Goal: Task Accomplishment & Management: Manage account settings

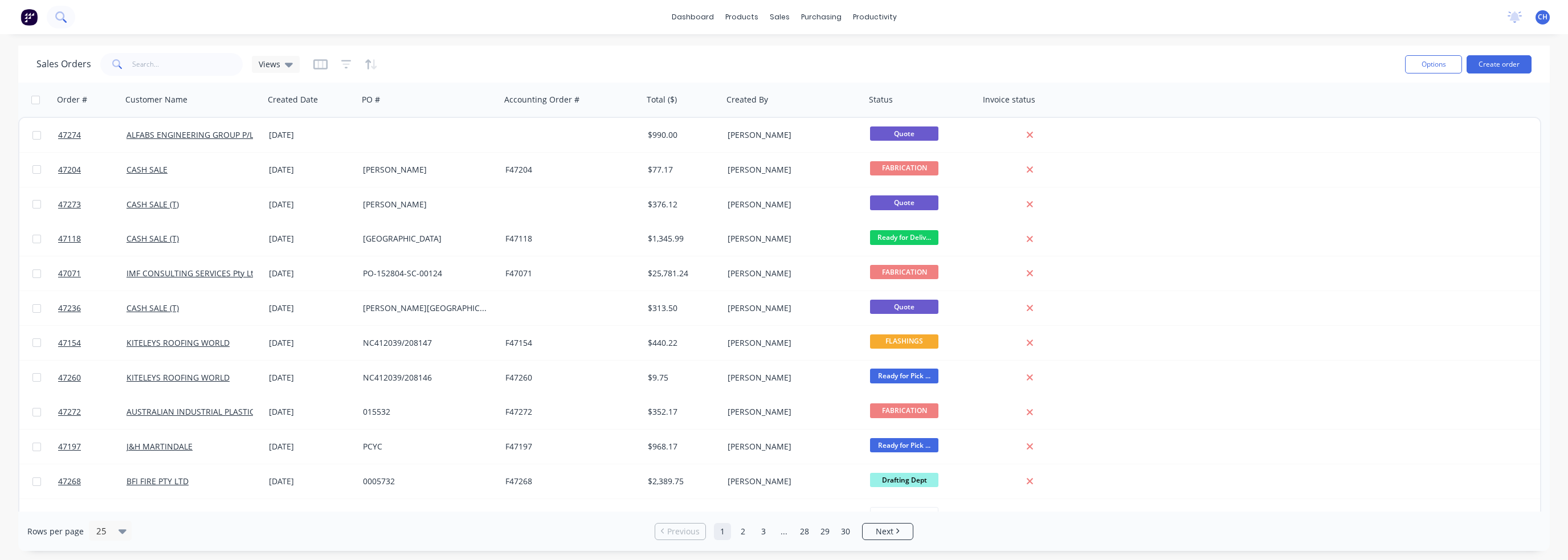
click at [65, 23] on button at bounding box center [61, 17] width 28 height 23
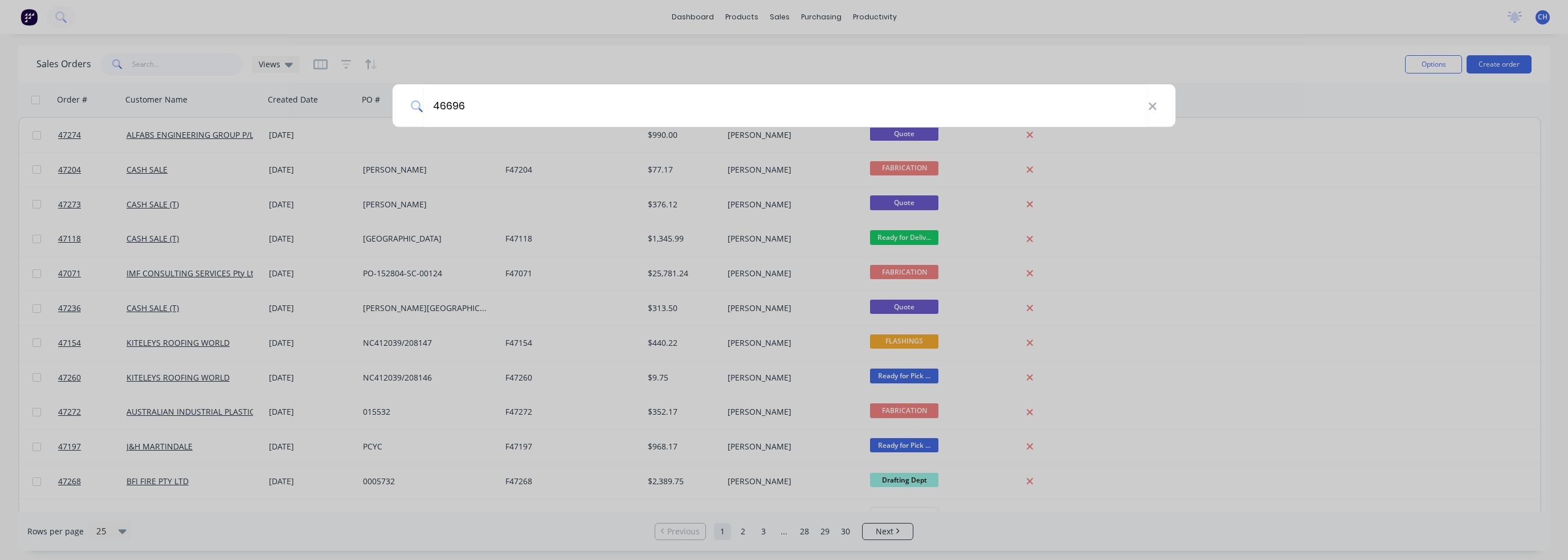
type input "46696"
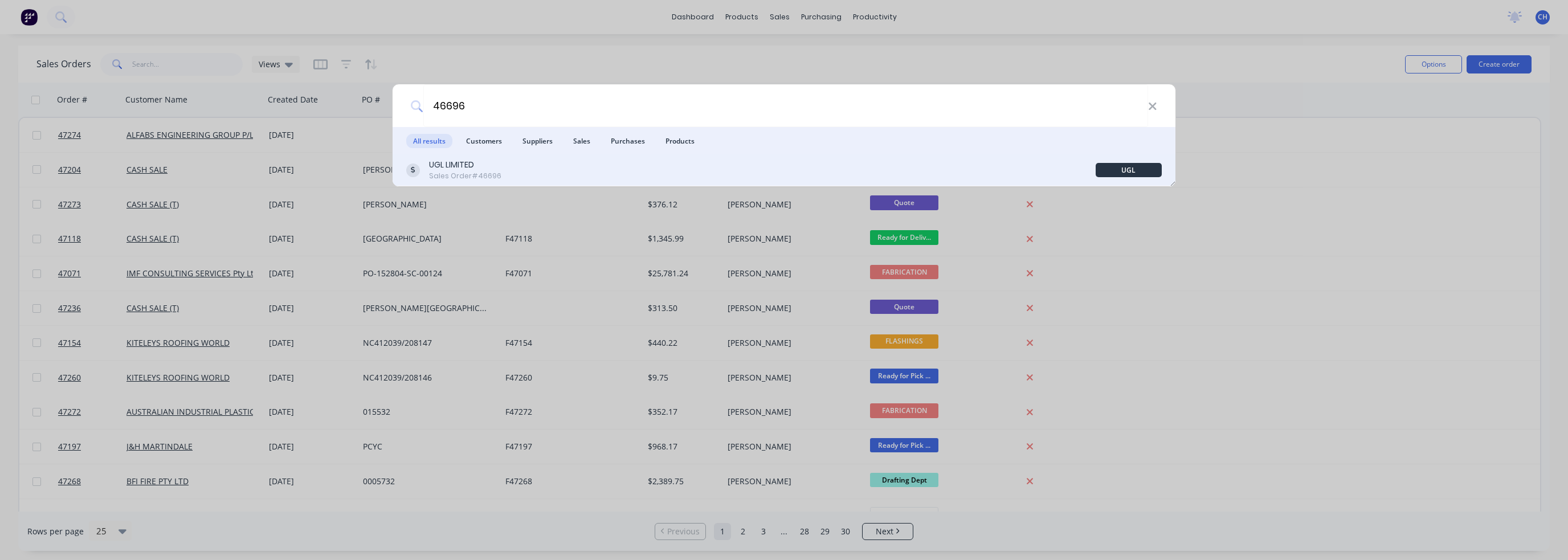
click at [457, 172] on div "Sales Order #46696" at bounding box center [465, 176] width 73 height 10
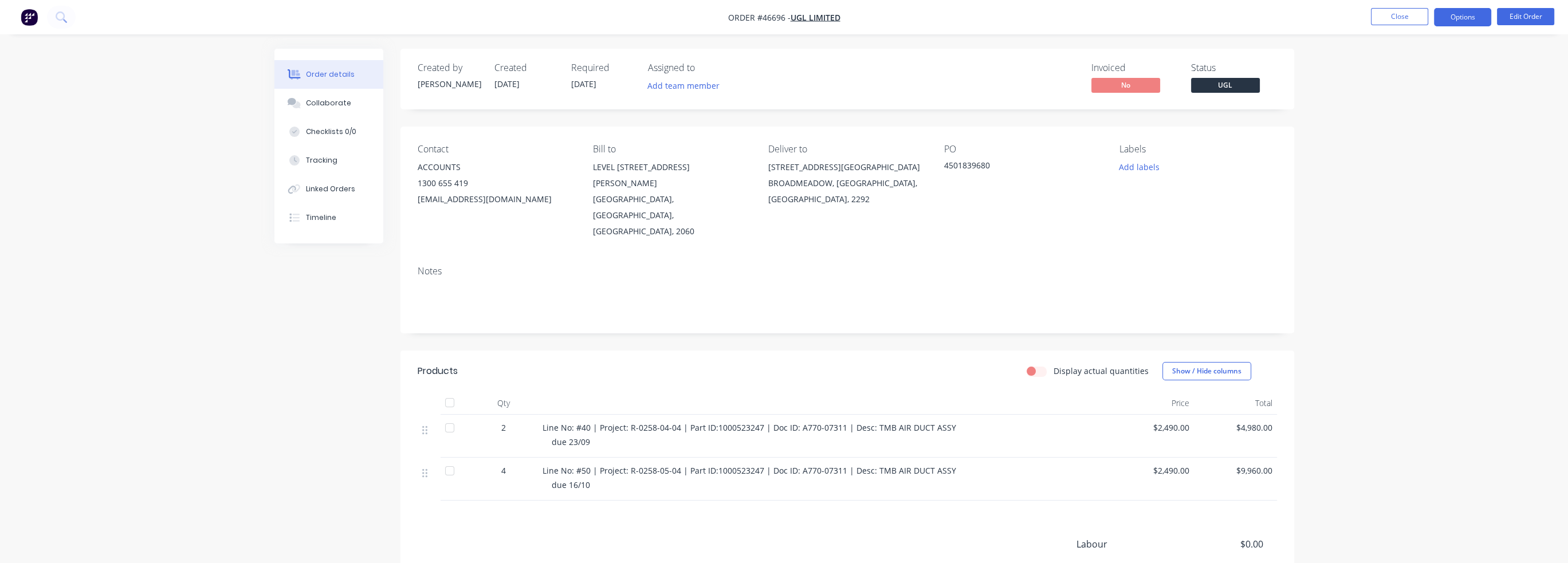
click at [823, 19] on button "Options" at bounding box center [1463, 17] width 57 height 18
click at [823, 265] on div "Duplicate" at bounding box center [1428, 259] width 105 height 17
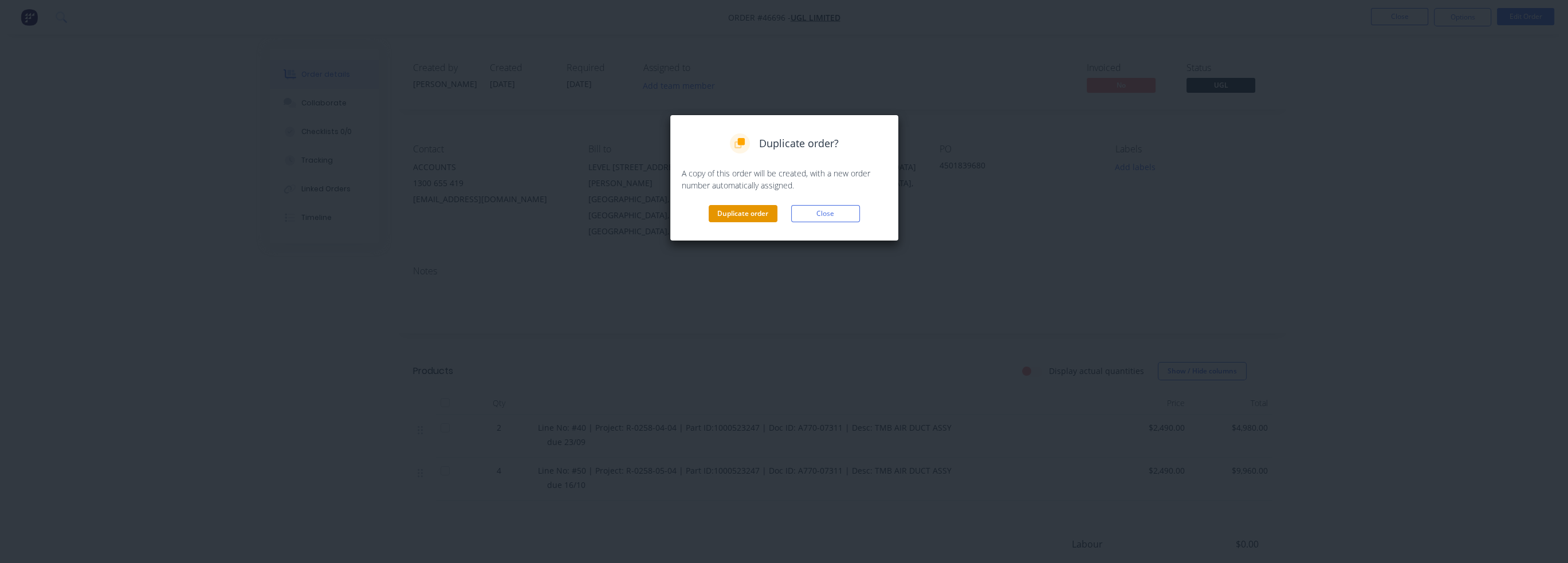
click at [747, 217] on button "Duplicate order" at bounding box center [743, 213] width 69 height 17
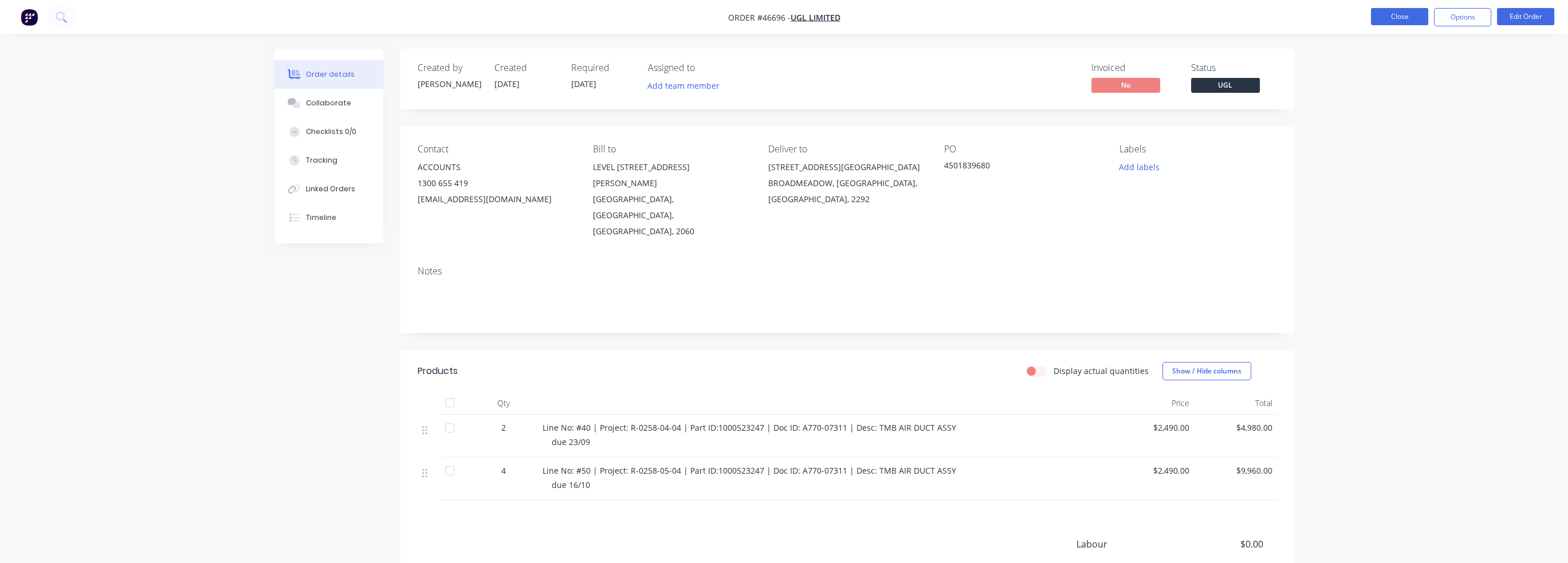
click at [823, 17] on button "Close" at bounding box center [1399, 16] width 57 height 17
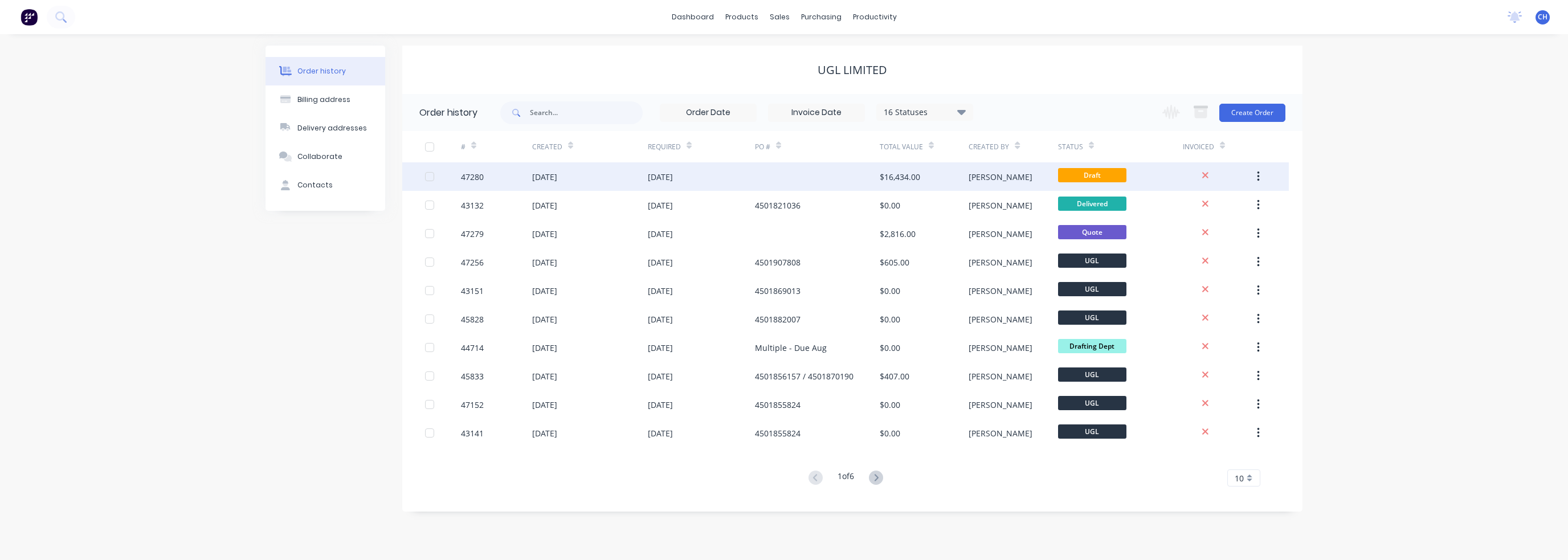
click at [819, 177] on div "[PERSON_NAME]" at bounding box center [1013, 177] width 89 height 28
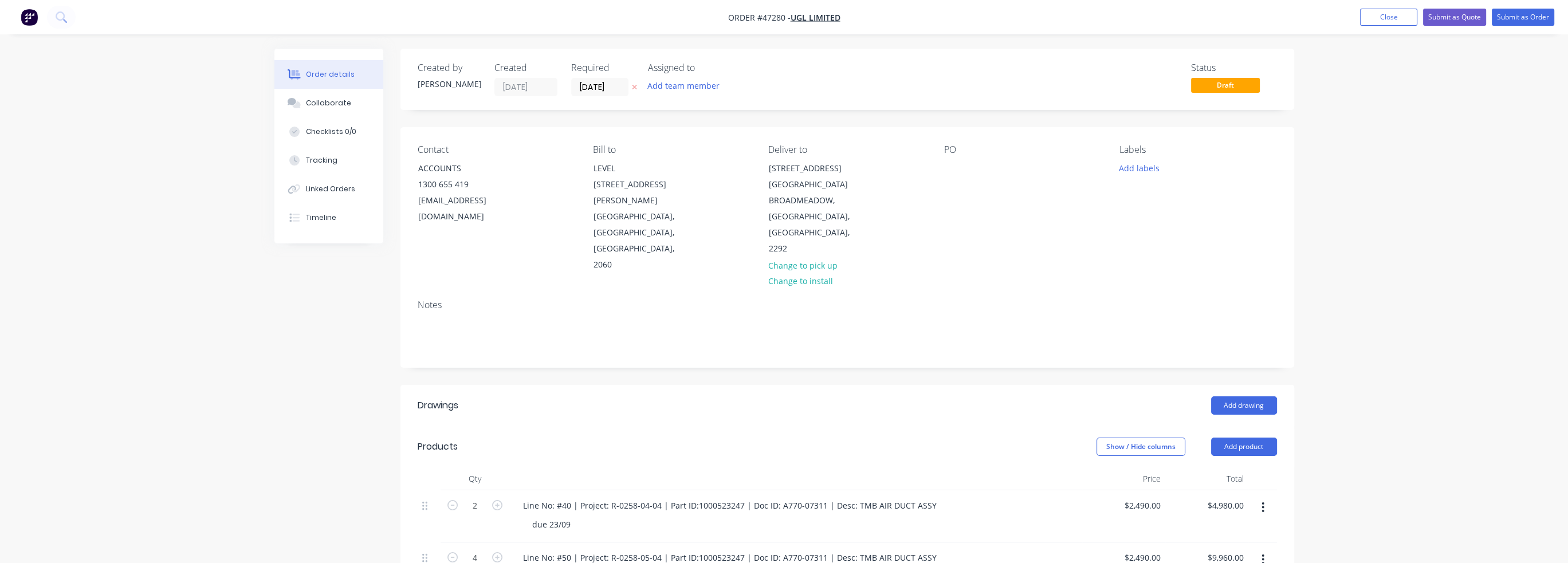
click at [425, 290] on div "Notes" at bounding box center [847, 329] width 894 height 77
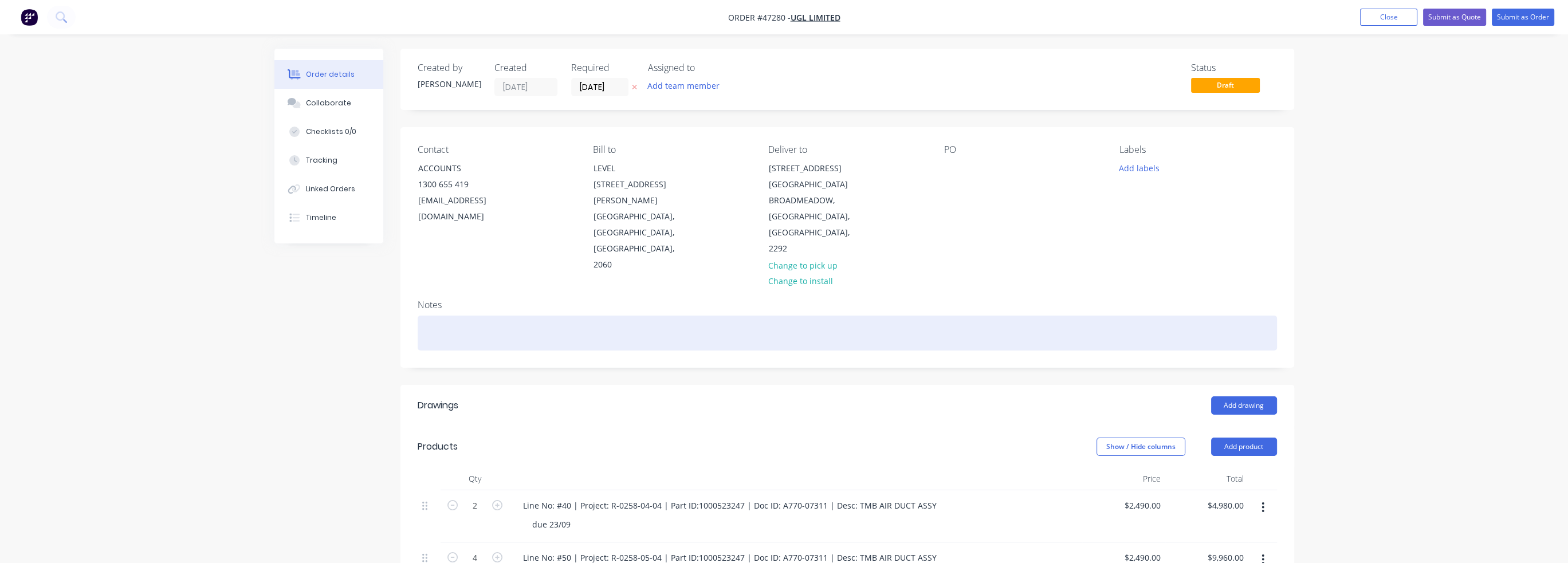
click at [431, 315] on div at bounding box center [847, 333] width 860 height 35
click at [539, 315] on div "NESTED ON" at bounding box center [847, 333] width 860 height 35
click at [516, 315] on div "NESTED ON" at bounding box center [847, 333] width 860 height 35
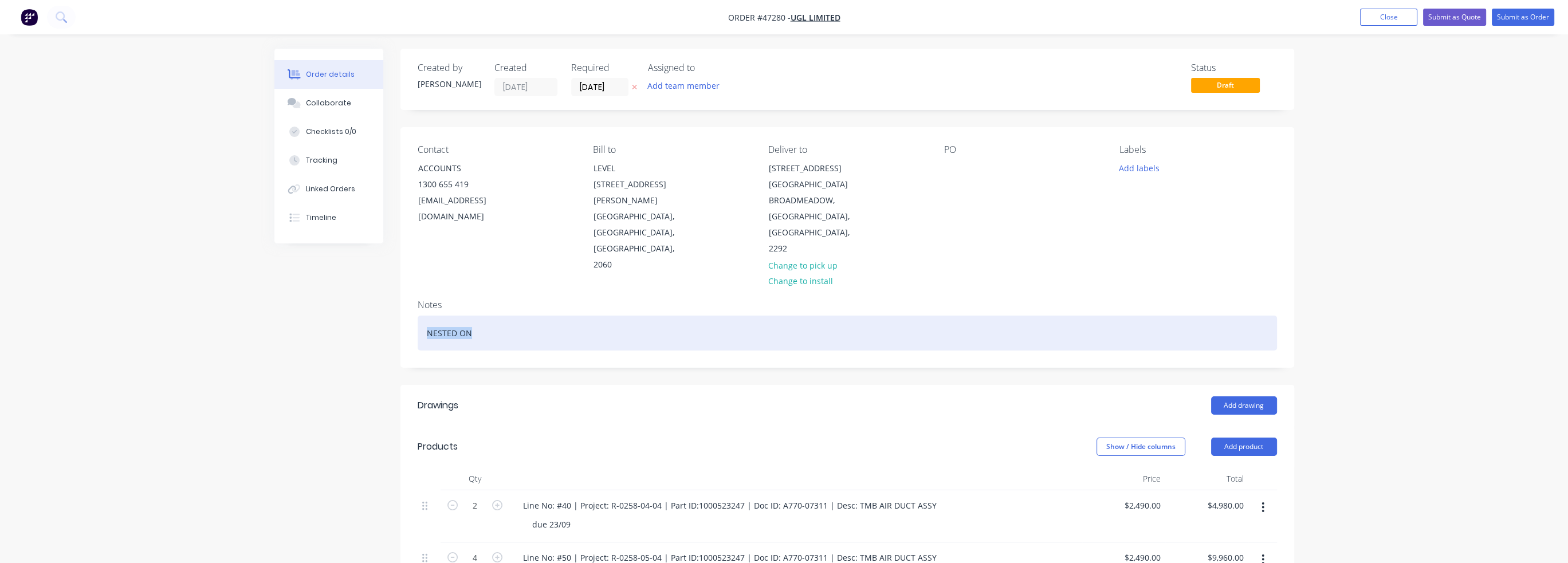
drag, startPoint x: 516, startPoint y: 308, endPoint x: 401, endPoint y: 309, distance: 115.0
click at [401, 309] on div "Notes NESTED ON" at bounding box center [847, 329] width 894 height 77
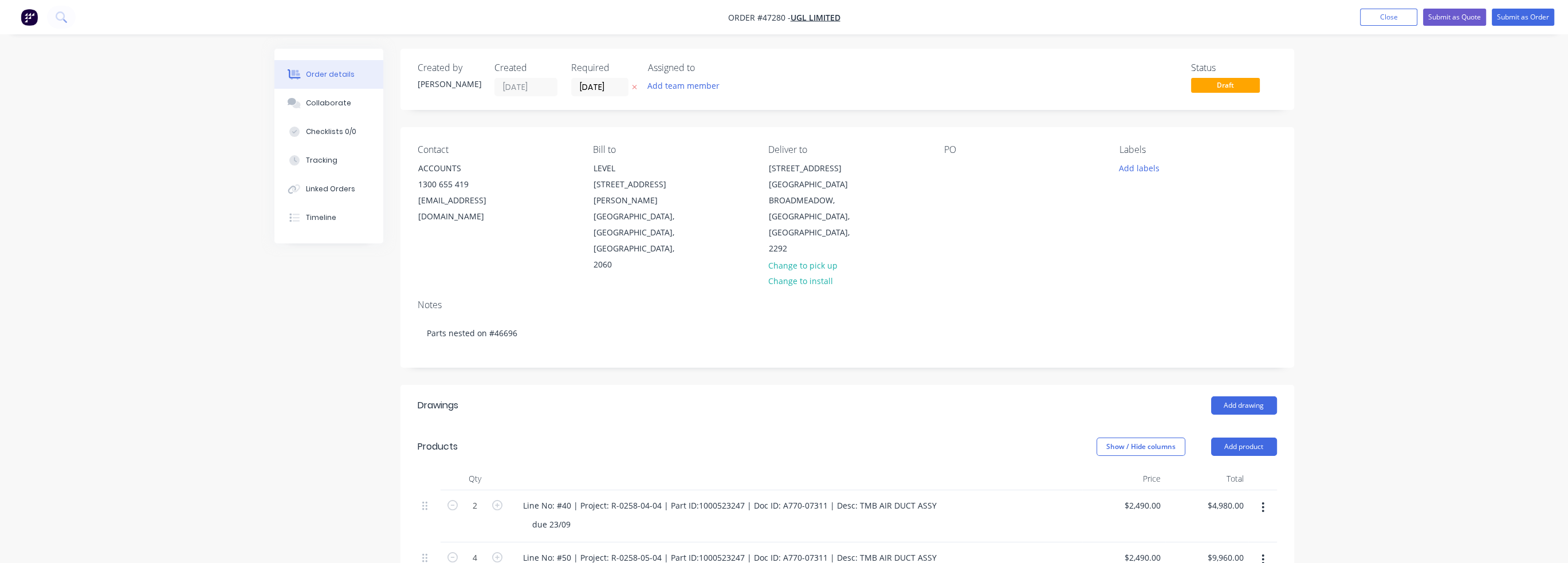
click at [312, 329] on div "Created by [PERSON_NAME] Created [DATE] Required [DATE] Assigned to Add team me…" at bounding box center [784, 473] width 1020 height 850
click at [331, 184] on div "Linked Orders" at bounding box center [330, 188] width 49 height 10
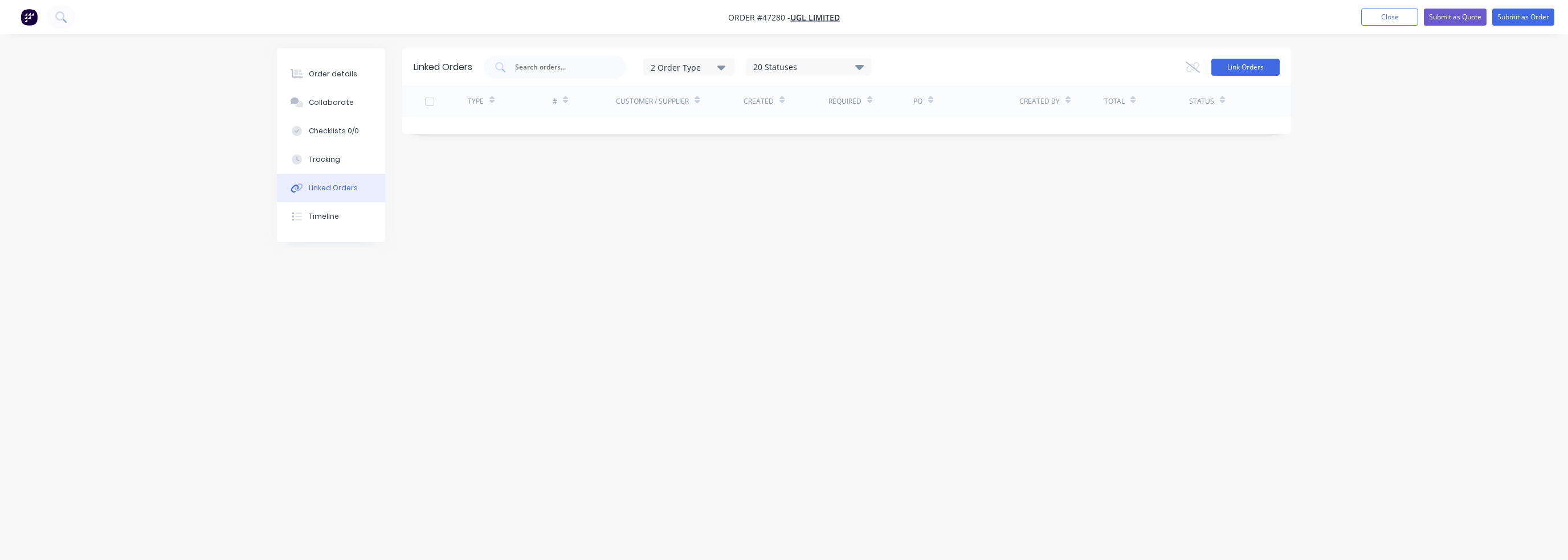
click at [819, 64] on button "Link Orders" at bounding box center [1246, 66] width 68 height 17
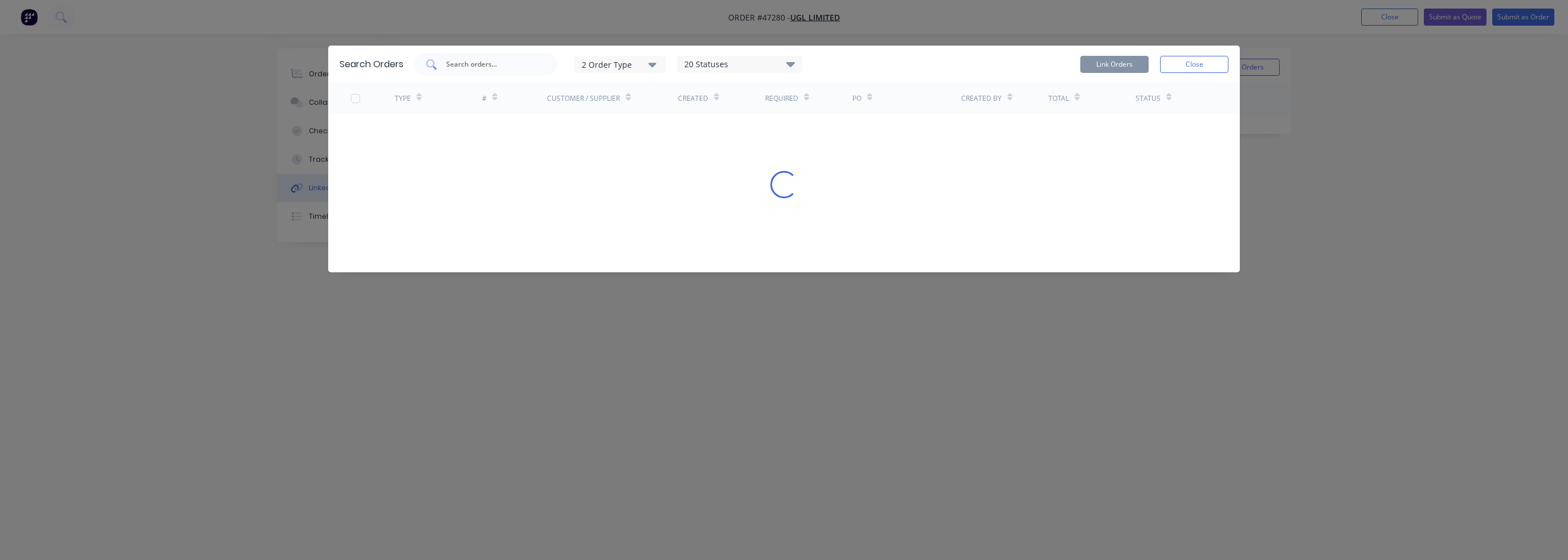
click at [506, 66] on input "text" at bounding box center [492, 64] width 95 height 11
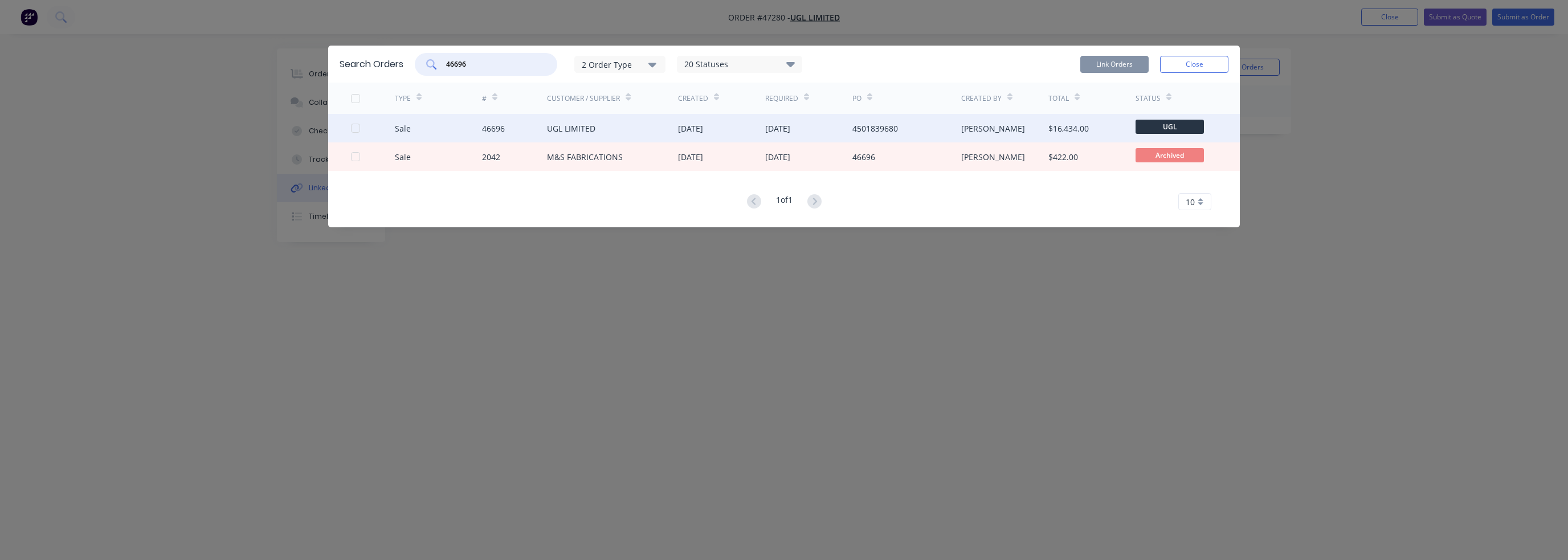
type input "46696"
click at [357, 134] on div at bounding box center [373, 128] width 44 height 28
click at [351, 126] on div at bounding box center [355, 128] width 23 height 23
click at [819, 68] on button "Link Orders" at bounding box center [1115, 64] width 68 height 17
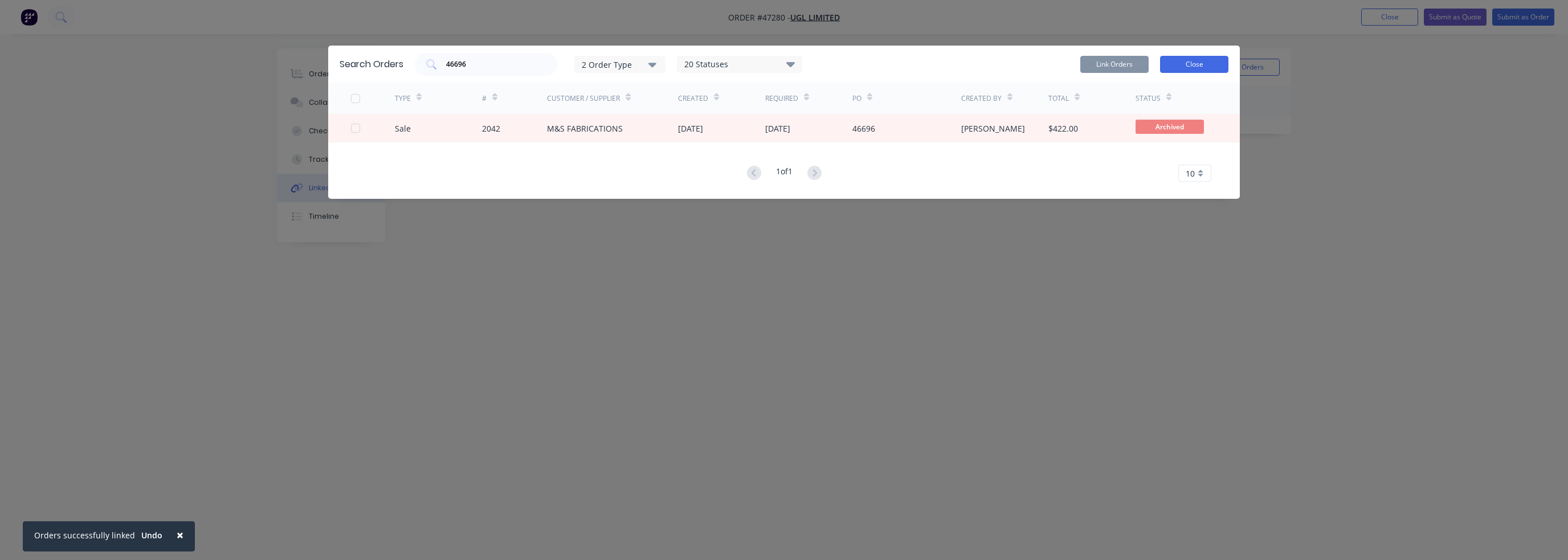
click at [819, 70] on button "Close" at bounding box center [1194, 64] width 68 height 17
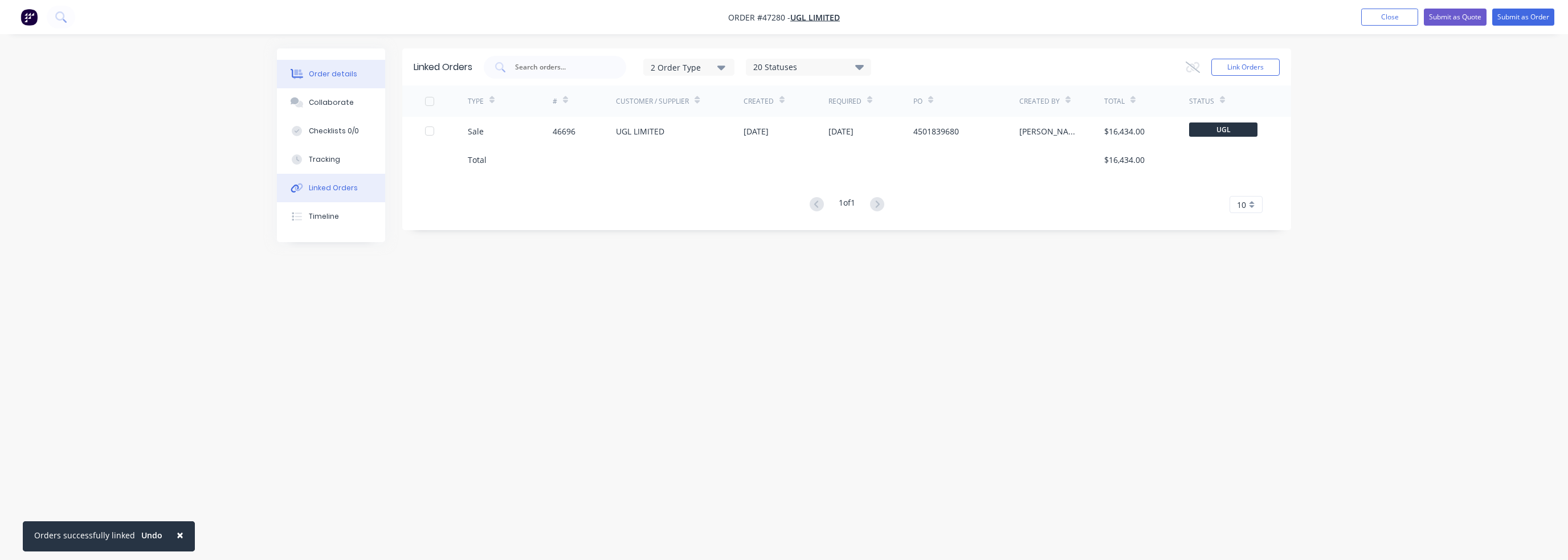
click at [335, 72] on div "Order details" at bounding box center [333, 74] width 48 height 10
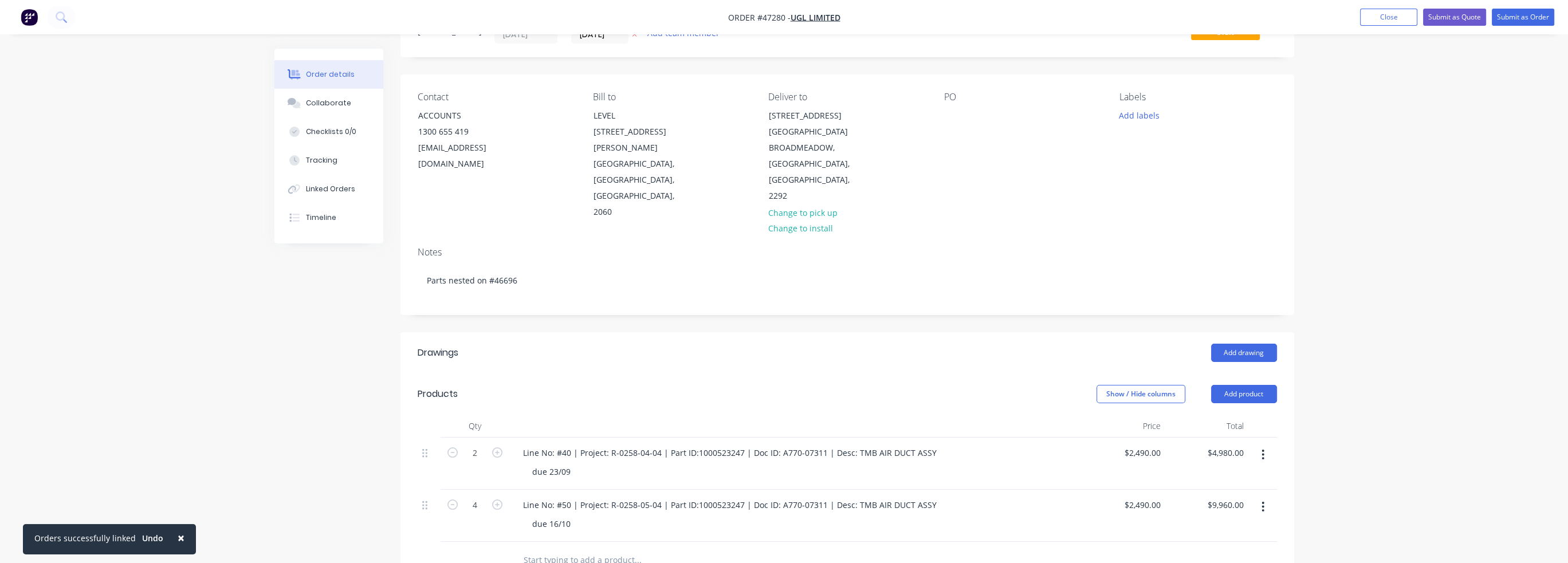
scroll to position [115, 0]
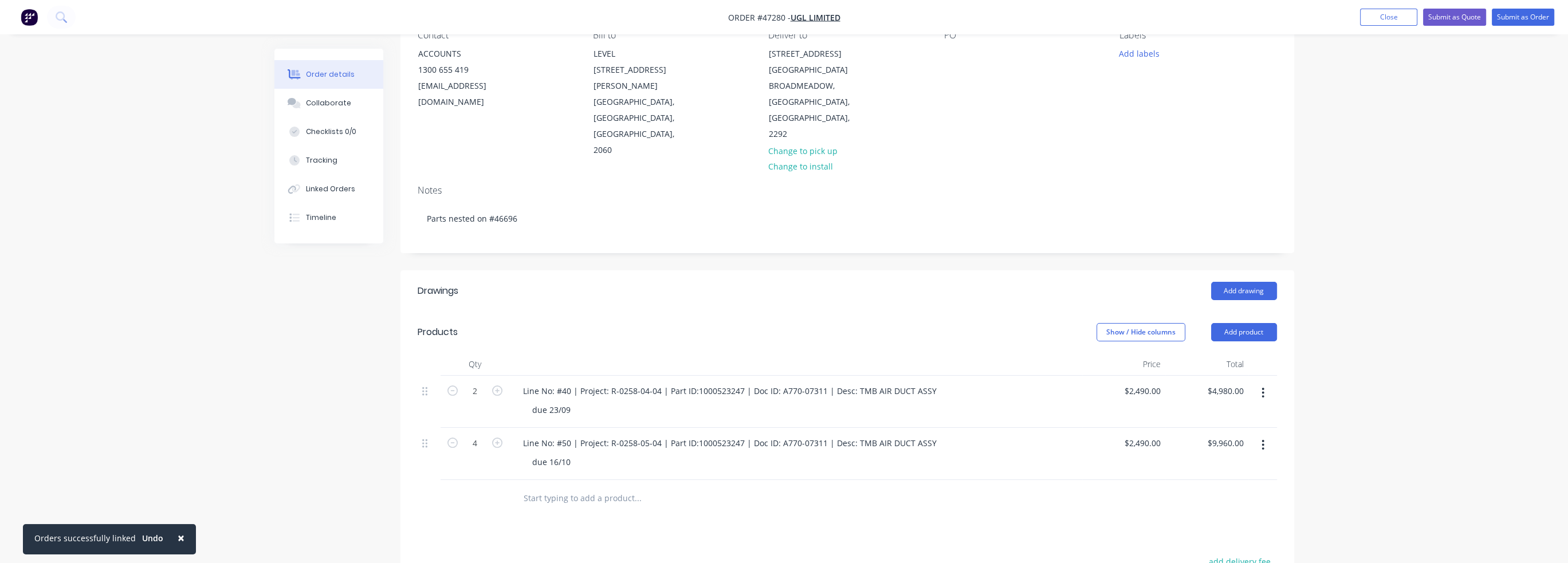
click at [823, 383] on button "button" at bounding box center [1263, 393] width 27 height 21
click at [823, 460] on div "Delete" at bounding box center [1222, 468] width 88 height 17
drag, startPoint x: 657, startPoint y: 379, endPoint x: 665, endPoint y: 373, distance: 10.0
click at [657, 402] on div "due 16/10" at bounding box center [800, 410] width 554 height 17
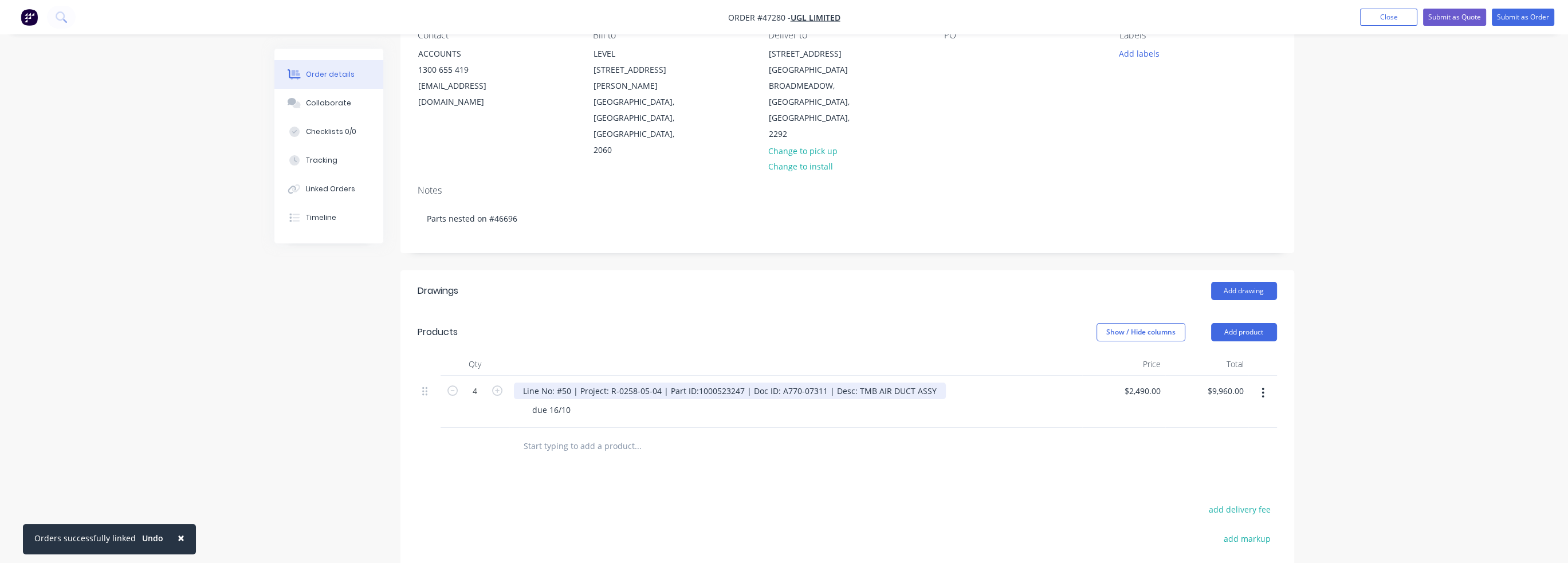
click at [781, 383] on div "Line No: #50 | Project: R-0258-05-04 | Part ID:1000523247 | Doc ID: A770-07311 …" at bounding box center [730, 391] width 432 height 17
drag, startPoint x: 778, startPoint y: 358, endPoint x: 820, endPoint y: 359, distance: 42.0
click at [820, 383] on div "Line No: #50 | Project: R-0258-05-04 | Part ID:1000523247 | Doc ID: A770-07311 …" at bounding box center [730, 391] width 432 height 17
copy div "A770-07311"
click at [823, 274] on header "Drawings Add drawing" at bounding box center [847, 290] width 894 height 41
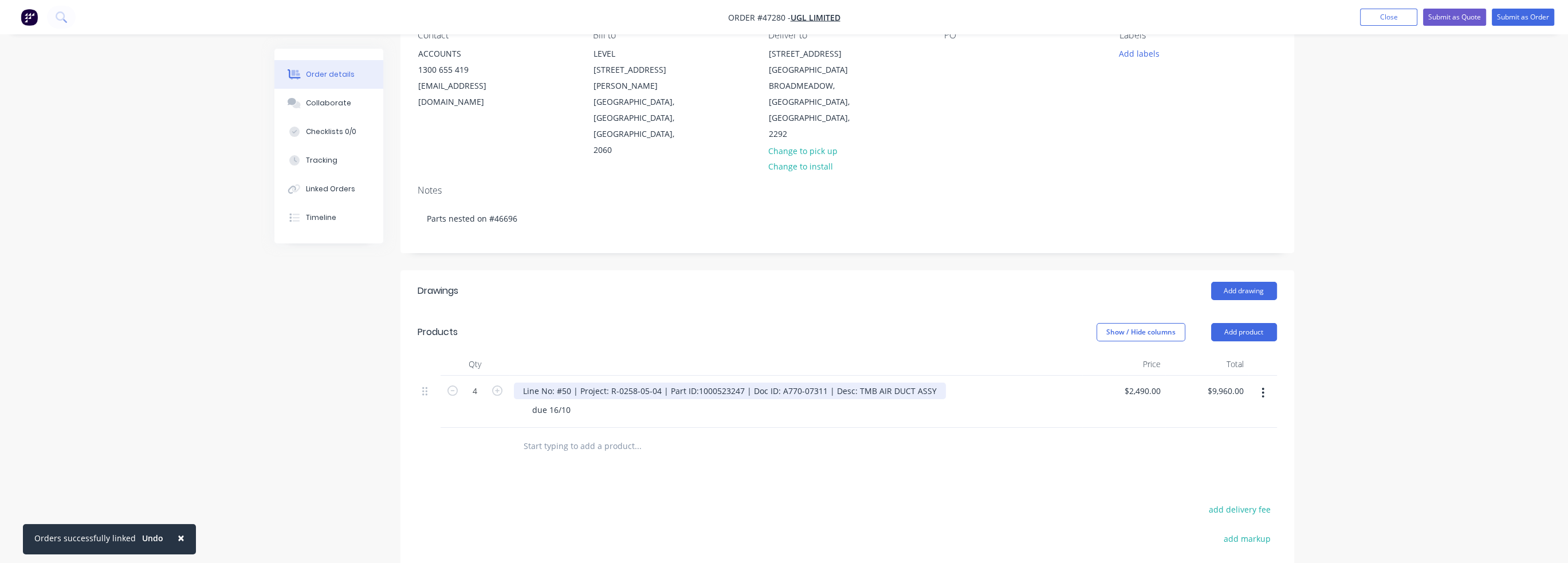
click at [675, 383] on div "Line No: #50 | Project: R-0258-05-04 | Part ID:1000523247 | Doc ID: A770-07311 …" at bounding box center [730, 391] width 432 height 17
paste div
click at [714, 435] on input "text" at bounding box center [637, 446] width 229 height 23
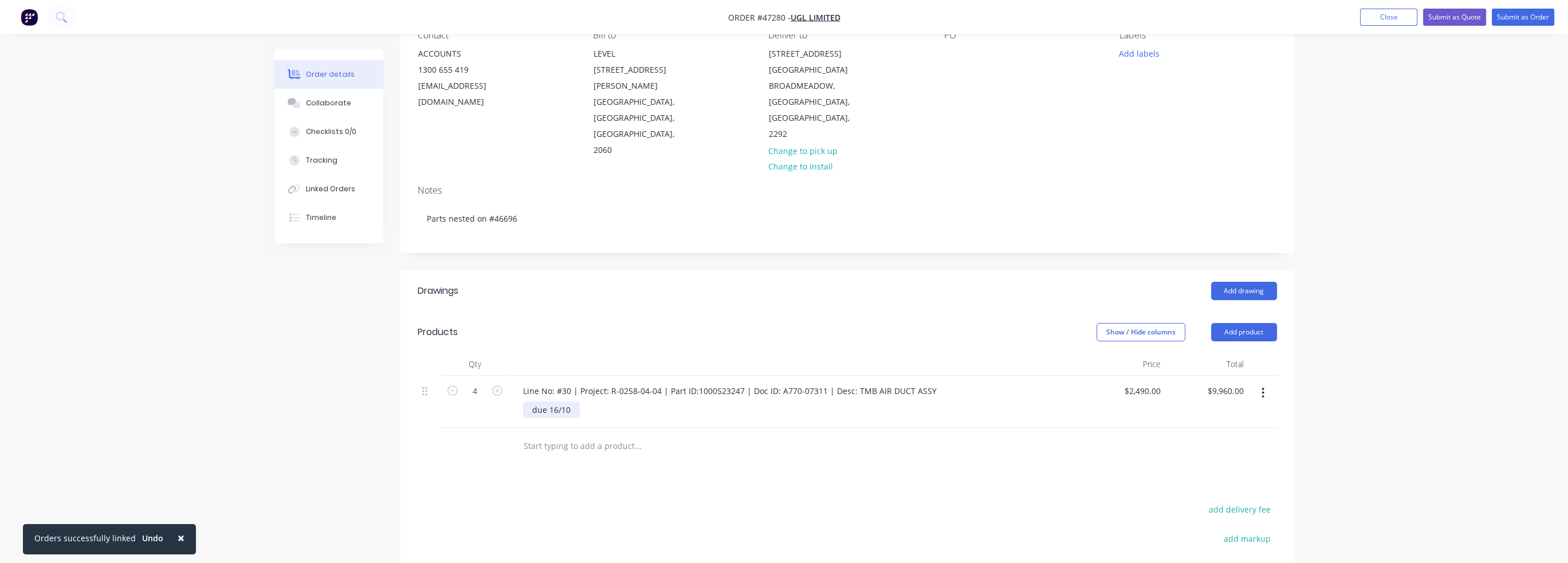
click at [556, 402] on div "due 16/10" at bounding box center [552, 410] width 57 height 17
click at [575, 402] on div "due 16/10" at bounding box center [552, 410] width 57 height 17
click at [540, 402] on div "due 16/10" at bounding box center [552, 410] width 57 height 17
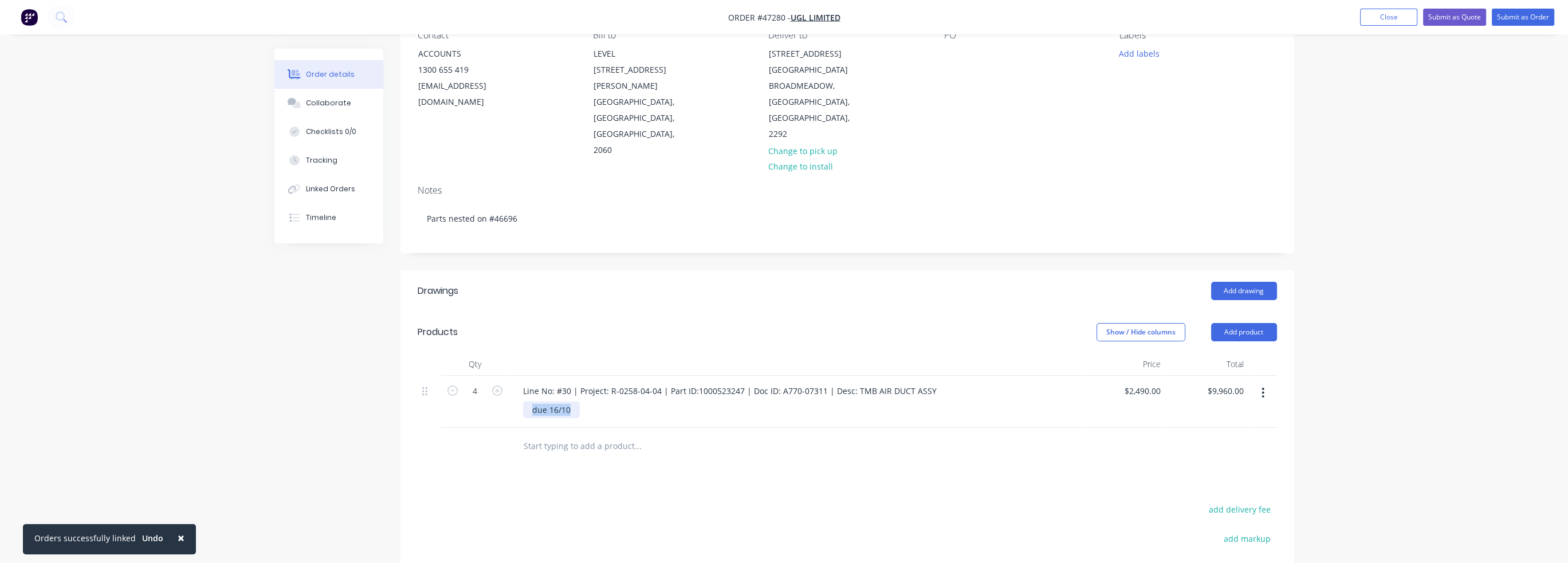
click at [540, 402] on div "due 16/10" at bounding box center [552, 410] width 57 height 17
click at [569, 402] on div "due 16/10" at bounding box center [552, 410] width 57 height 17
drag, startPoint x: 550, startPoint y: 381, endPoint x: 587, endPoint y: 383, distance: 37.1
click at [587, 402] on div "due 16/10" at bounding box center [800, 410] width 554 height 17
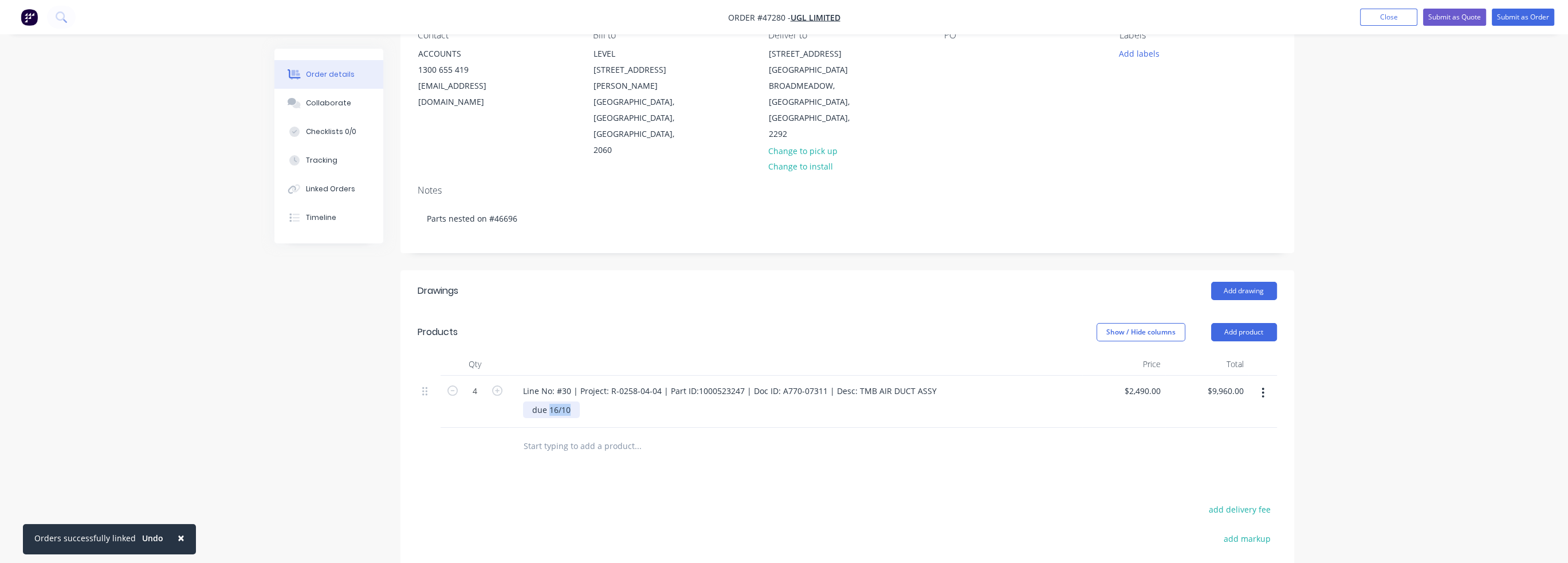
paste div
click at [580, 402] on div "due [DATE]" at bounding box center [554, 410] width 61 height 17
click at [656, 428] on div at bounding box center [715, 446] width 413 height 37
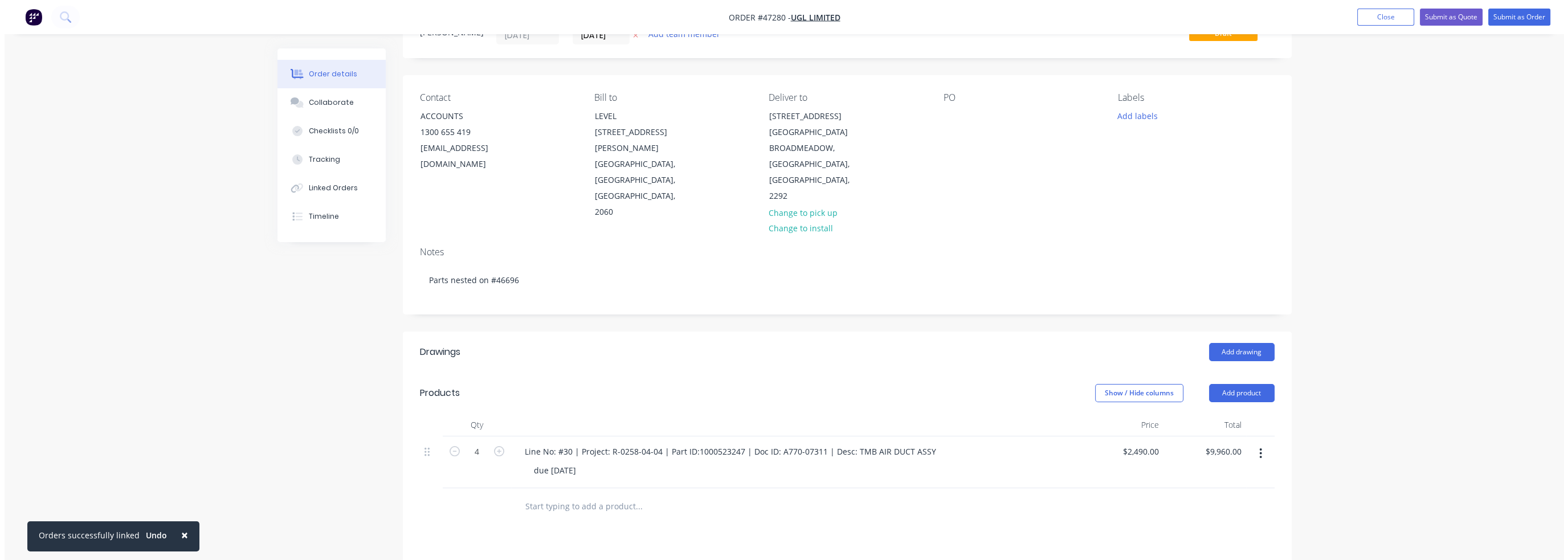
scroll to position [0, 0]
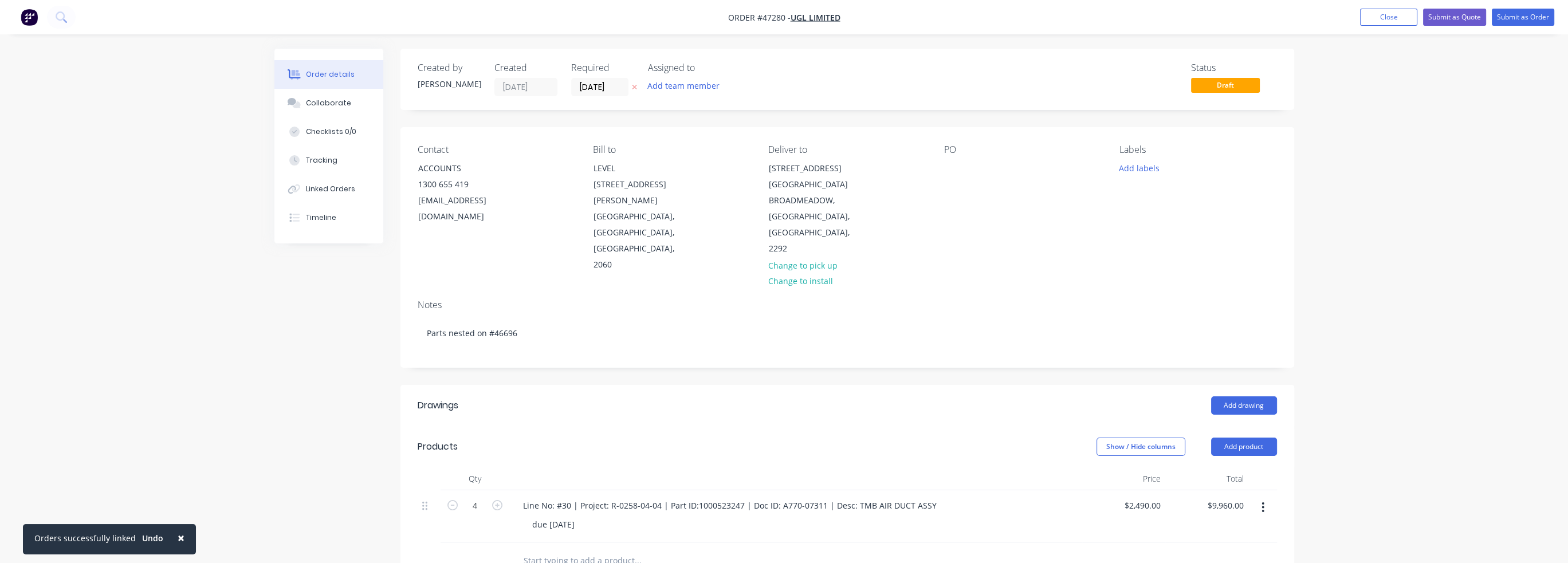
click at [823, 135] on div "Order details Collaborate Checklists 0/0 Tracking Linked Orders Timeline Order …" at bounding box center [784, 423] width 1568 height 847
click at [823, 22] on button "Close" at bounding box center [1388, 17] width 57 height 17
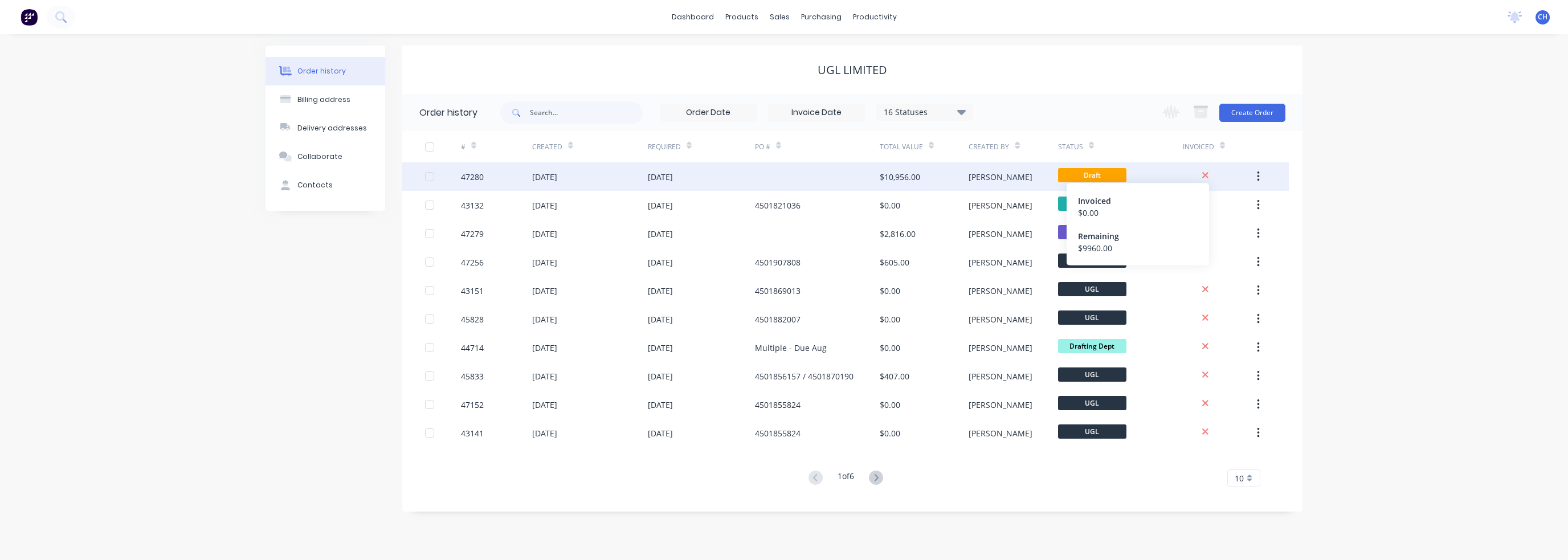
click at [819, 175] on icon at bounding box center [1205, 175] width 7 height 10
click at [819, 175] on icon at bounding box center [1205, 175] width 7 height 10
click at [819, 175] on button "button" at bounding box center [1258, 177] width 27 height 21
click at [819, 175] on icon "button" at bounding box center [1258, 177] width 3 height 13
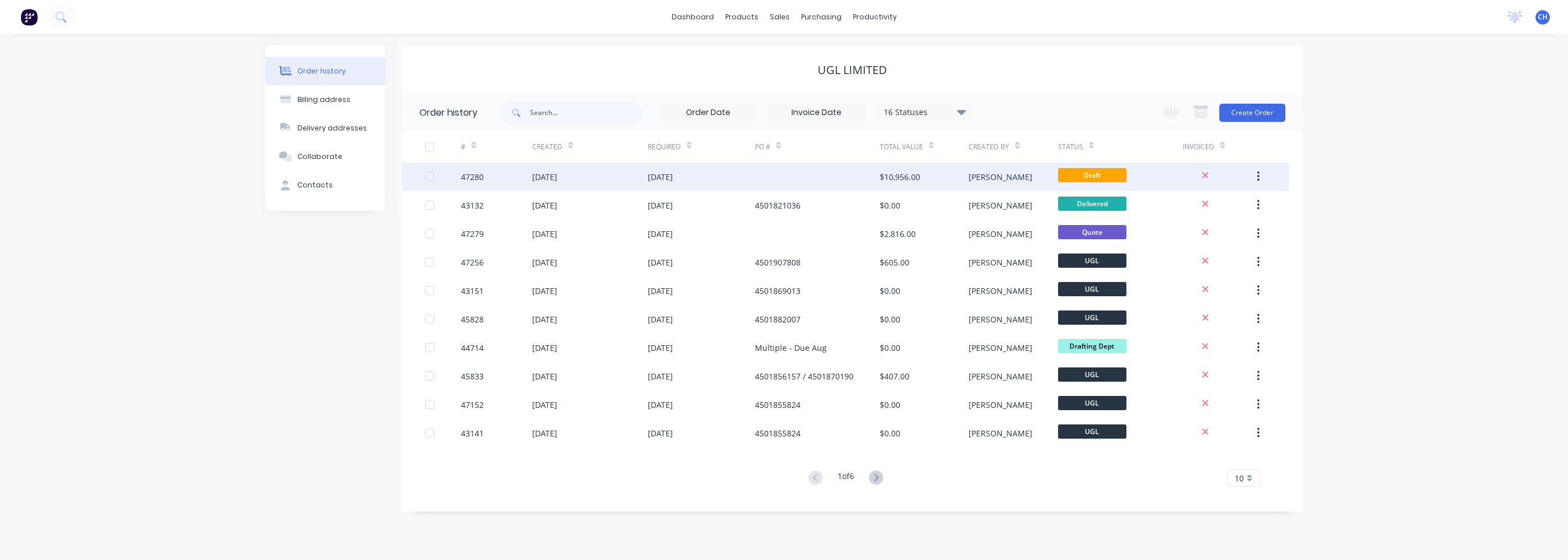
click at [819, 175] on button "button" at bounding box center [1258, 177] width 27 height 21
click at [819, 209] on div "Archive" at bounding box center [1217, 206] width 88 height 17
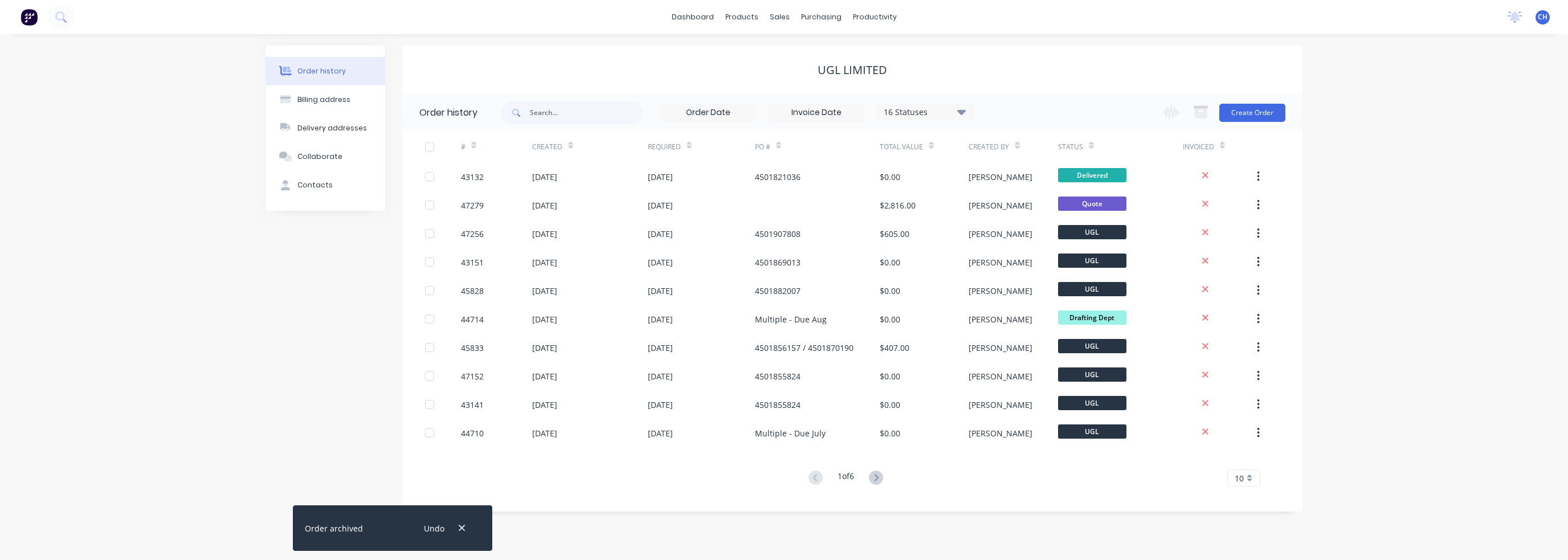
click at [819, 207] on div "Order history Billing address Delivery addresses Collaborate Contacts UGL LIMIT…" at bounding box center [784, 297] width 1568 height 526
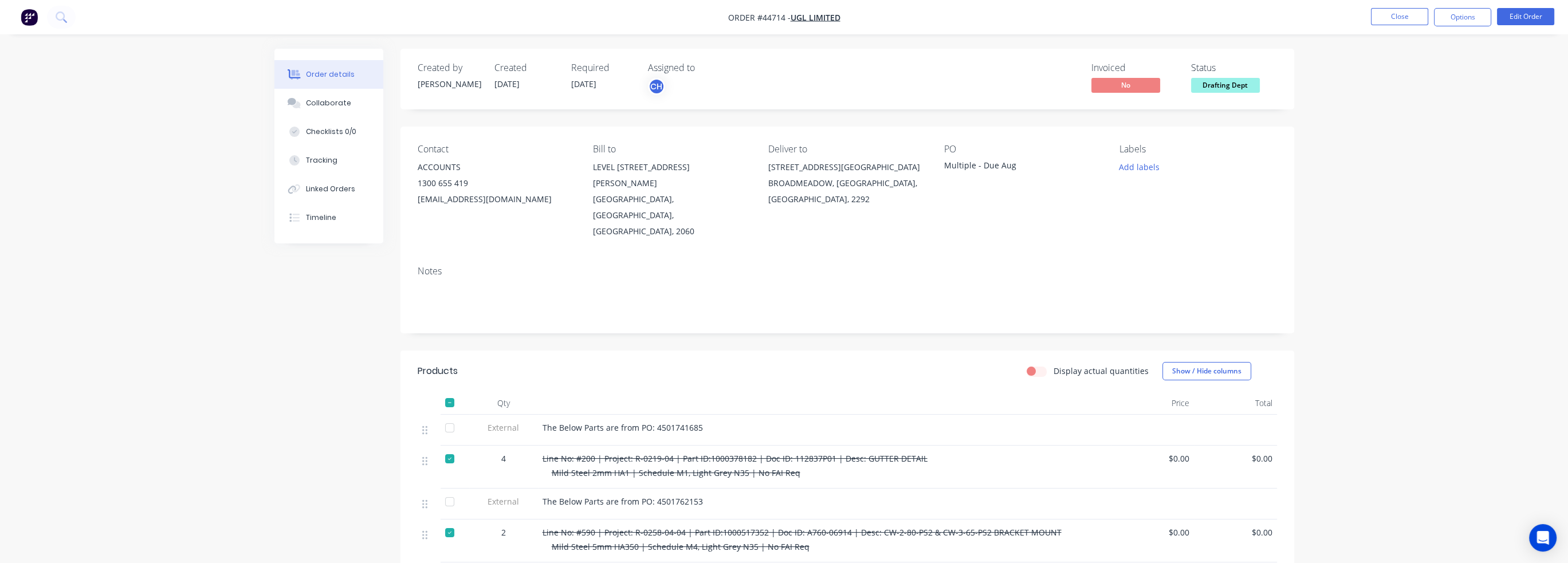
click at [1428, 18] on ul "Close Options Edit Order" at bounding box center [1463, 17] width 211 height 18
click at [1412, 18] on button "Close" at bounding box center [1399, 16] width 57 height 17
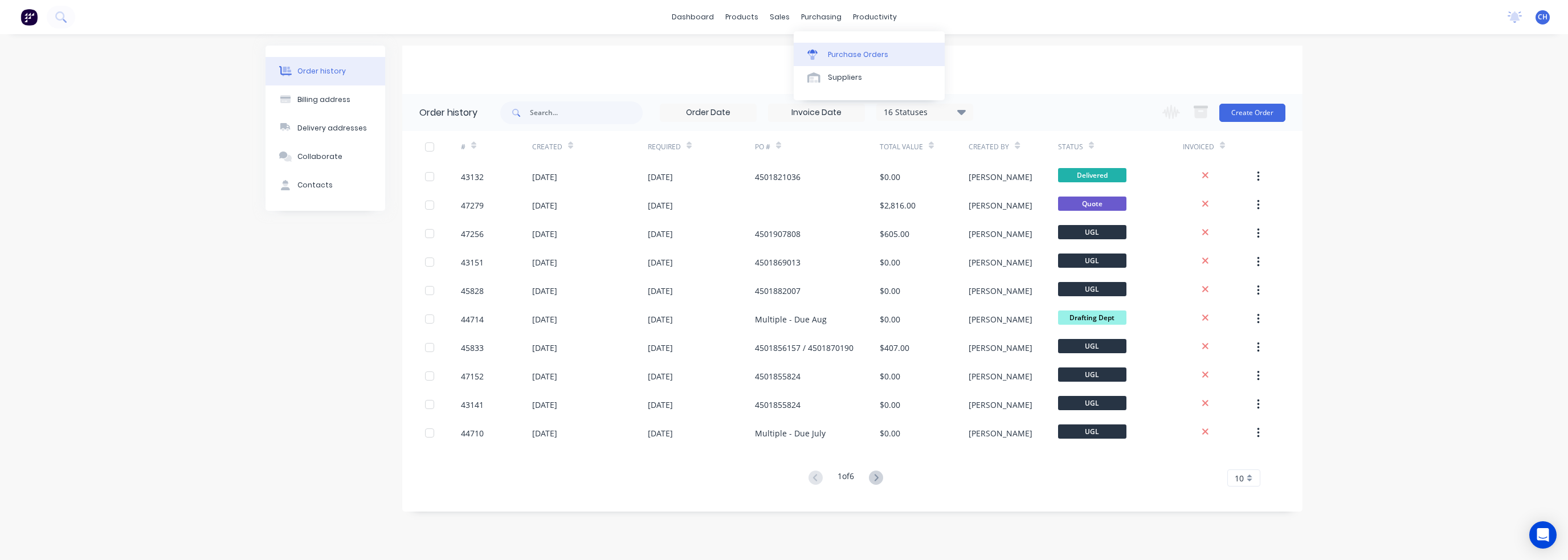
click at [840, 62] on link "Purchase Orders" at bounding box center [869, 54] width 151 height 23
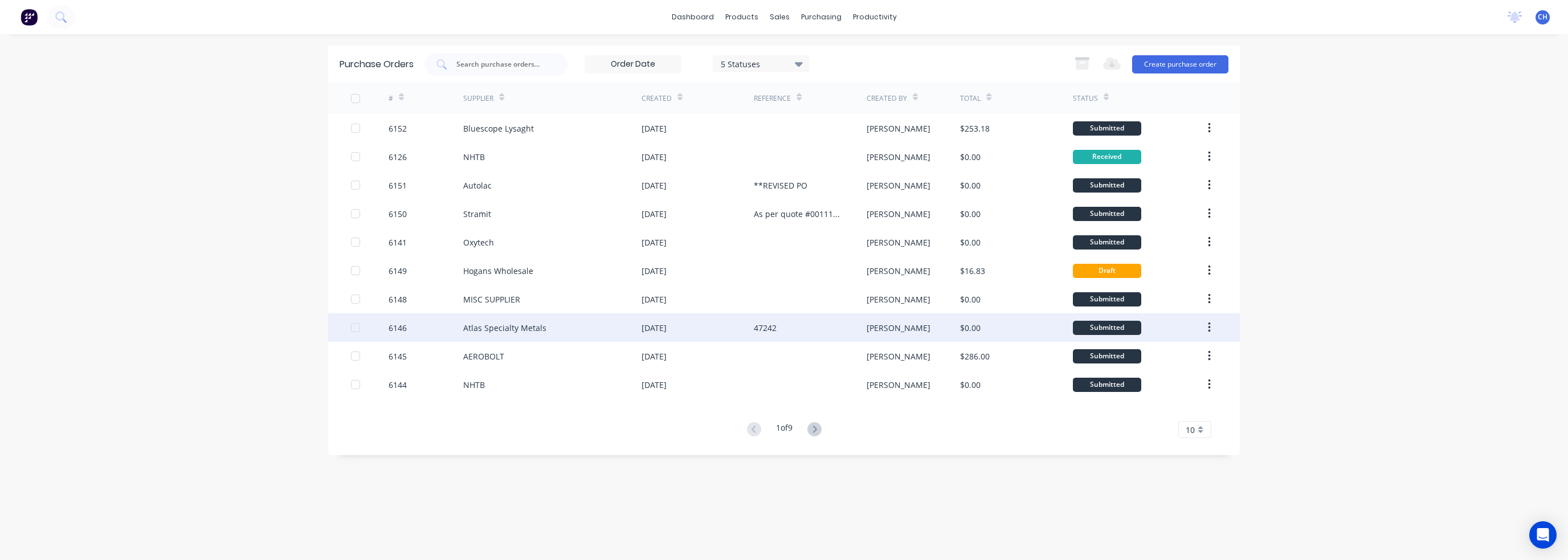
click at [539, 332] on div "Atlas Specialty Metals" at bounding box center [505, 328] width 83 height 12
click at [492, 325] on div "Atlas Specialty Metals" at bounding box center [505, 328] width 83 height 12
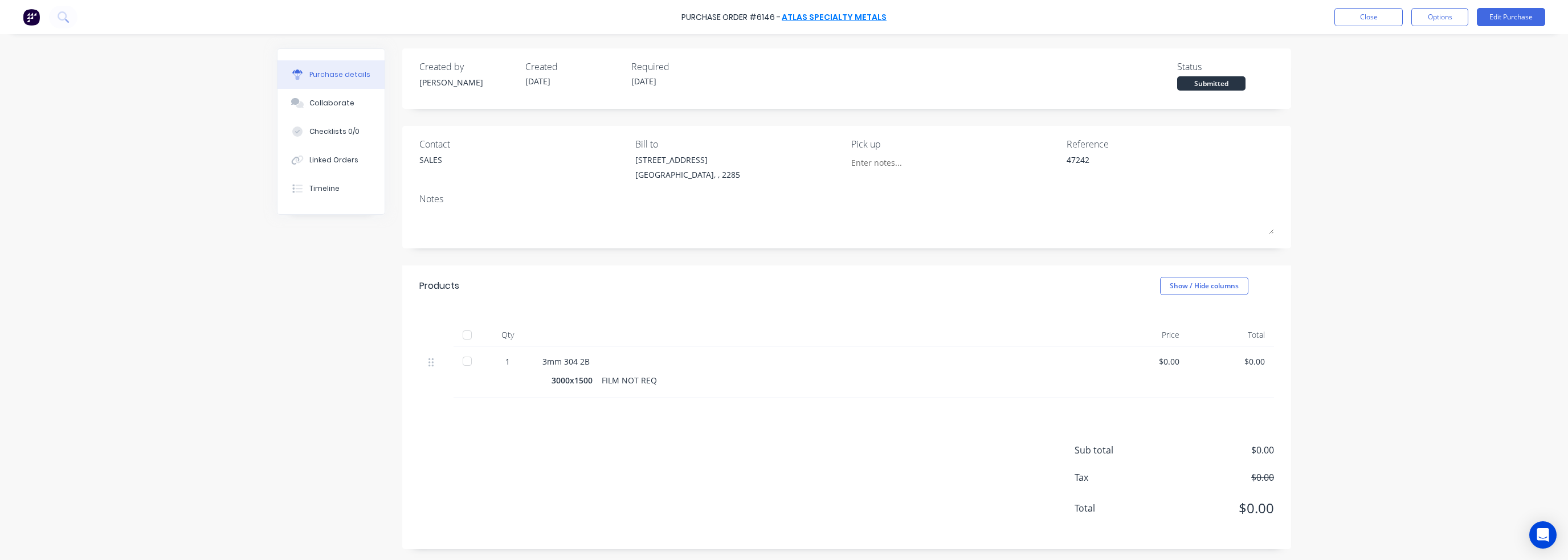
click at [837, 13] on link "Atlas Specialty Metals" at bounding box center [834, 17] width 105 height 11
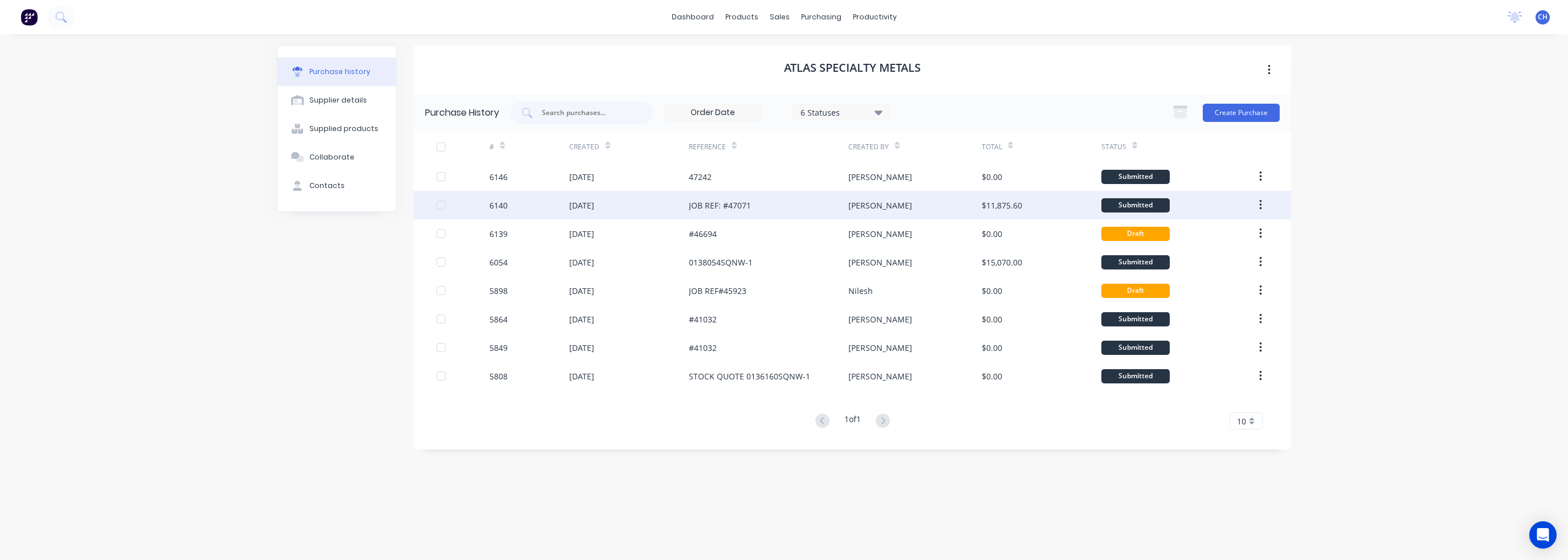
click at [998, 205] on div "$11,875.60" at bounding box center [1002, 205] width 40 height 12
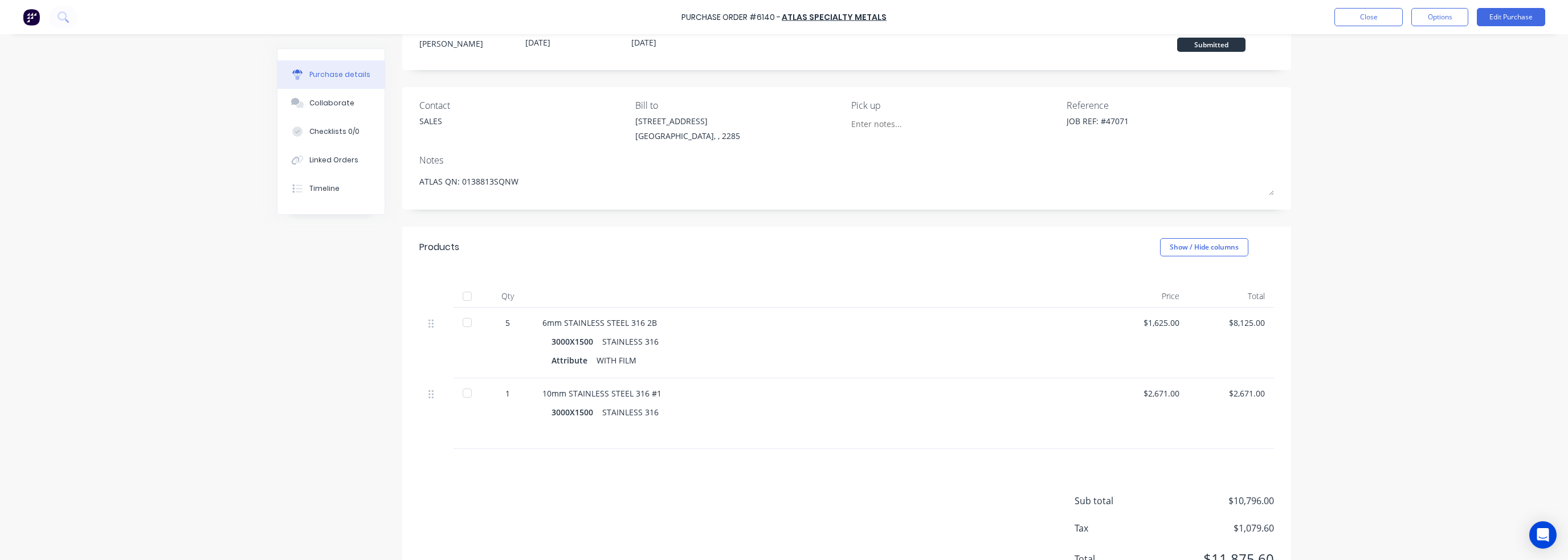
scroll to position [89, 0]
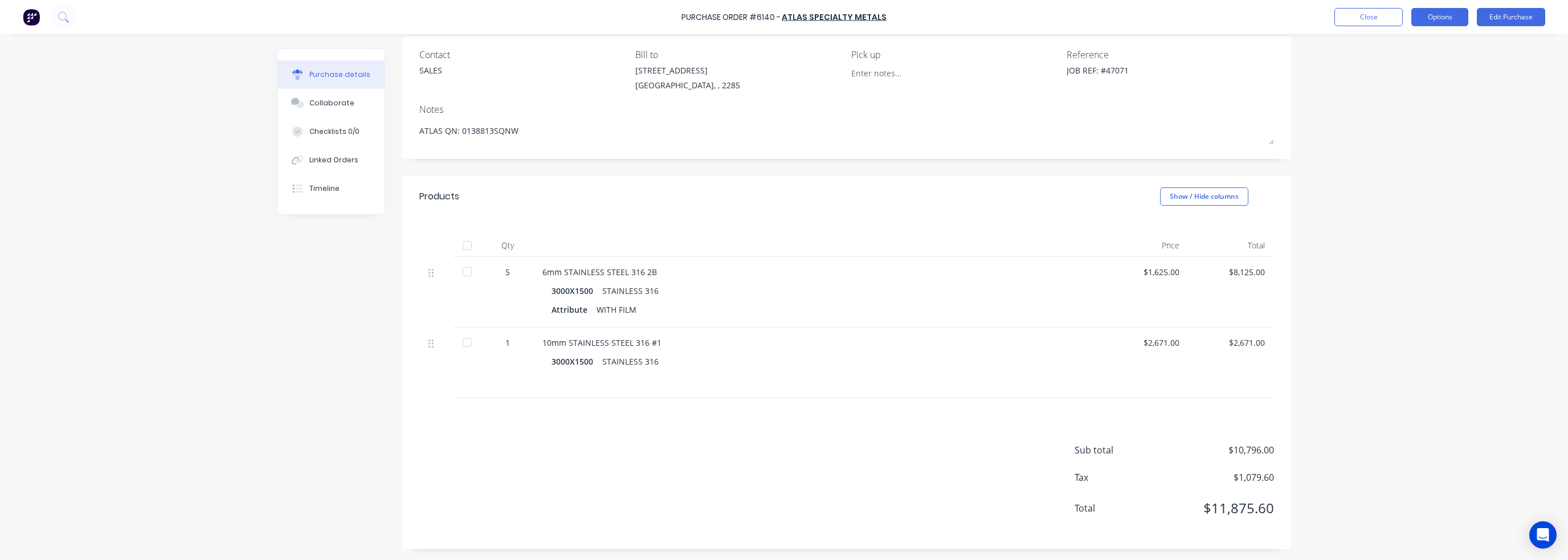
click at [1438, 16] on button "Options" at bounding box center [1440, 17] width 57 height 18
click at [1399, 112] on div "Duplicate" at bounding box center [1414, 115] width 88 height 17
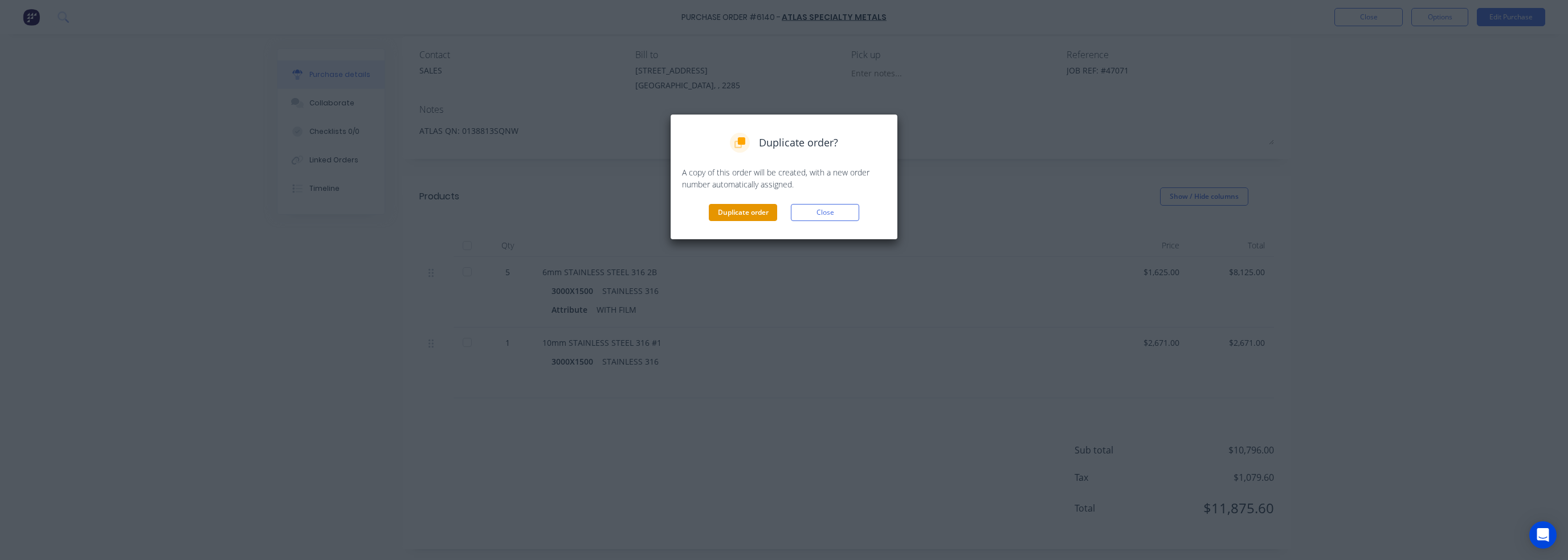
click at [755, 216] on button "Duplicate order" at bounding box center [743, 212] width 68 height 17
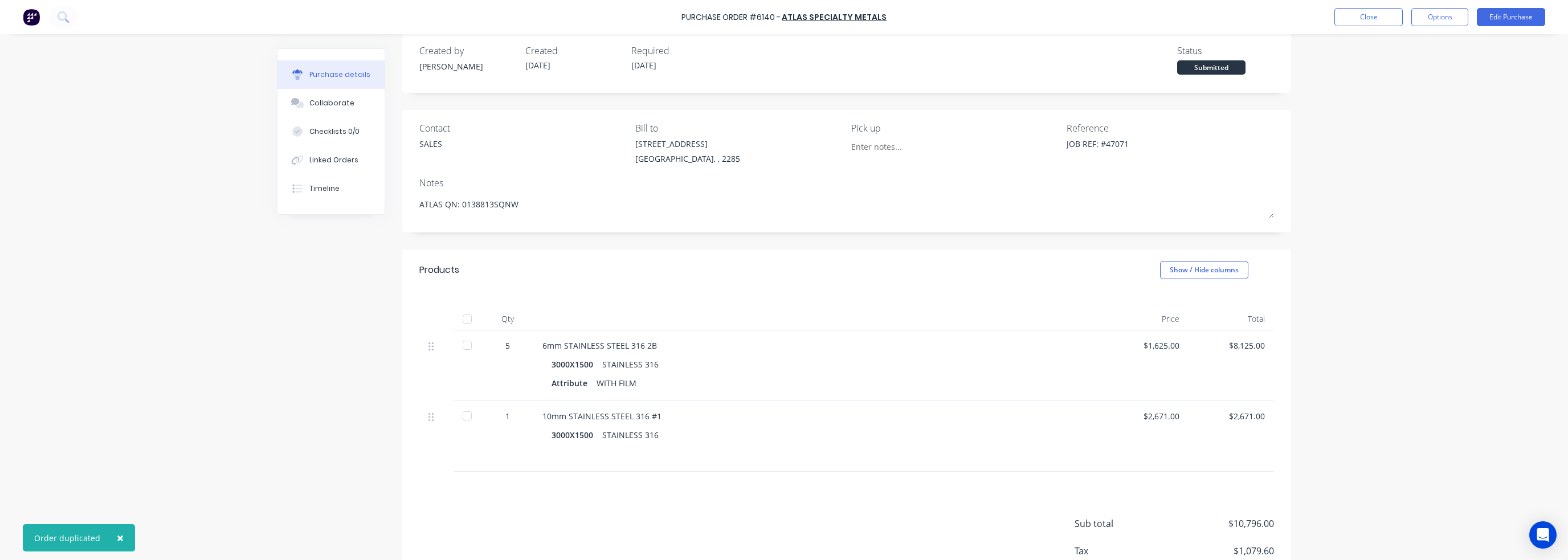
scroll to position [0, 0]
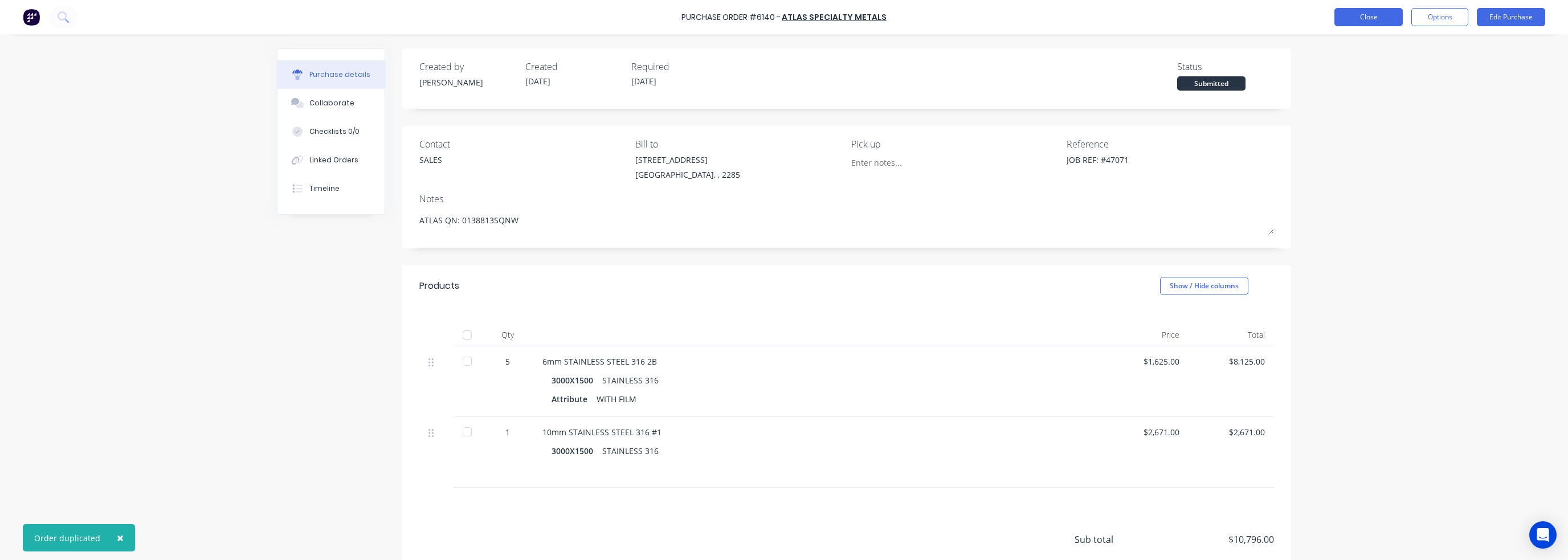
click at [1363, 17] on button "Close" at bounding box center [1369, 17] width 68 height 18
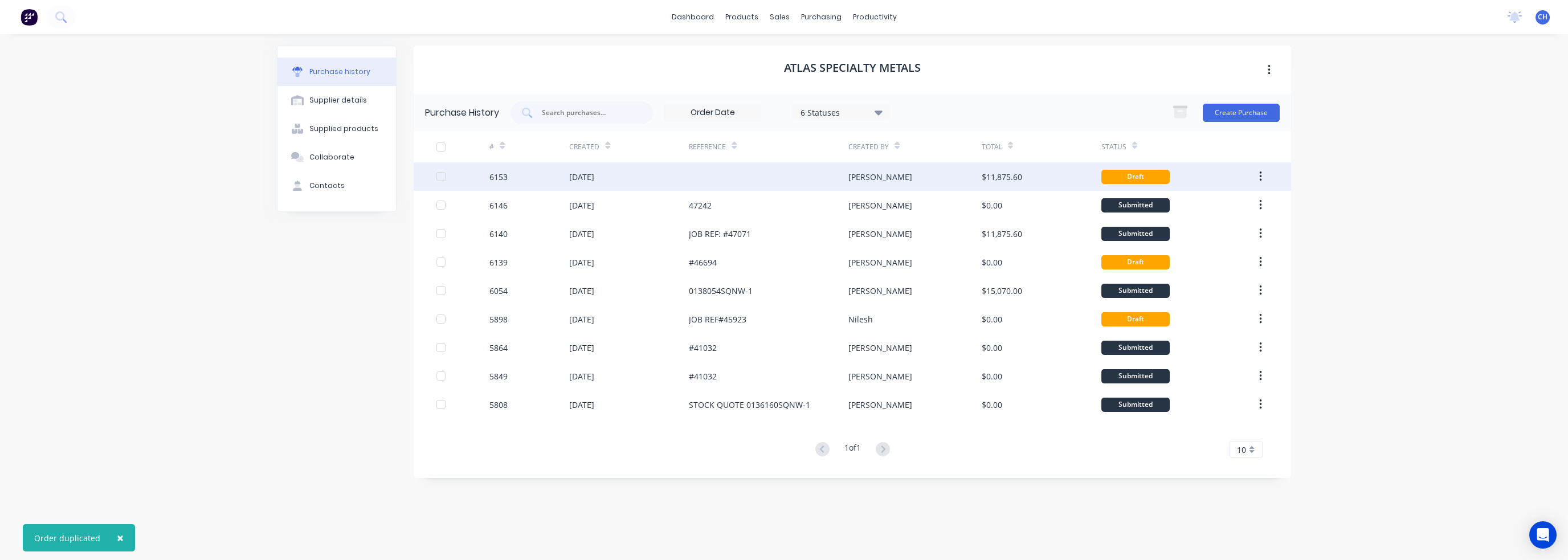
click at [1020, 180] on div "$11,875.60" at bounding box center [1002, 177] width 40 height 12
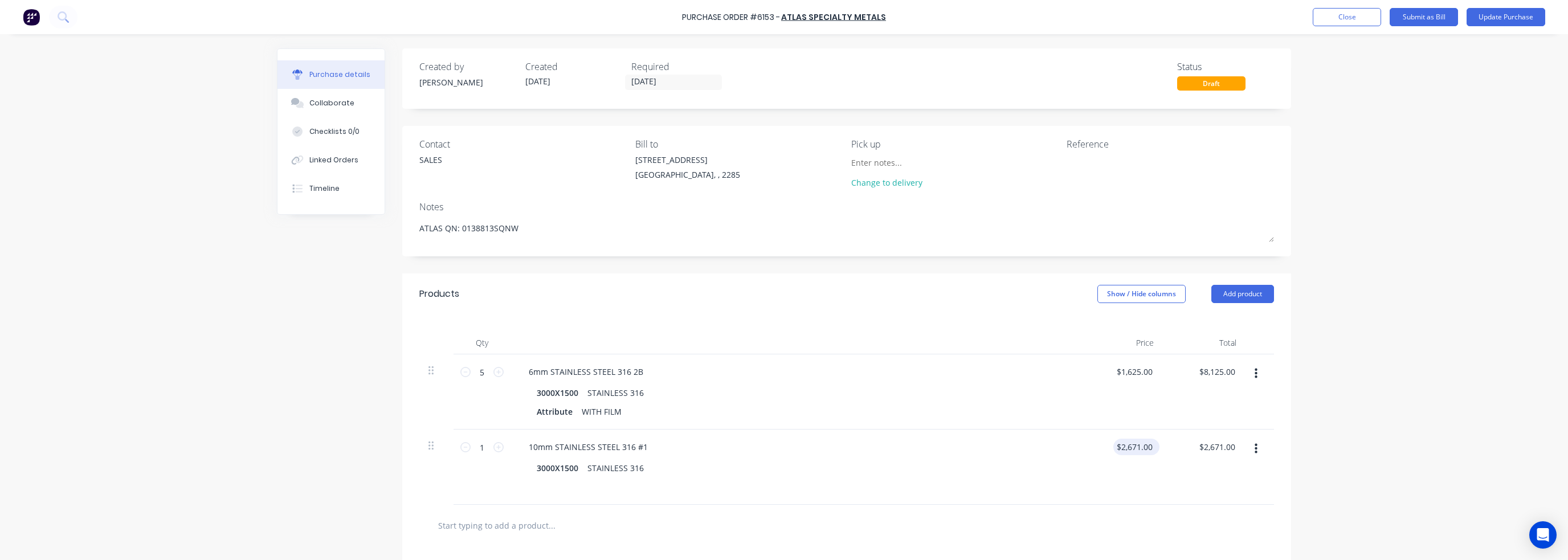
type textarea "x"
type input "2671.0000"
click at [1142, 451] on input "2671.0000" at bounding box center [1133, 447] width 44 height 17
click at [1142, 451] on input "2671.0000" at bounding box center [1133, 447] width 44 height 17
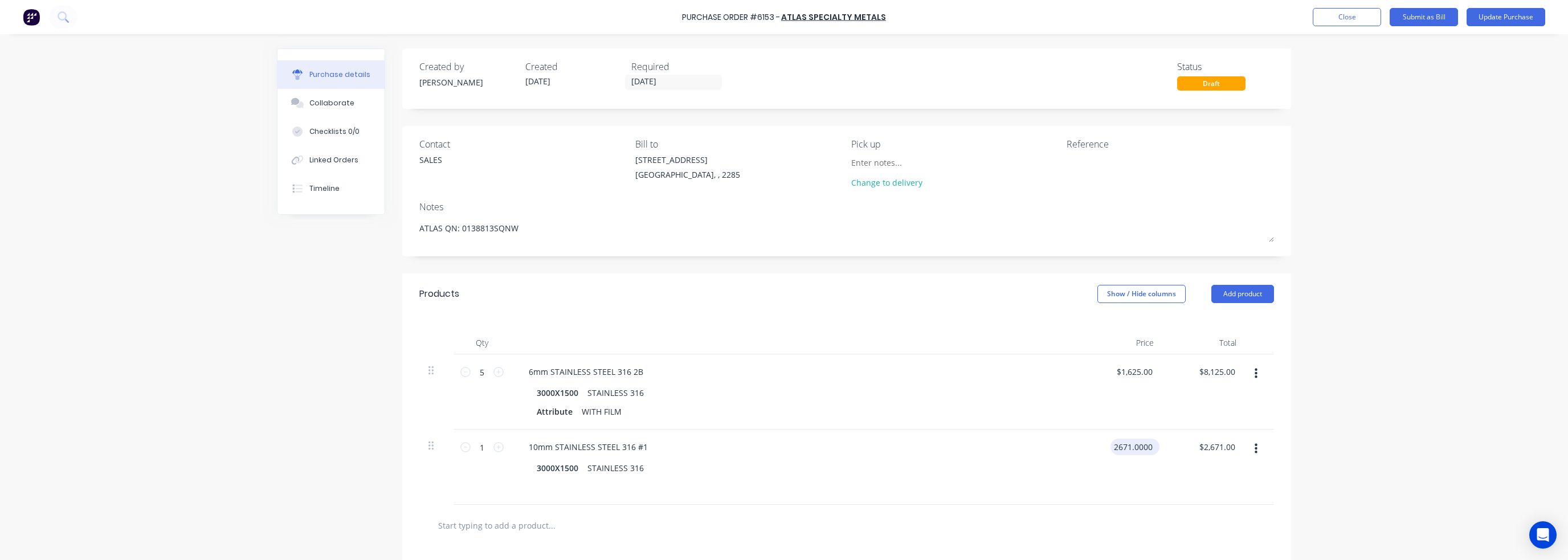
type textarea "x"
type input "0"
type textarea "x"
type input "$0.00"
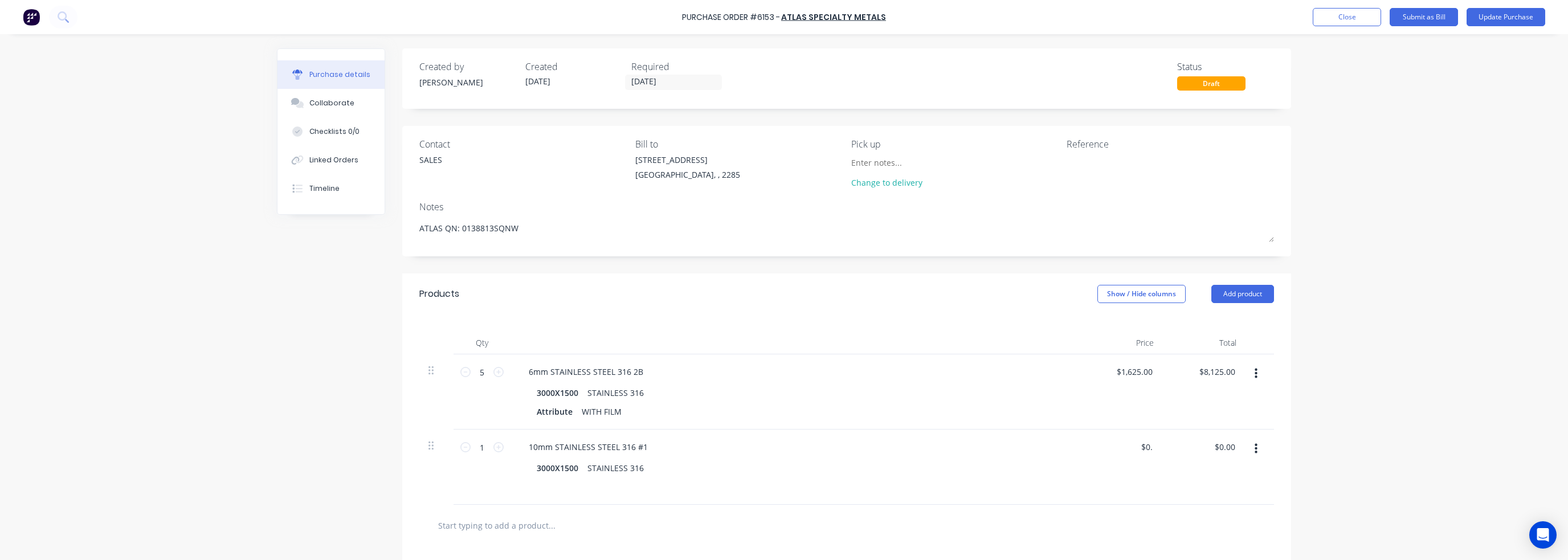
click at [1151, 464] on div "$0.00 0" at bounding box center [1121, 467] width 83 height 75
type textarea "x"
type input "1625.0000"
click at [1138, 373] on input "1625.0000" at bounding box center [1134, 371] width 42 height 17
type textarea "x"
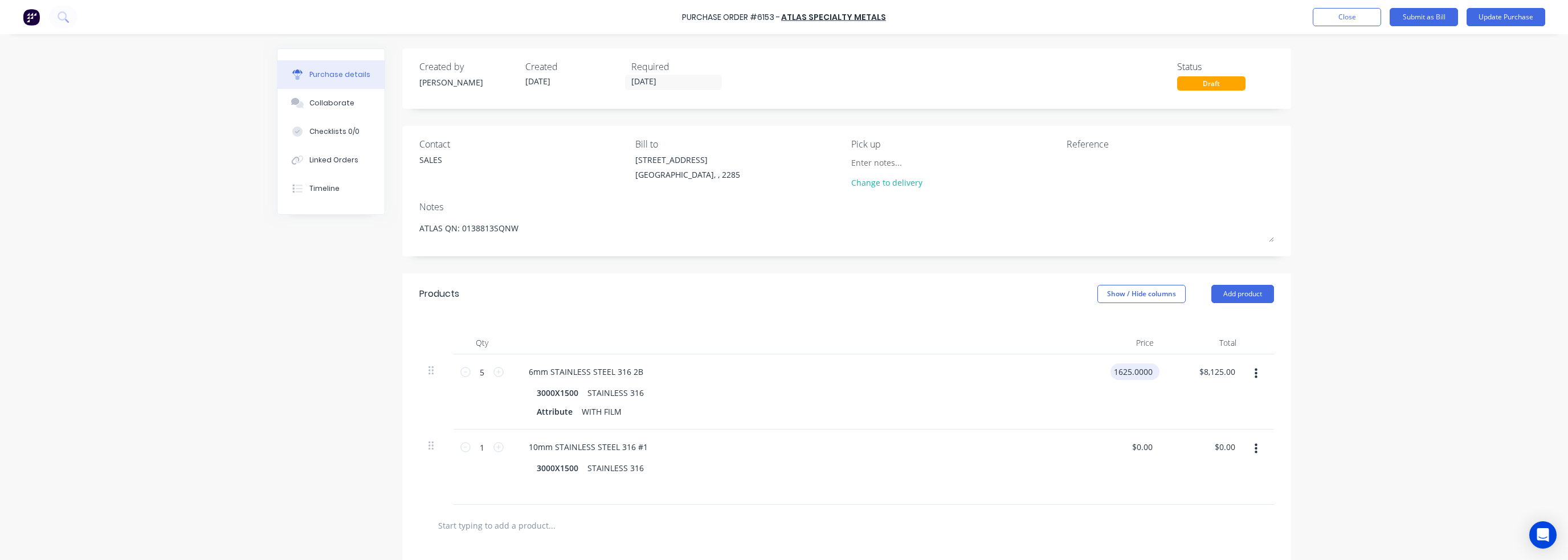
click at [1138, 373] on input "1625.0000" at bounding box center [1133, 371] width 44 height 17
type input "0"
type textarea "x"
type input "$0.00"
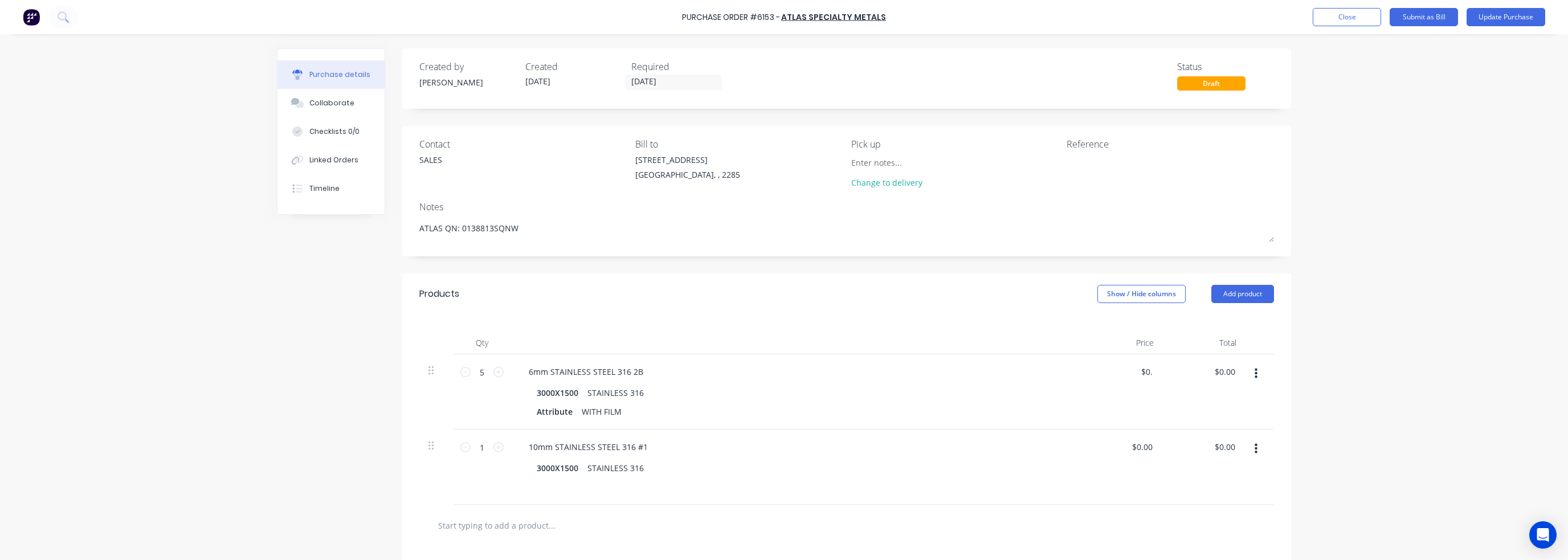
click at [1042, 433] on div "10mm STAINLESS STEEL 316 #1 3000X1500 STAINLESS 316" at bounding box center [795, 467] width 569 height 75
click at [461, 373] on icon at bounding box center [465, 371] width 10 height 10
type textarea "x"
type input "4"
click at [461, 373] on icon at bounding box center [465, 371] width 10 height 10
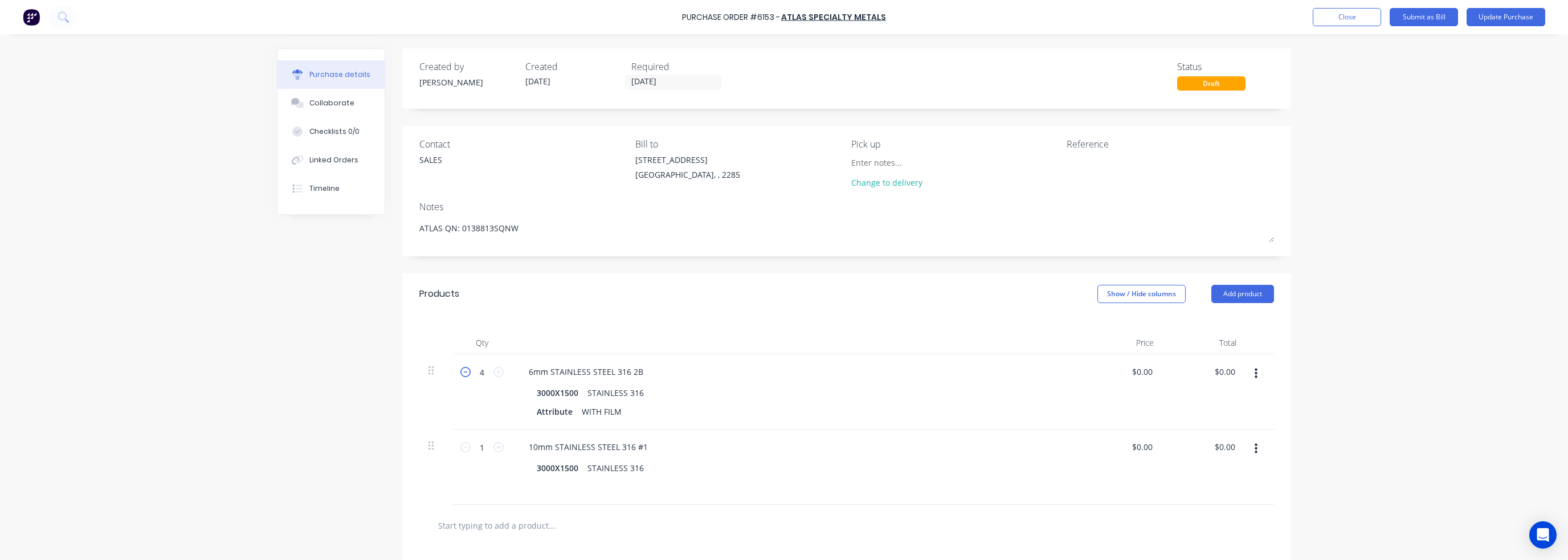
type textarea "x"
type input "3"
click at [461, 373] on icon at bounding box center [465, 371] width 10 height 10
type textarea "x"
type input "2"
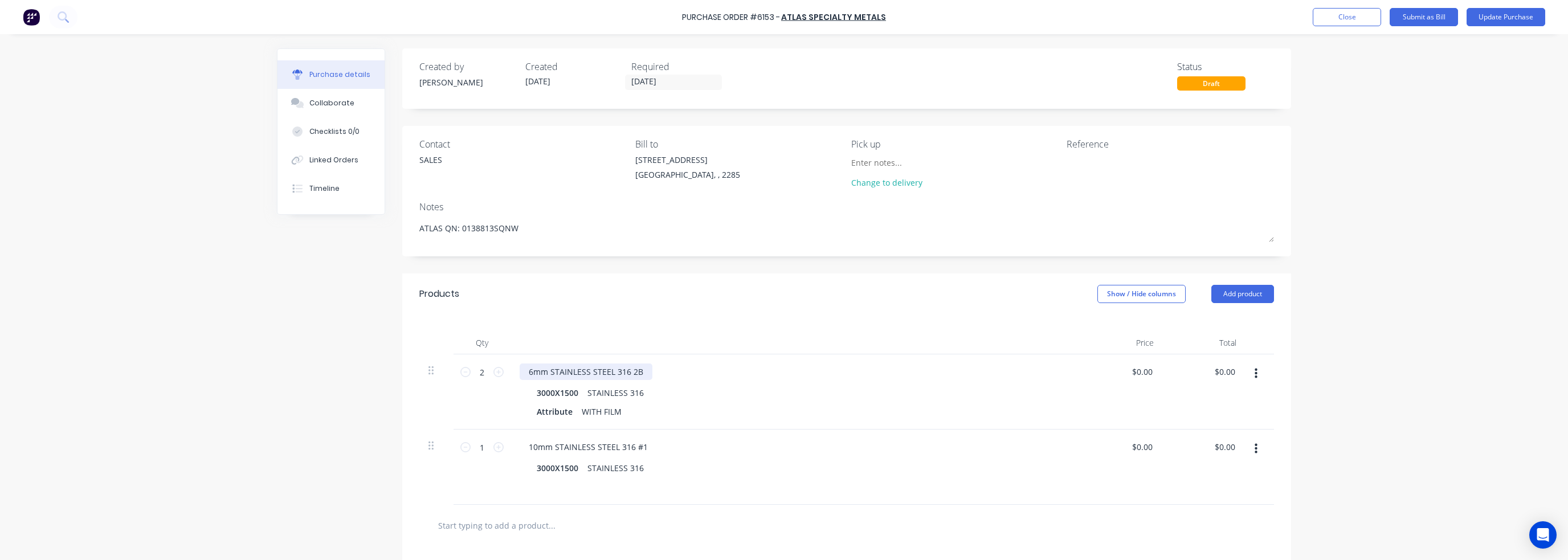
click at [537, 367] on div "6mm STAINLESS STEEL 316 2B" at bounding box center [586, 371] width 133 height 17
type textarea "x"
drag, startPoint x: 528, startPoint y: 371, endPoint x: 511, endPoint y: 369, distance: 17.1
click at [511, 369] on div "6mm STAINLESS STEEL 316 2B 3000X1500 STAINLESS 316 Attribute WITH FILM" at bounding box center [795, 392] width 569 height 75
click at [645, 377] on div "3mm STAINLESS STEEL 316 2B" at bounding box center [586, 371] width 133 height 17
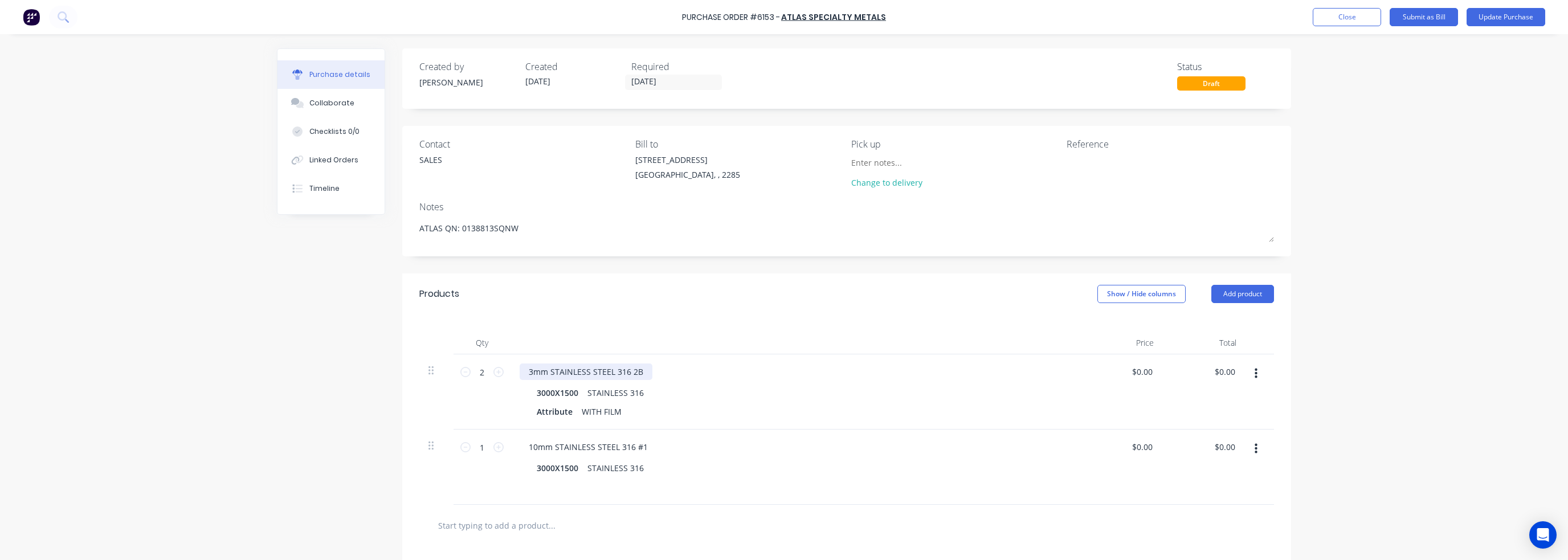
click at [623, 377] on div "3mm STAINLESS STEEL 316 2B" at bounding box center [586, 371] width 133 height 17
click at [634, 387] on div "STAINLESS 316" at bounding box center [616, 393] width 66 height 17
type textarea "x"
drag, startPoint x: 630, startPoint y: 394, endPoint x: 643, endPoint y: 393, distance: 13.0
click at [643, 393] on div "3000X1500 STAINLESS 316" at bounding box center [792, 393] width 522 height 17
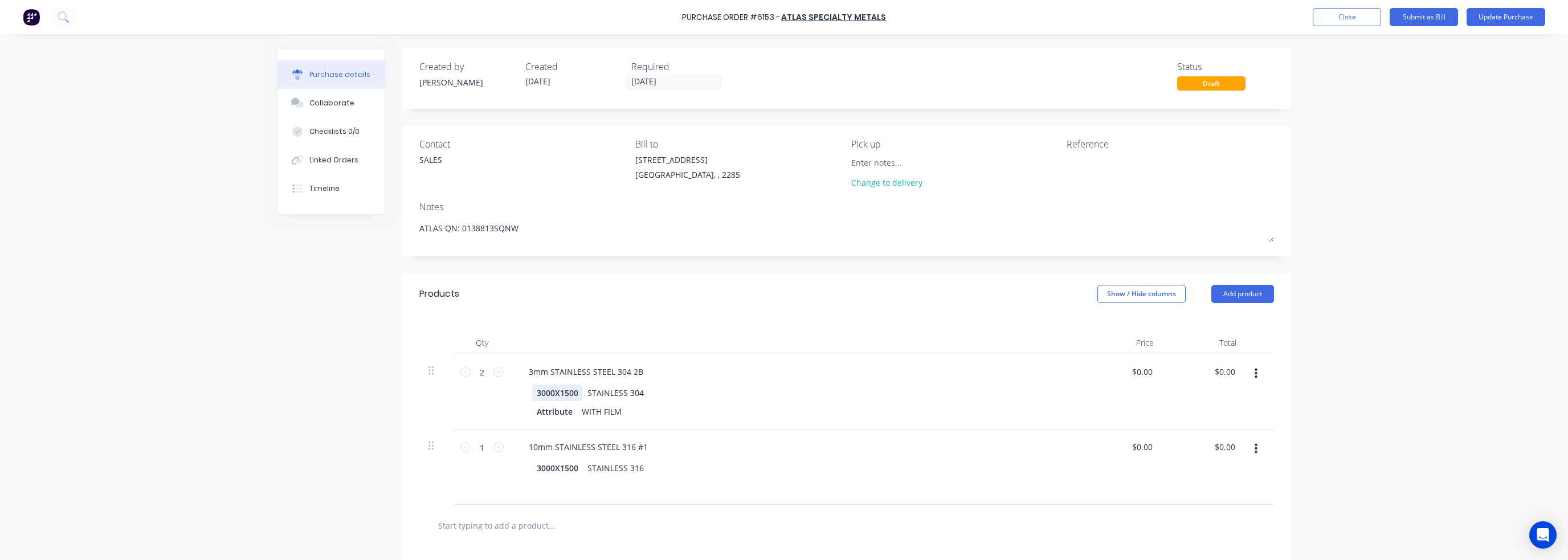
click at [554, 393] on div "3000X1500" at bounding box center [557, 393] width 51 height 17
drag, startPoint x: 532, startPoint y: 393, endPoint x: 574, endPoint y: 393, distance: 42.0
click at [574, 393] on div "3000X1500" at bounding box center [557, 393] width 51 height 17
click at [649, 402] on div "3000X1500 STAINLESS 304 Attribute WITH FILM" at bounding box center [795, 402] width 551 height 36
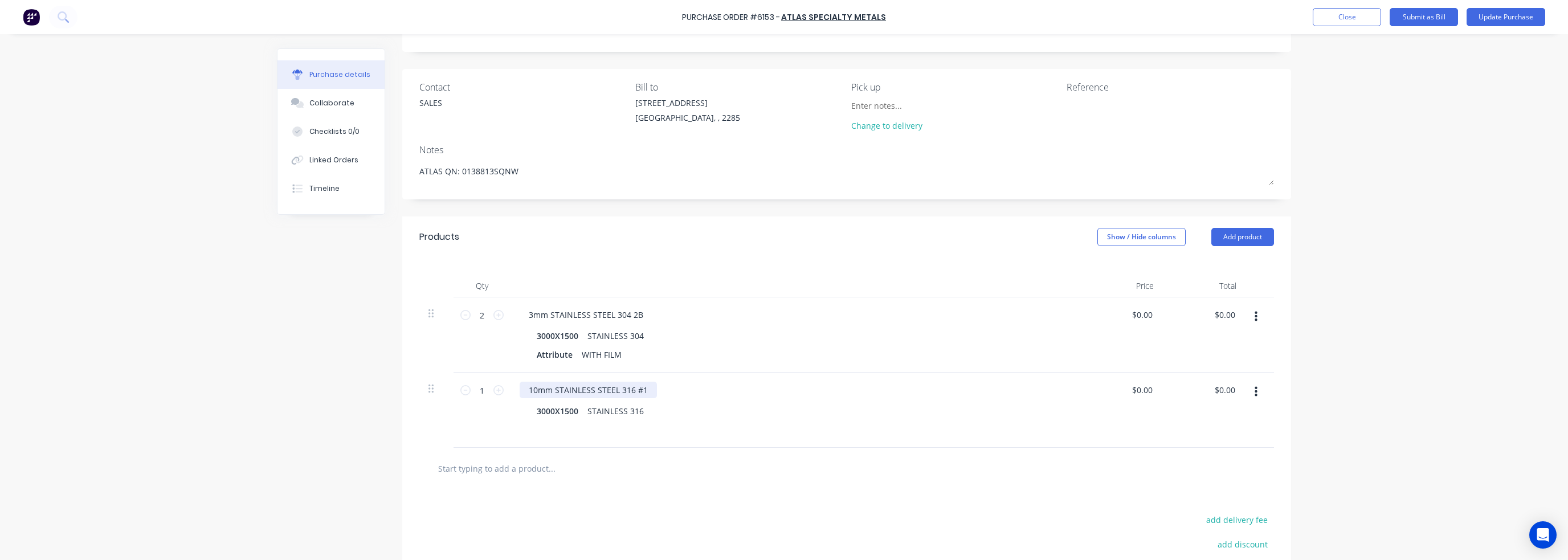
type textarea "x"
drag, startPoint x: 533, startPoint y: 387, endPoint x: 520, endPoint y: 391, distance: 13.6
click at [520, 390] on div "10mm STAINLESS STEEL 316 #1" at bounding box center [588, 389] width 137 height 17
click at [533, 314] on div "3mm STAINLESS STEEL 304 2B" at bounding box center [586, 314] width 133 height 17
click at [528, 315] on div "3mm STAINLESS STEEL 304 2B" at bounding box center [586, 314] width 133 height 17
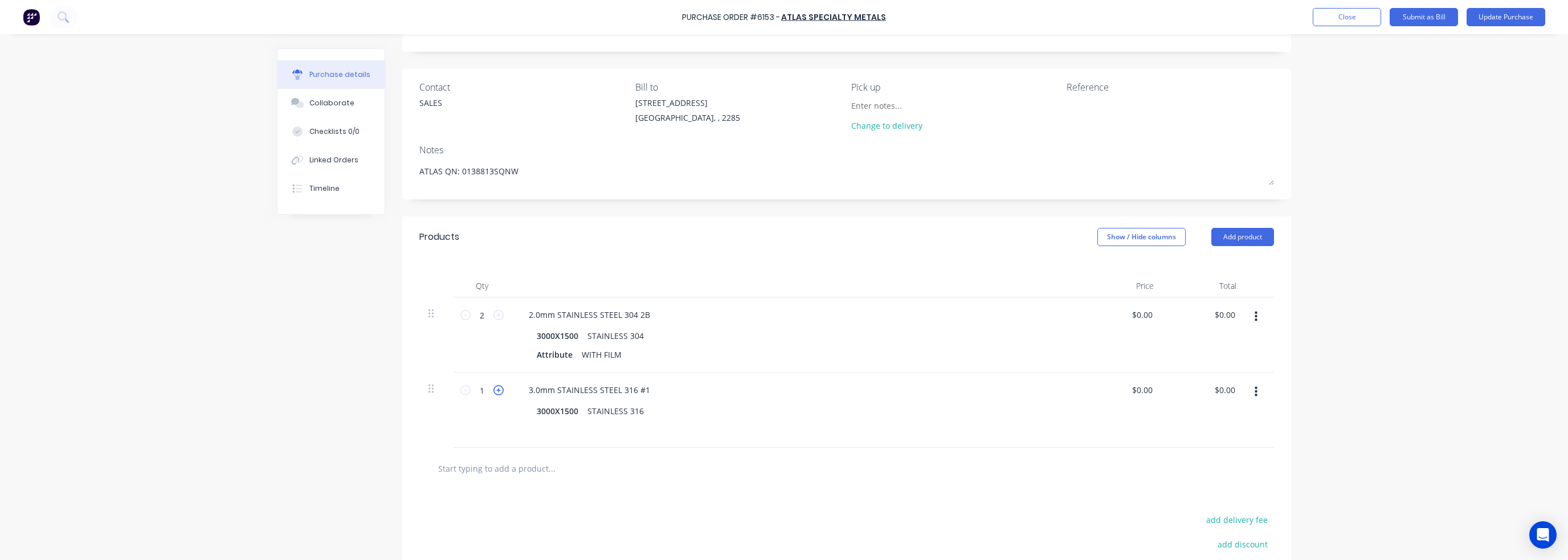
click at [494, 389] on icon at bounding box center [498, 390] width 10 height 10
type textarea "x"
type input "2"
click at [494, 389] on icon at bounding box center [498, 390] width 10 height 10
type textarea "x"
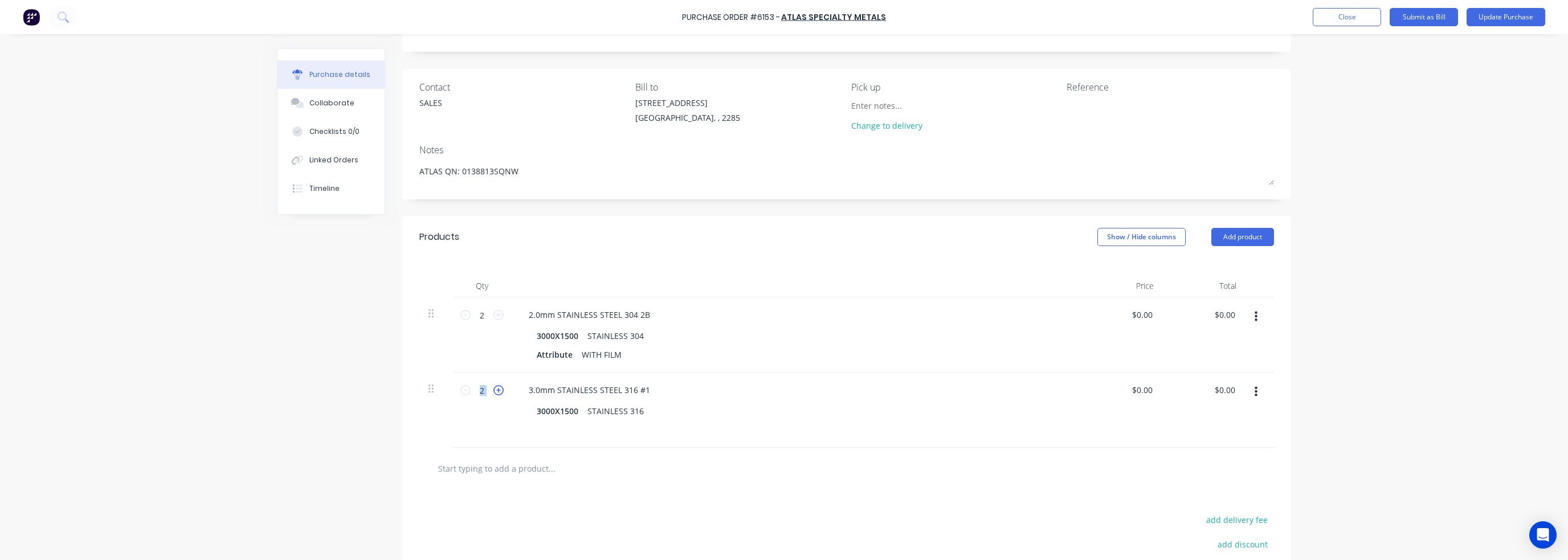
type input "3"
click at [494, 389] on icon at bounding box center [498, 390] width 10 height 10
type textarea "x"
type input "4"
click at [464, 392] on icon at bounding box center [465, 390] width 10 height 10
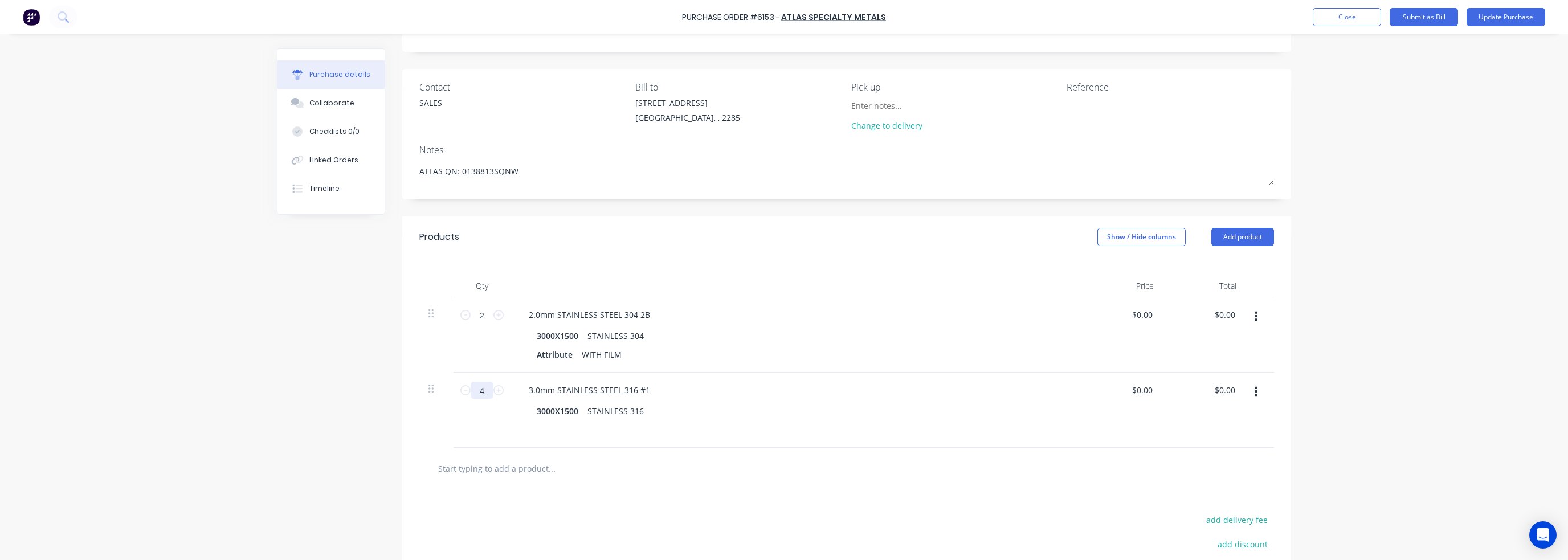
type textarea "x"
type input "3"
drag, startPoint x: 659, startPoint y: 393, endPoint x: 659, endPoint y: 400, distance: 7.0
click at [659, 394] on div "3.0mm STAINLESS STEEL 316 #1" at bounding box center [795, 389] width 551 height 17
drag, startPoint x: 628, startPoint y: 387, endPoint x: 638, endPoint y: 389, distance: 10.2
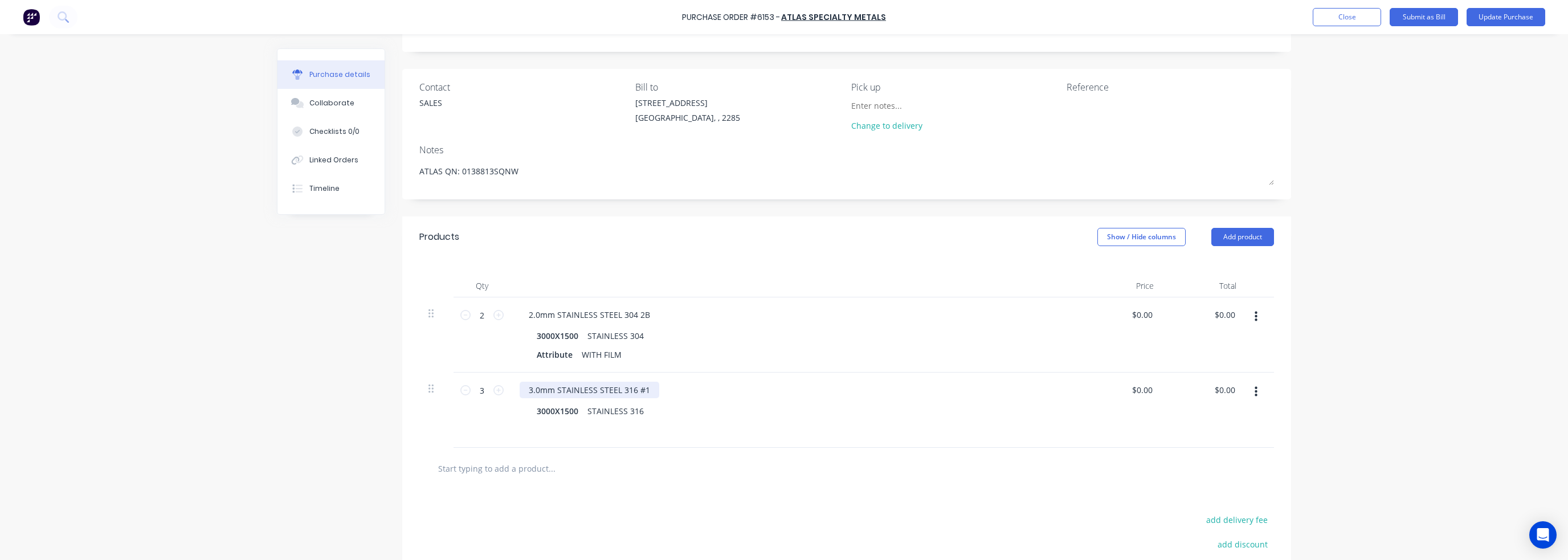
click at [628, 387] on div "3.0mm STAINLESS STEEL 316 #1" at bounding box center [590, 389] width 140 height 17
click at [627, 410] on div "STAINLESS 316" at bounding box center [616, 411] width 66 height 17
click at [533, 389] on div "3.0mm STAINLESS STEEL 304 2B" at bounding box center [590, 389] width 140 height 17
click at [537, 388] on div "3.0mm STAINLESS STEEL 304 2B" at bounding box center [590, 389] width 140 height 17
click at [557, 339] on div "3000X1500" at bounding box center [557, 336] width 51 height 17
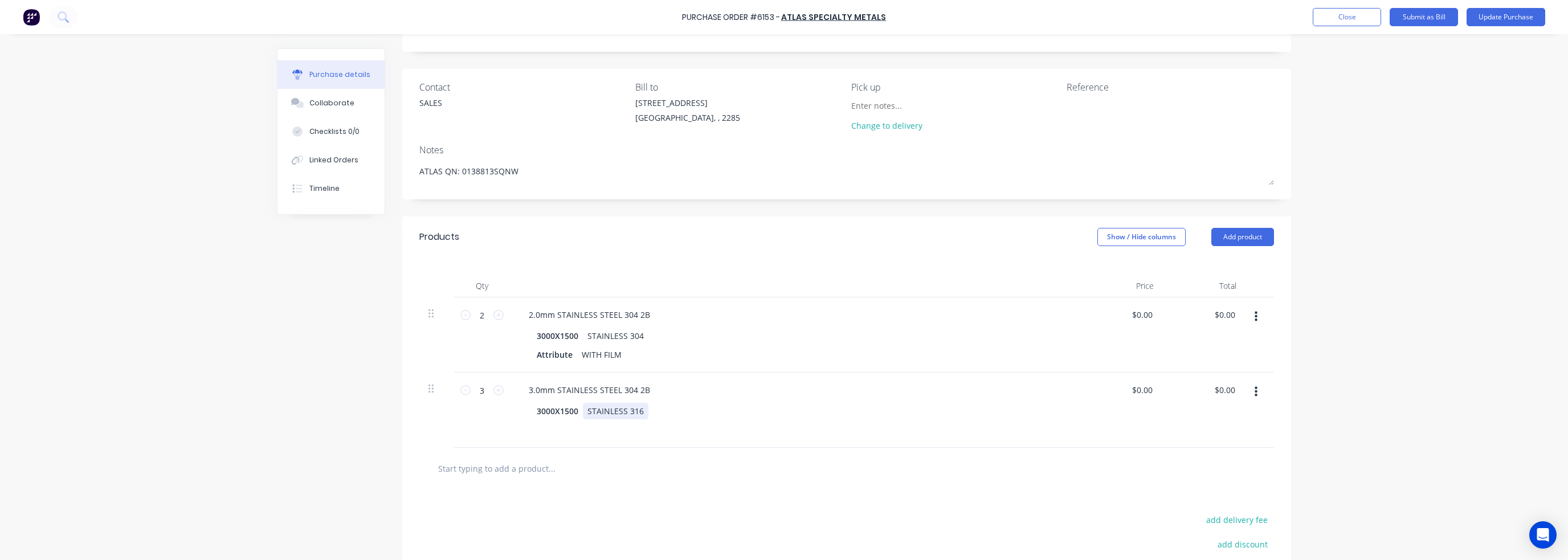
click at [630, 409] on div "STAINLESS 316" at bounding box center [616, 411] width 66 height 17
click at [630, 410] on div "STAINLESS 316" at bounding box center [616, 411] width 66 height 17
click at [636, 409] on div "STAINLESS 316" at bounding box center [616, 411] width 66 height 17
type textarea "x"
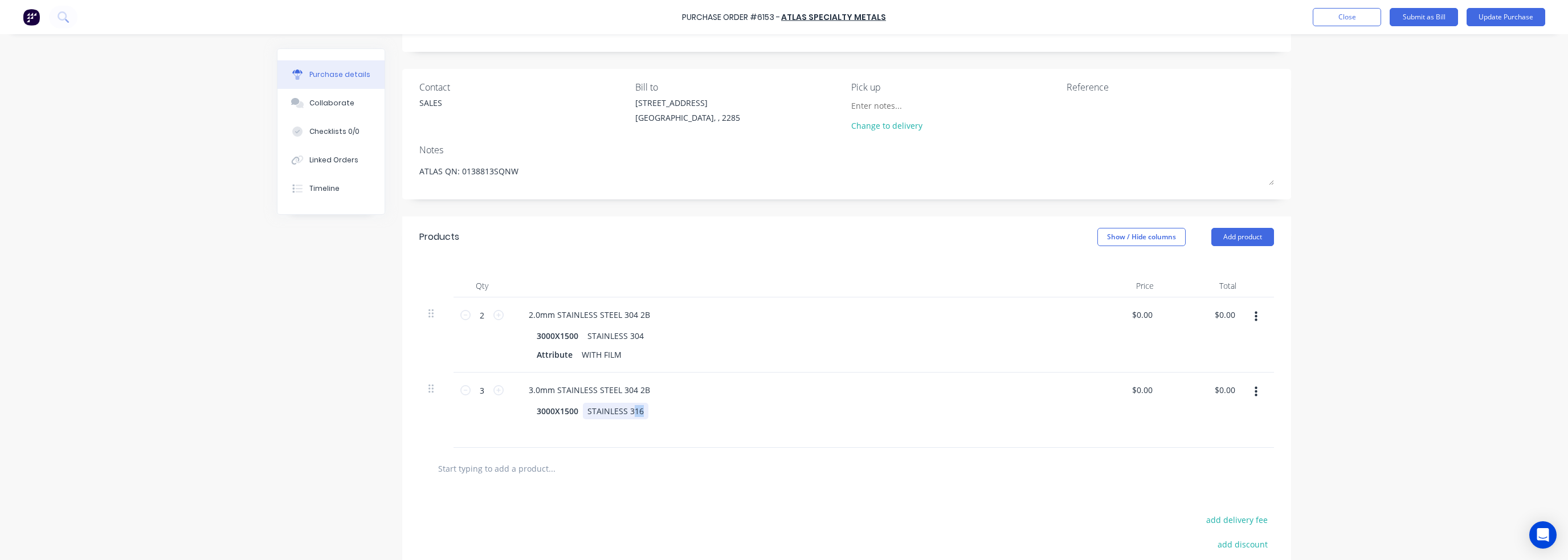
drag, startPoint x: 629, startPoint y: 410, endPoint x: 638, endPoint y: 410, distance: 9.0
click at [638, 410] on div "STAINLESS 316" at bounding box center [616, 411] width 66 height 17
click at [692, 359] on div "Attribute WITH FILM" at bounding box center [792, 355] width 522 height 17
drag, startPoint x: 533, startPoint y: 353, endPoint x: 608, endPoint y: 351, distance: 75.0
click at [608, 351] on div "Attribute WITH FILM" at bounding box center [792, 355] width 522 height 17
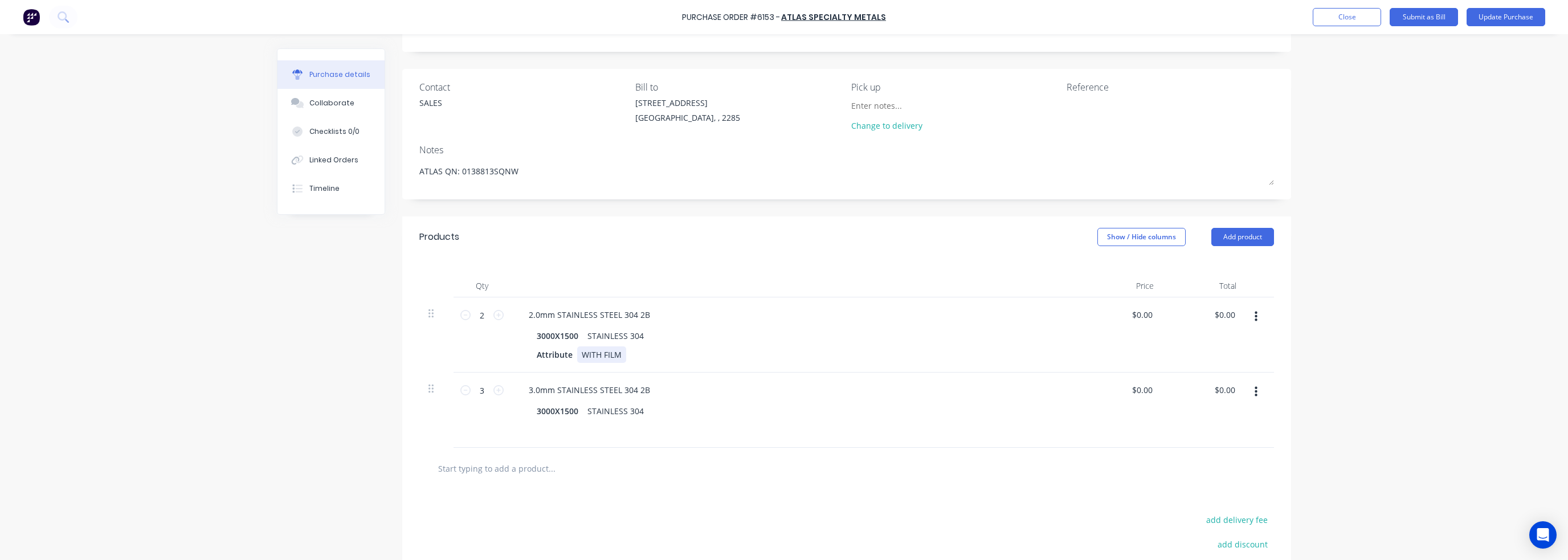
click at [639, 359] on div "Attribute WITH FILM" at bounding box center [792, 355] width 522 height 17
click at [1246, 313] on button "button" at bounding box center [1256, 316] width 27 height 21
click at [1203, 369] on button "Duplicate" at bounding box center [1221, 370] width 97 height 23
type textarea "x"
type input "1"
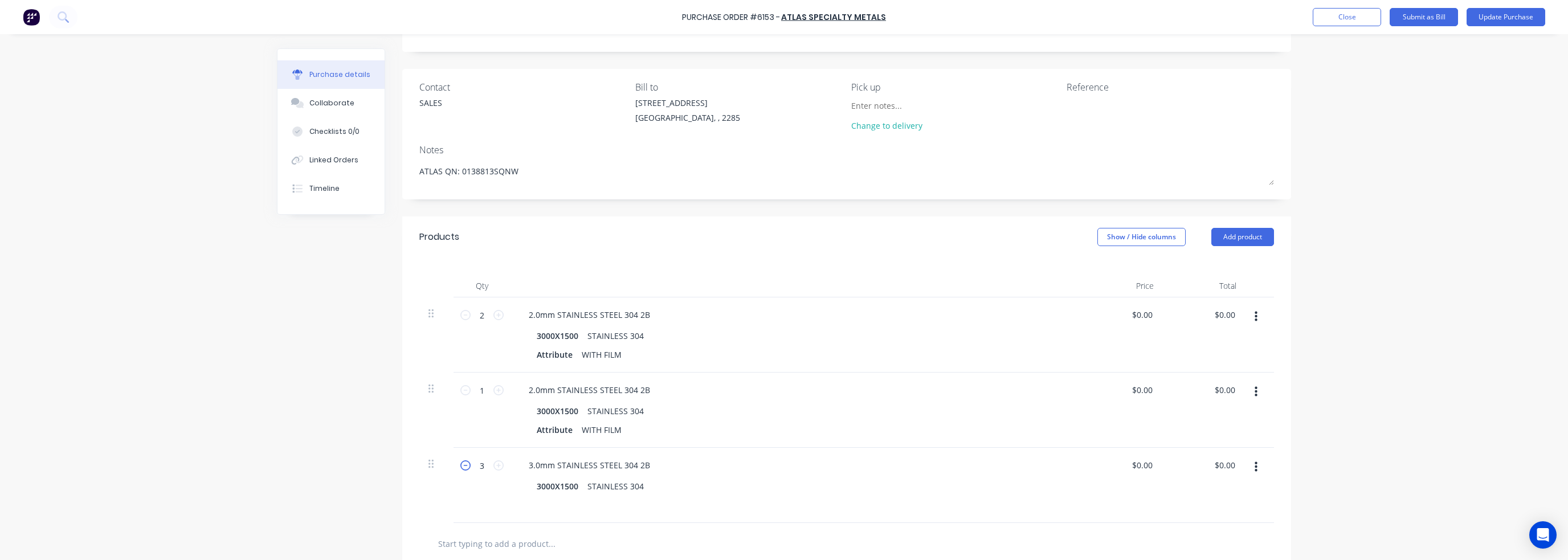
click at [461, 468] on icon at bounding box center [465, 465] width 10 height 10
type textarea "x"
type input "2"
click at [461, 468] on icon at bounding box center [465, 465] width 10 height 10
type textarea "x"
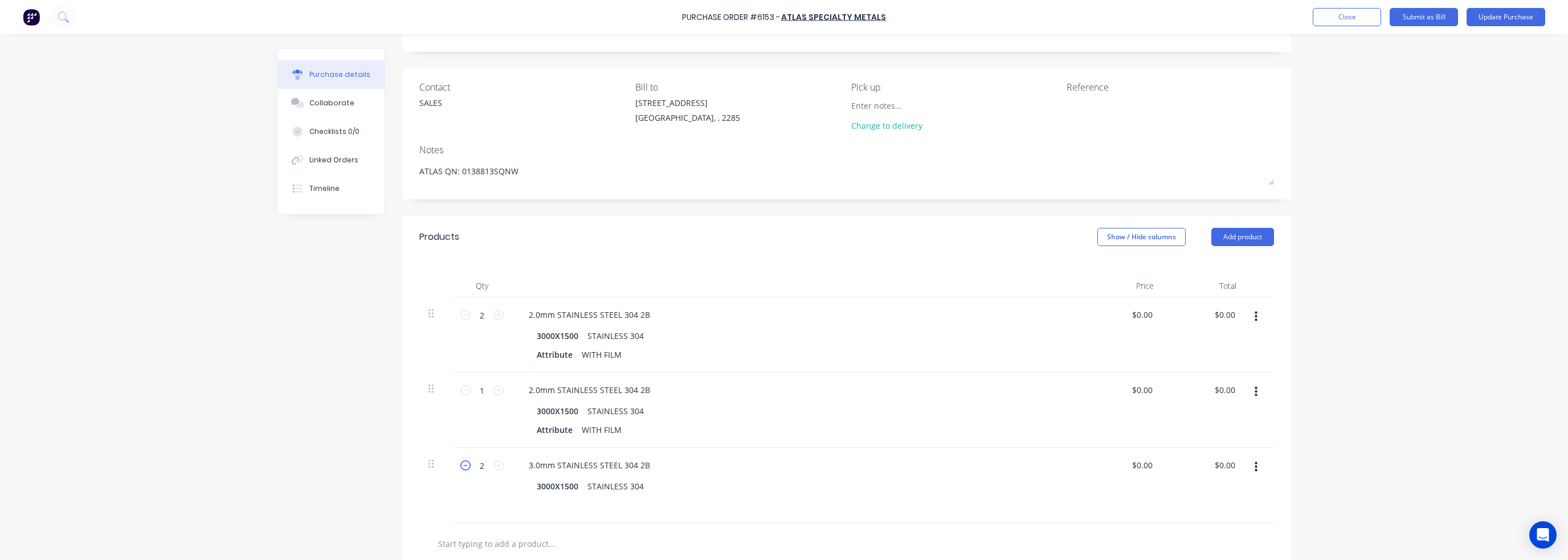
type input "1"
click at [1254, 467] on icon "button" at bounding box center [1256, 467] width 3 height 13
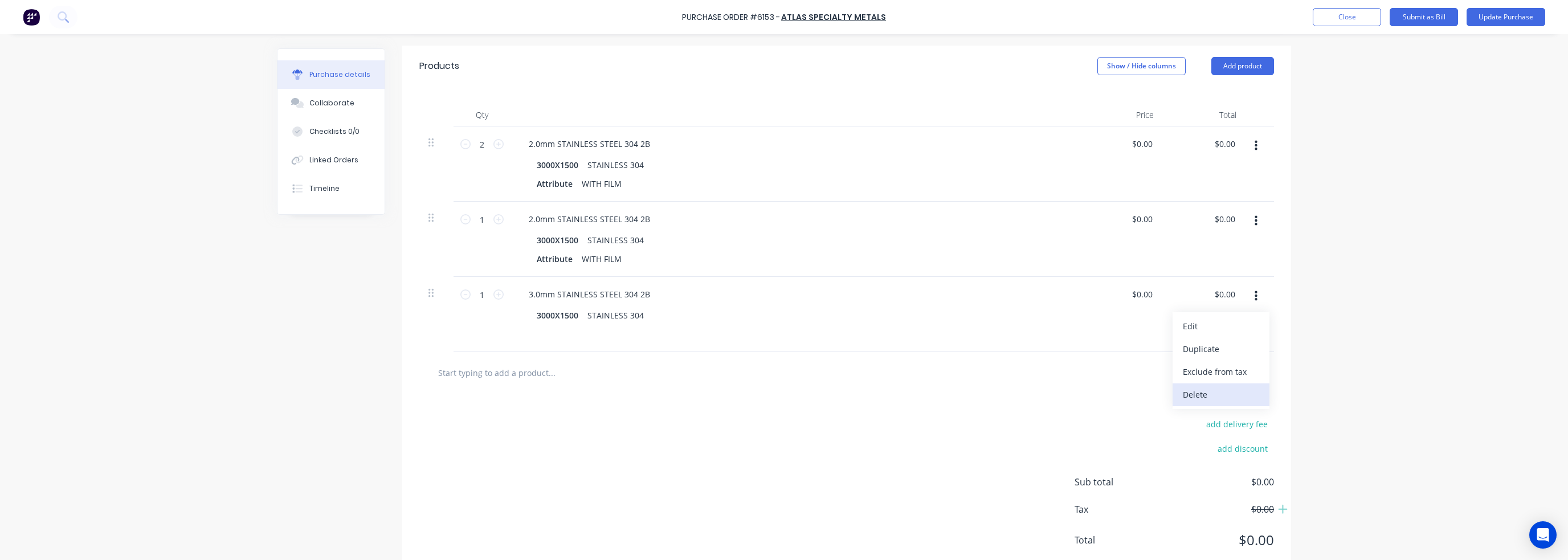
click at [1195, 398] on button "Delete" at bounding box center [1221, 395] width 97 height 23
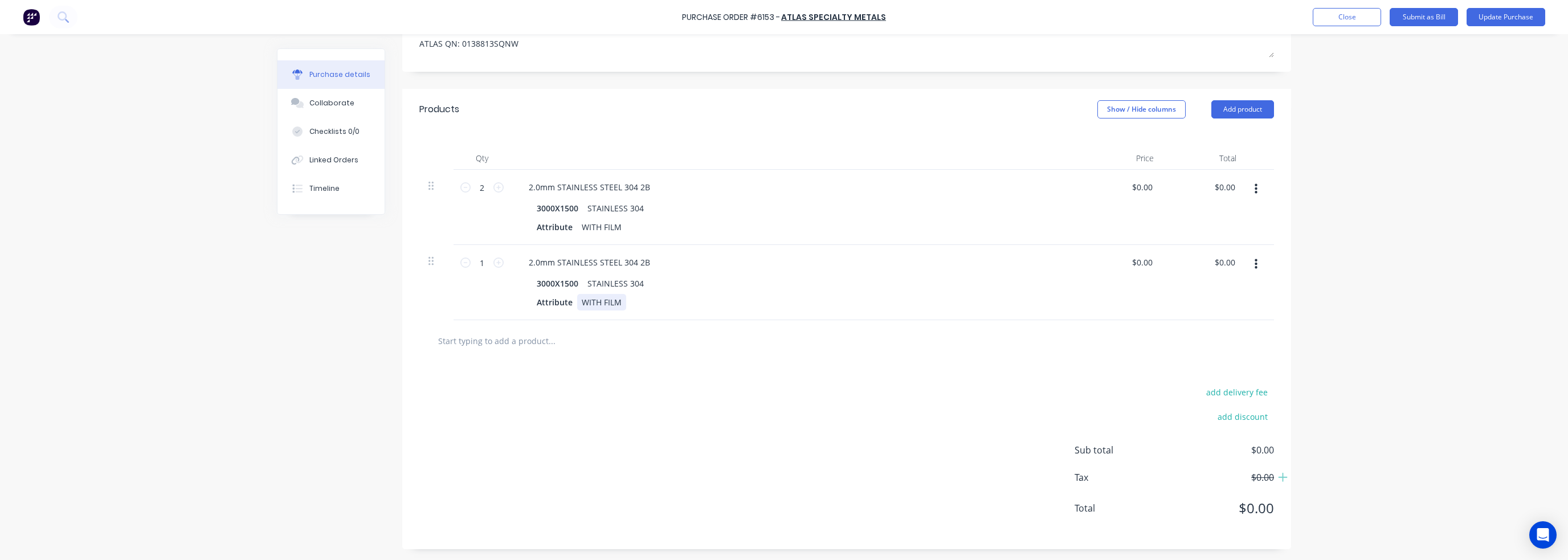
click at [603, 299] on div "WITH FILM" at bounding box center [601, 302] width 49 height 17
click at [614, 301] on div "WITH FILM" at bounding box center [601, 302] width 49 height 17
click at [538, 259] on div "2.0mm STAINLESS STEEL 304 2B" at bounding box center [590, 262] width 140 height 17
click at [525, 264] on div "2.0mm STAINLESS STEEL 304 2B" at bounding box center [590, 262] width 140 height 17
click at [494, 263] on icon at bounding box center [498, 262] width 10 height 10
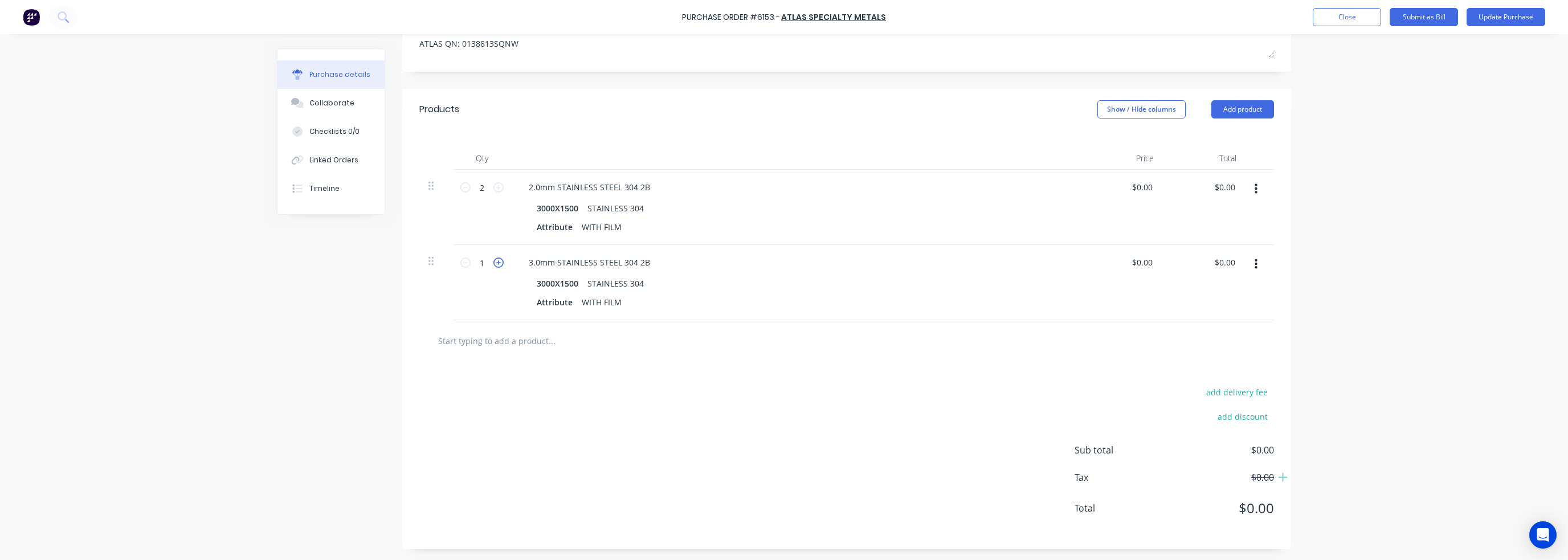
type textarea "x"
type input "2"
click at [494, 263] on icon at bounding box center [498, 262] width 10 height 10
type textarea "x"
type input "3"
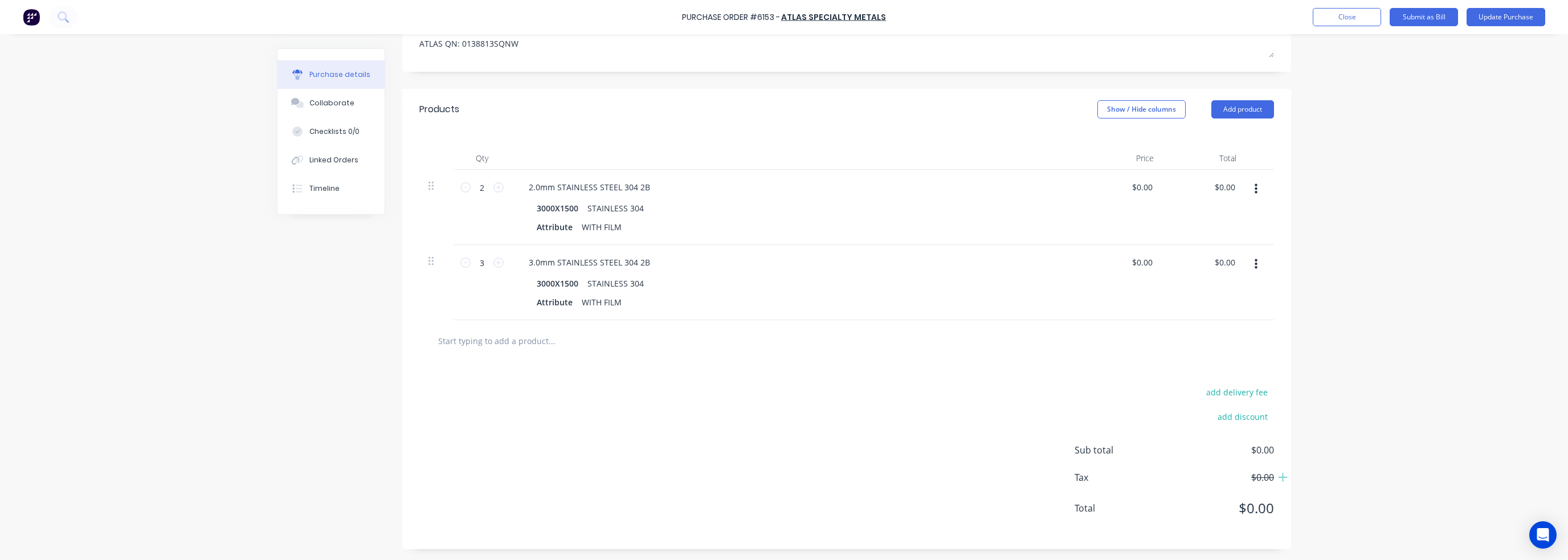
click at [914, 370] on div "add delivery fee add discount Sub total $0.00 Tax $0.00 Total $0.00" at bounding box center [847, 455] width 889 height 187
click at [1261, 256] on button "button" at bounding box center [1256, 264] width 27 height 21
click at [1097, 342] on div at bounding box center [846, 340] width 836 height 23
click at [659, 373] on div "add delivery fee add discount Sub total $0.00 Tax $0.00 Total $0.00" at bounding box center [847, 455] width 889 height 187
click at [1247, 267] on button "button" at bounding box center [1256, 264] width 27 height 21
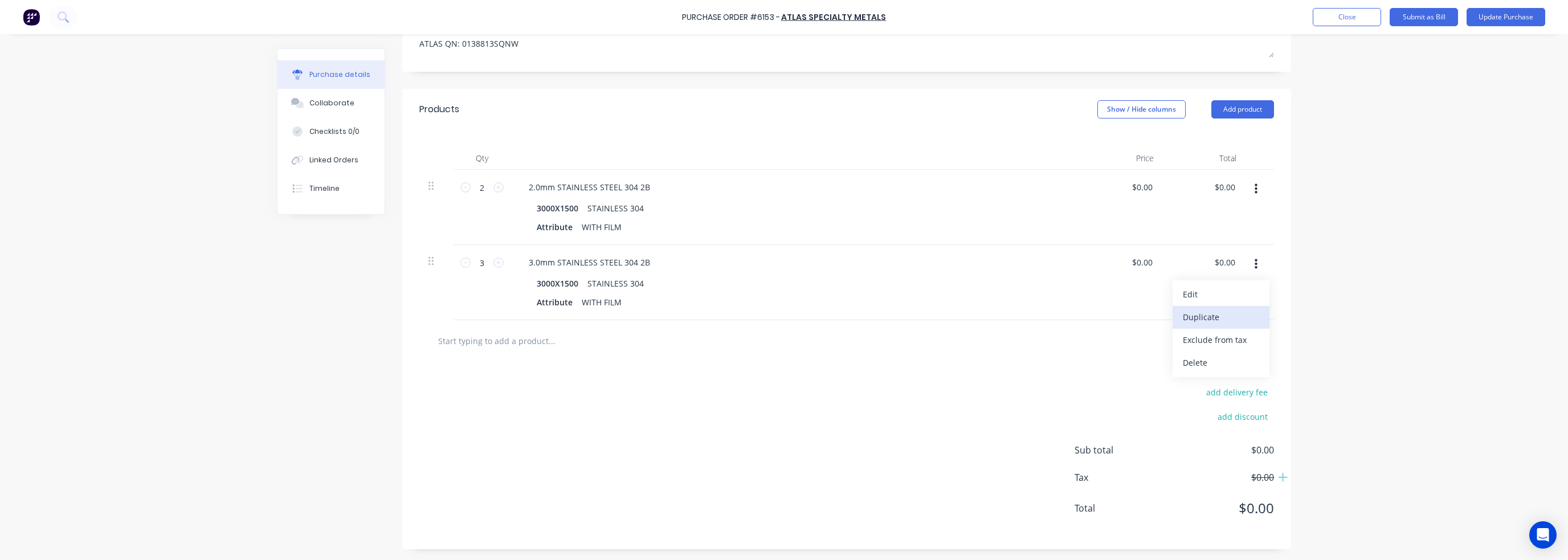
click at [1213, 318] on button "Duplicate" at bounding box center [1221, 318] width 97 height 23
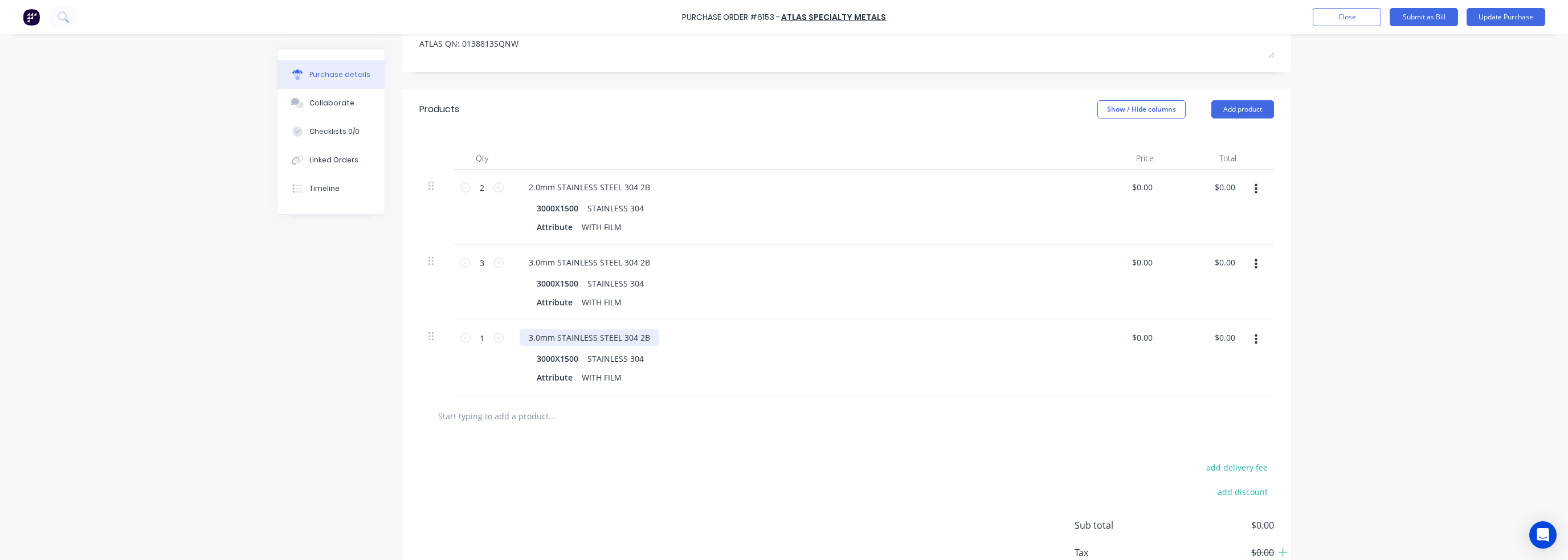
click at [520, 334] on div "3.0mm STAINLESS STEEL 304 2B" at bounding box center [590, 337] width 140 height 17
type textarea "x"
drag, startPoint x: 527, startPoint y: 334, endPoint x: 520, endPoint y: 336, distance: 7.3
click at [520, 336] on div "3.0mm STAINLESS STEEL 304 2B" at bounding box center [590, 337] width 140 height 17
click at [547, 355] on div "3000X1500" at bounding box center [557, 359] width 51 height 17
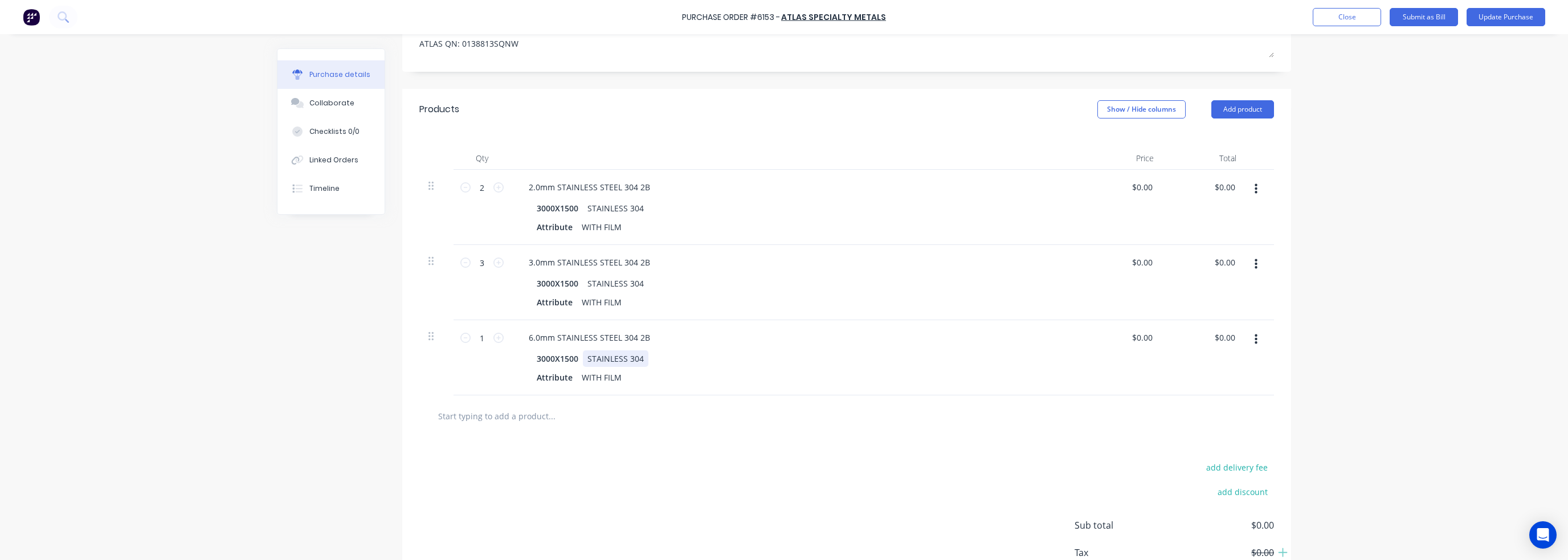
click at [633, 359] on div "STAINLESS 304" at bounding box center [616, 359] width 66 height 17
click at [630, 378] on div "Attribute WITH FILM" at bounding box center [792, 377] width 522 height 17
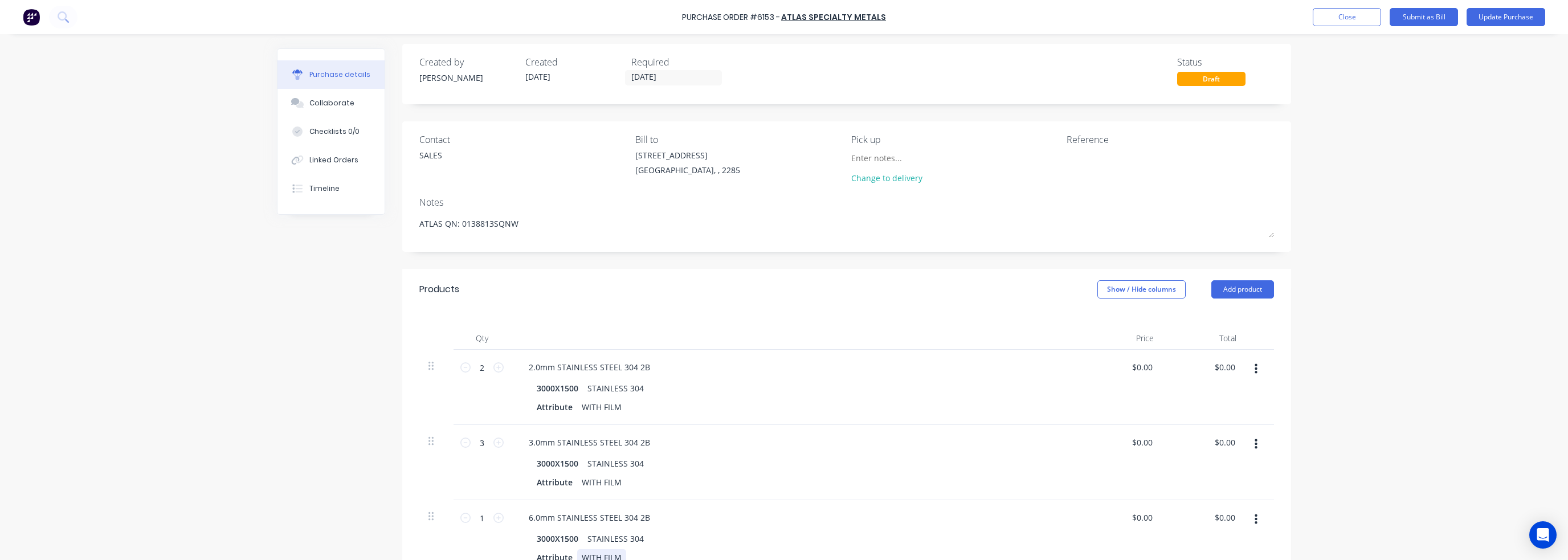
scroll to position [0, 0]
type textarea "x"
click at [1089, 150] on div "Reference" at bounding box center [1170, 144] width 207 height 13
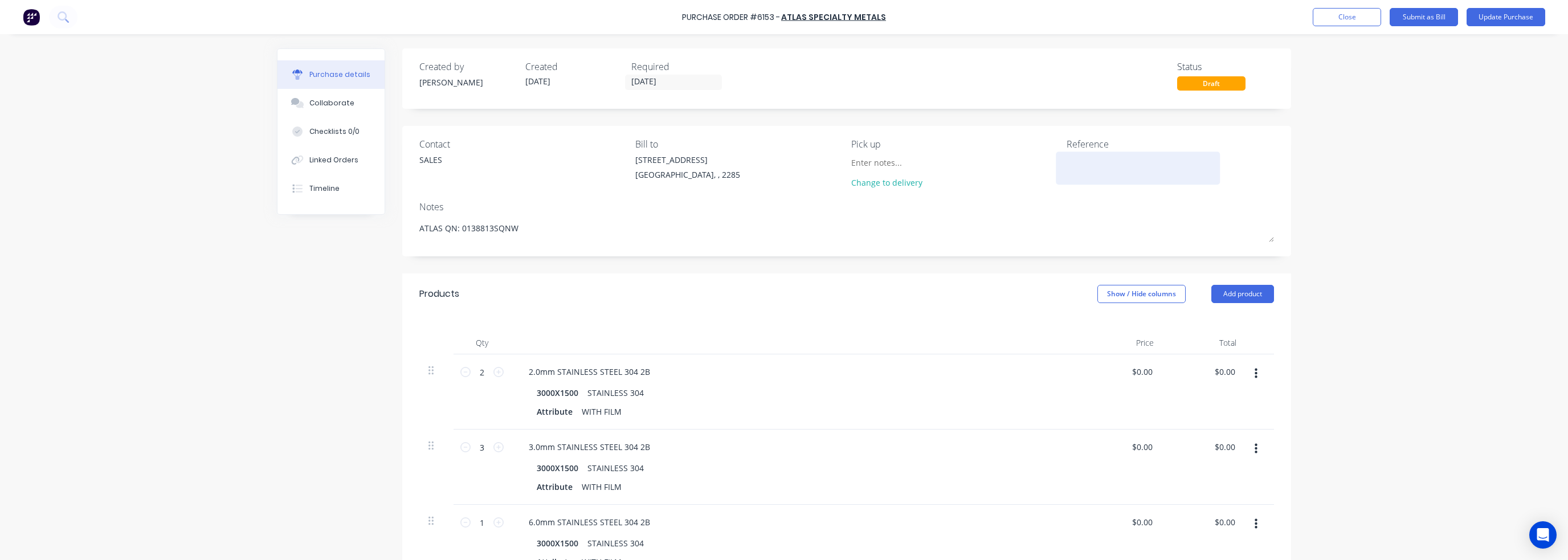
click at [1089, 160] on textarea at bounding box center [1138, 167] width 142 height 26
type textarea "#46696 #4471"
type textarea "x"
type textarea "#46696 #44714"
type textarea "x"
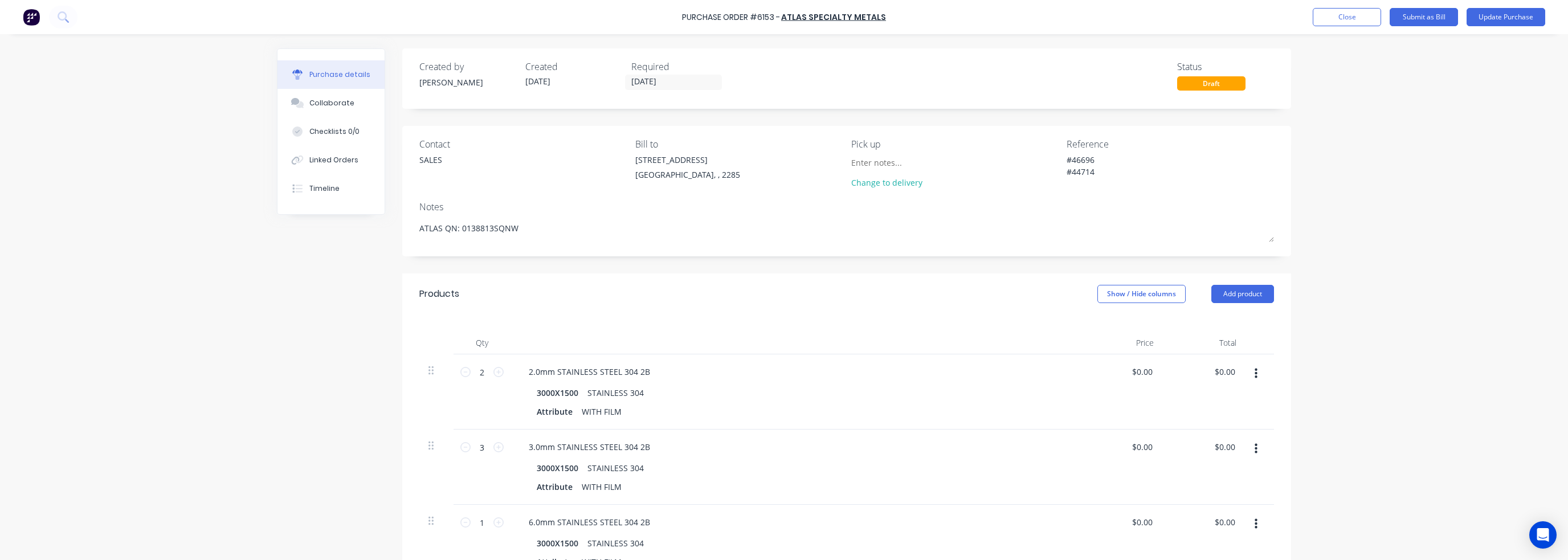
type textarea "#46696 #44714"
click at [1370, 161] on div "Purchase Order #6153 - Atlas Specialty Metals Add product Close Submit as Bill …" at bounding box center [784, 280] width 1568 height 560
click at [652, 80] on input "[DATE]" at bounding box center [674, 82] width 96 height 14
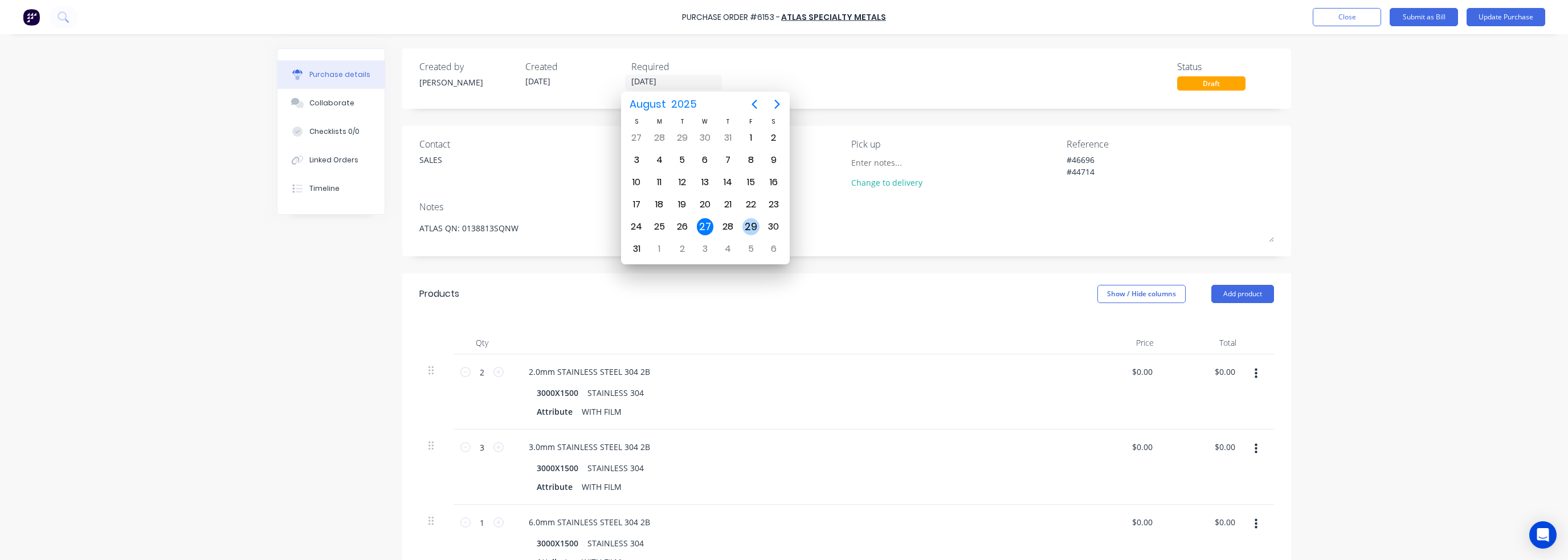
click at [750, 226] on div "29" at bounding box center [751, 226] width 17 height 17
type textarea "x"
type input "29/08/25"
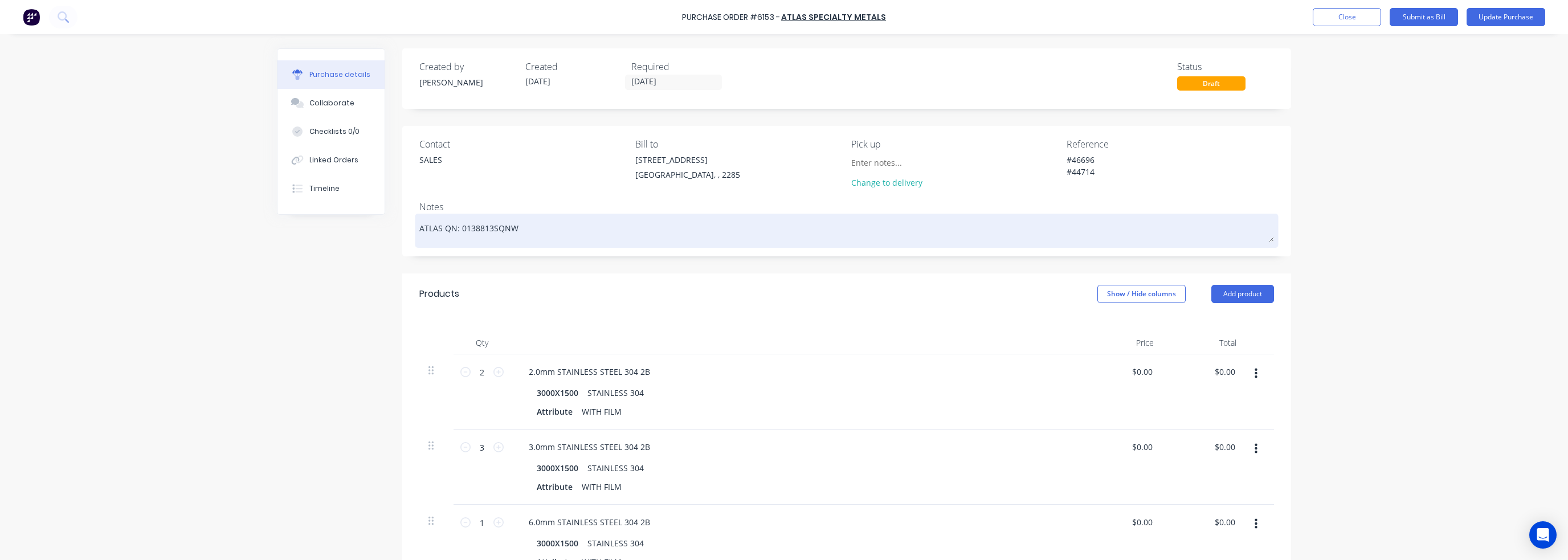
click at [535, 226] on textarea "ATLAS QN: 0138813SQNW" at bounding box center [846, 229] width 855 height 26
type textarea "x"
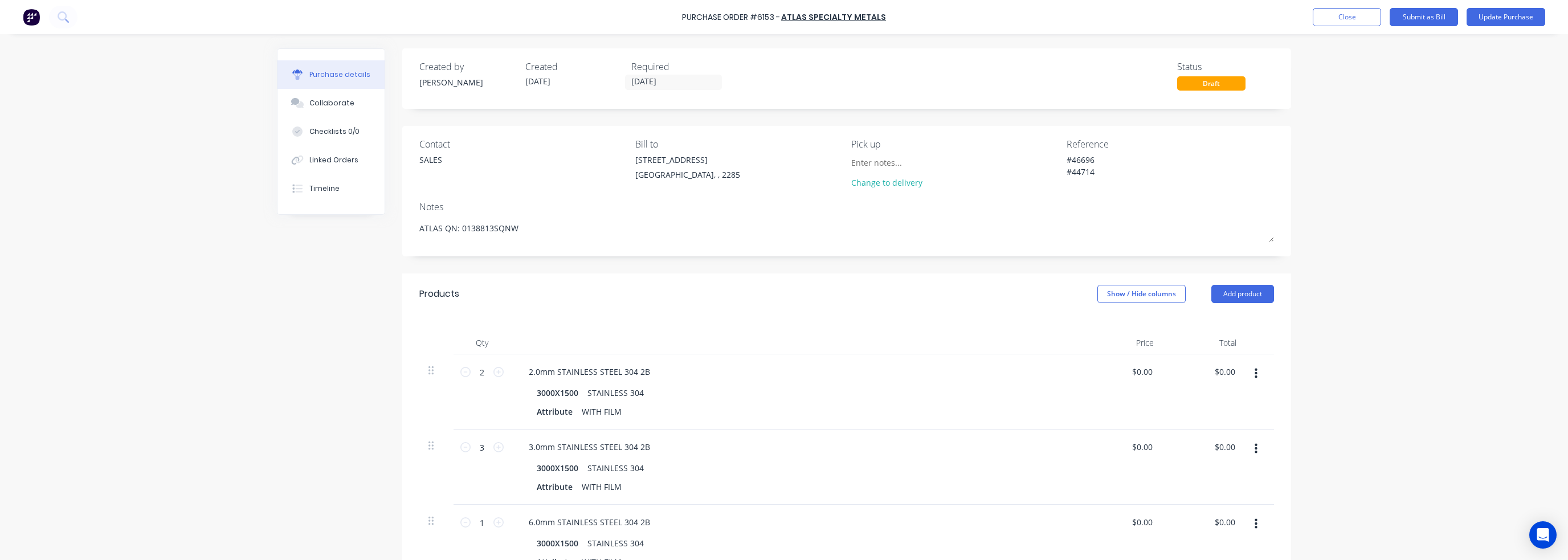
drag, startPoint x: 556, startPoint y: 230, endPoint x: 385, endPoint y: 223, distance: 171.1
click at [385, 223] on div "Created by Carl Created 27/08/25 Required 29/08/25 Status Draft Contact SALES B…" at bounding box center [784, 428] width 1014 height 761
type textarea "x"
click at [334, 283] on div "Created by Carl Created 27/08/25 Required 29/08/25 Status Draft Contact SALES B…" at bounding box center [784, 428] width 1014 height 761
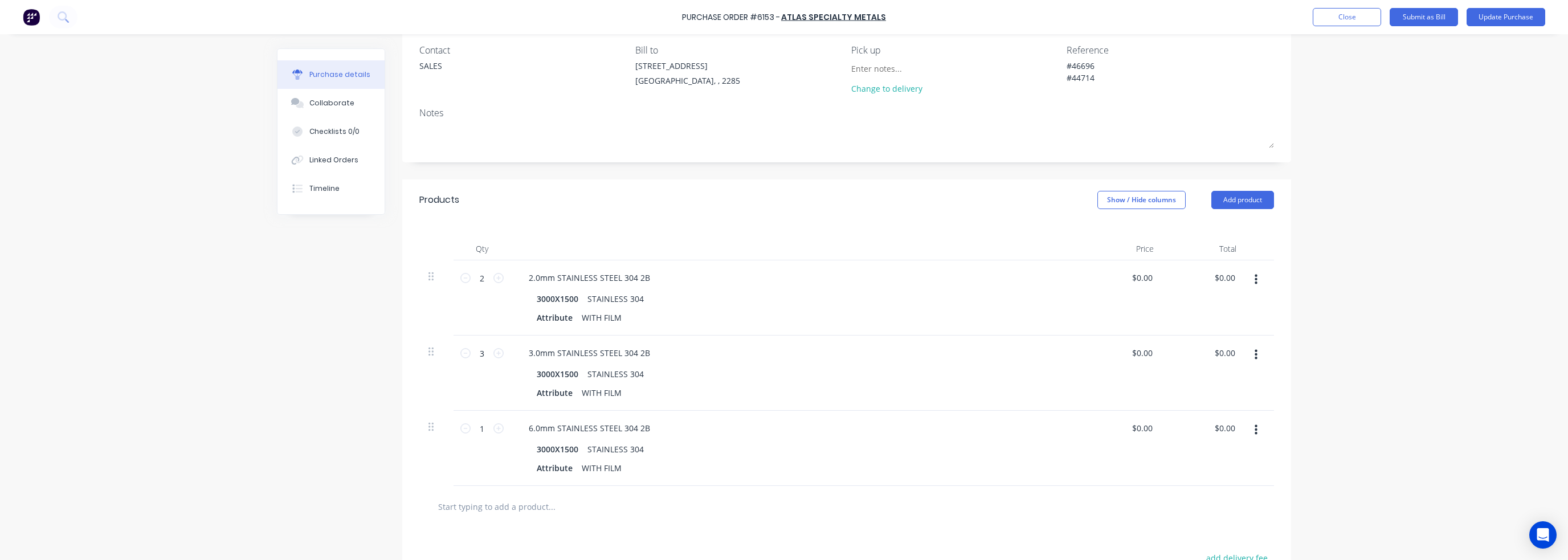
scroll to position [114, 0]
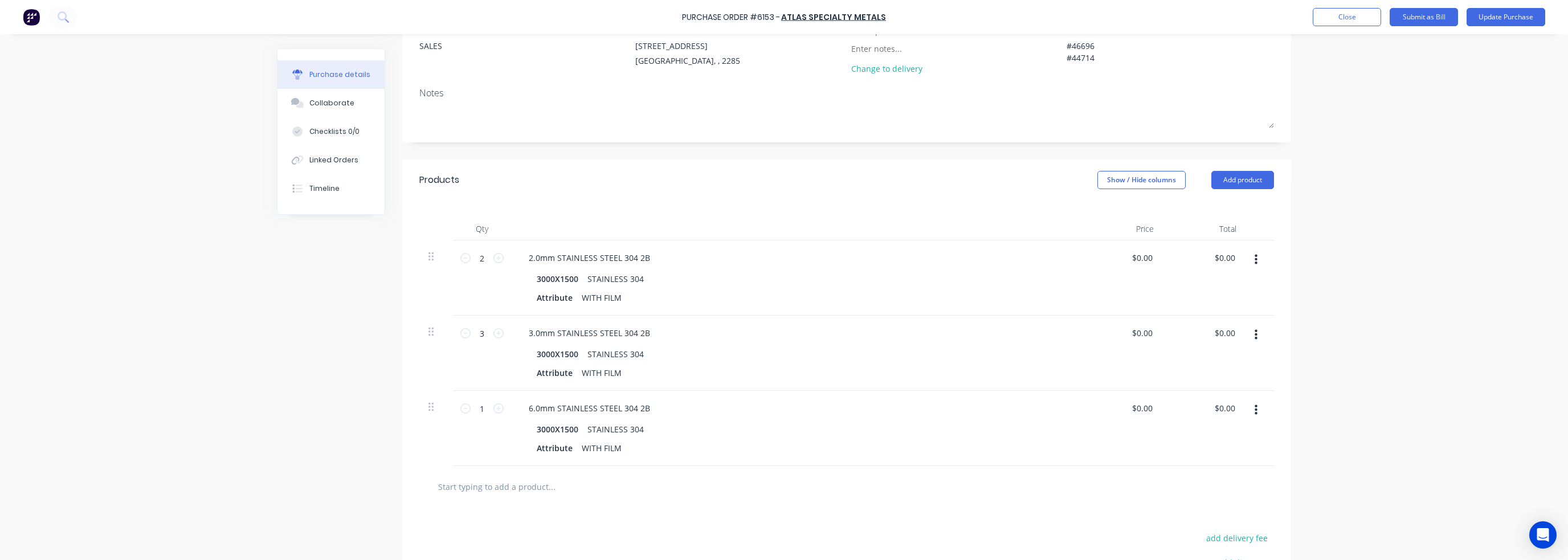
click at [1416, 167] on div "Purchase Order #6153 - Atlas Specialty Metals Add product Close Submit as Bill …" at bounding box center [784, 280] width 1568 height 560
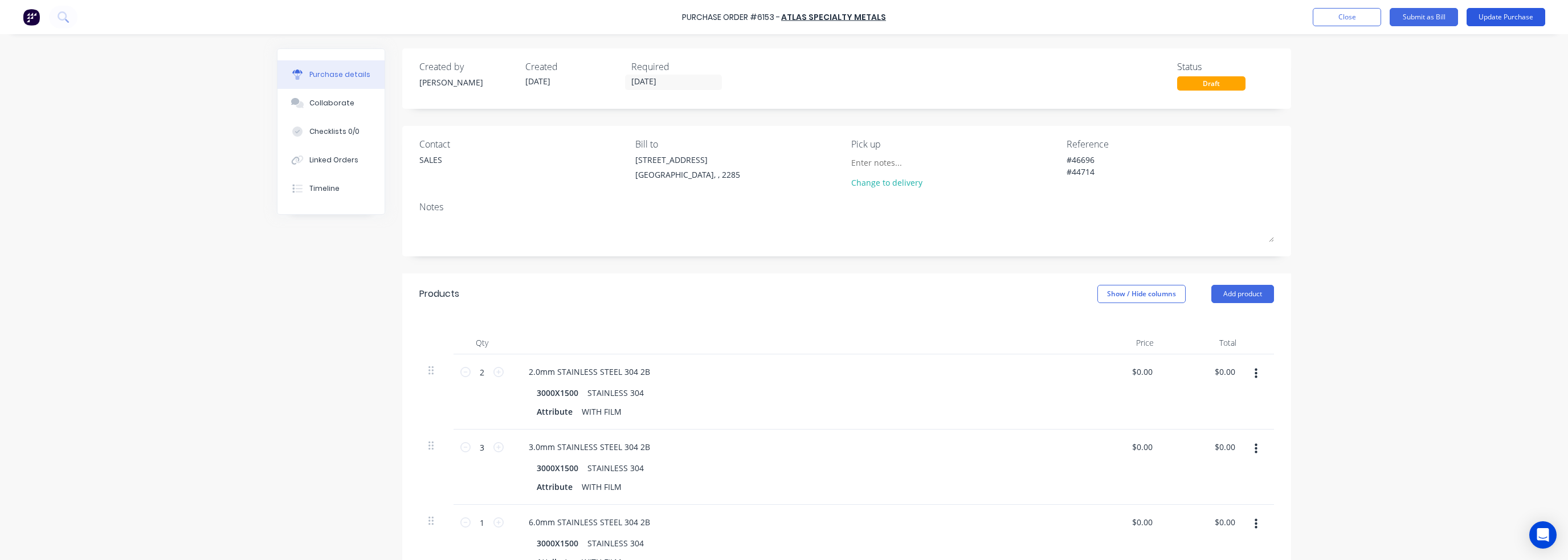
click at [1500, 19] on button "Update Purchase" at bounding box center [1506, 17] width 79 height 18
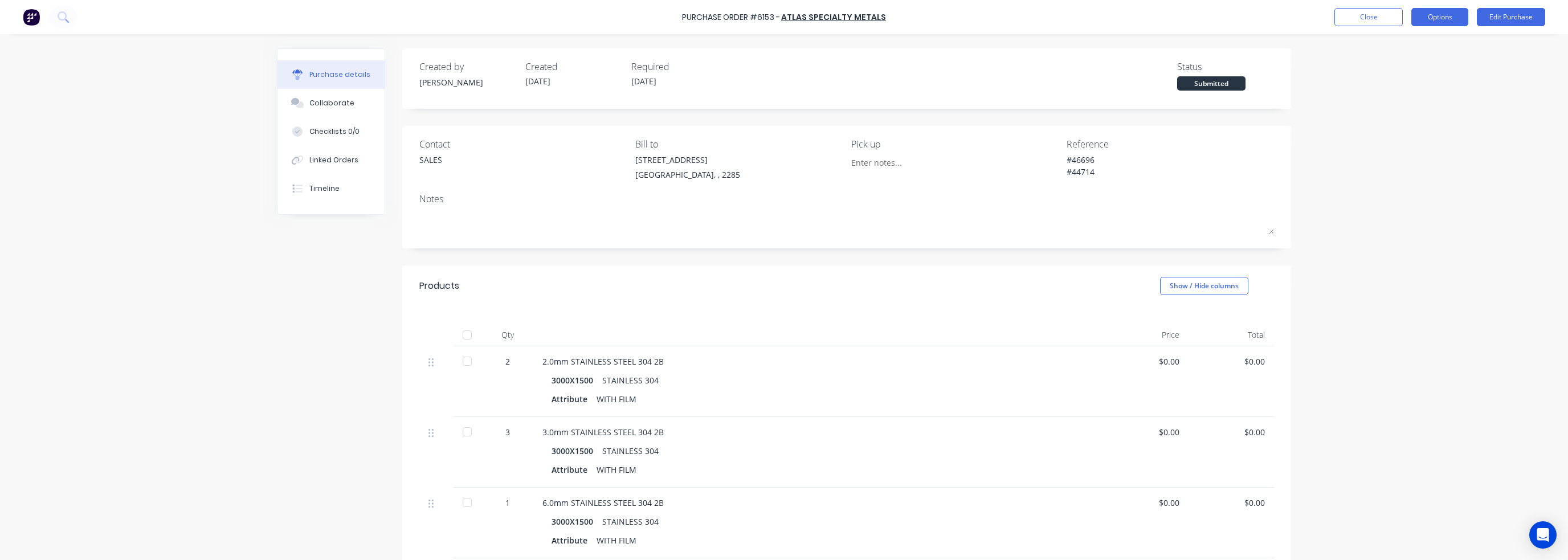
click at [1461, 17] on button "Options" at bounding box center [1440, 17] width 57 height 18
click at [1396, 50] on div "Print / Email" at bounding box center [1414, 46] width 88 height 17
click at [1420, 75] on div "With pricing" at bounding box center [1414, 69] width 88 height 17
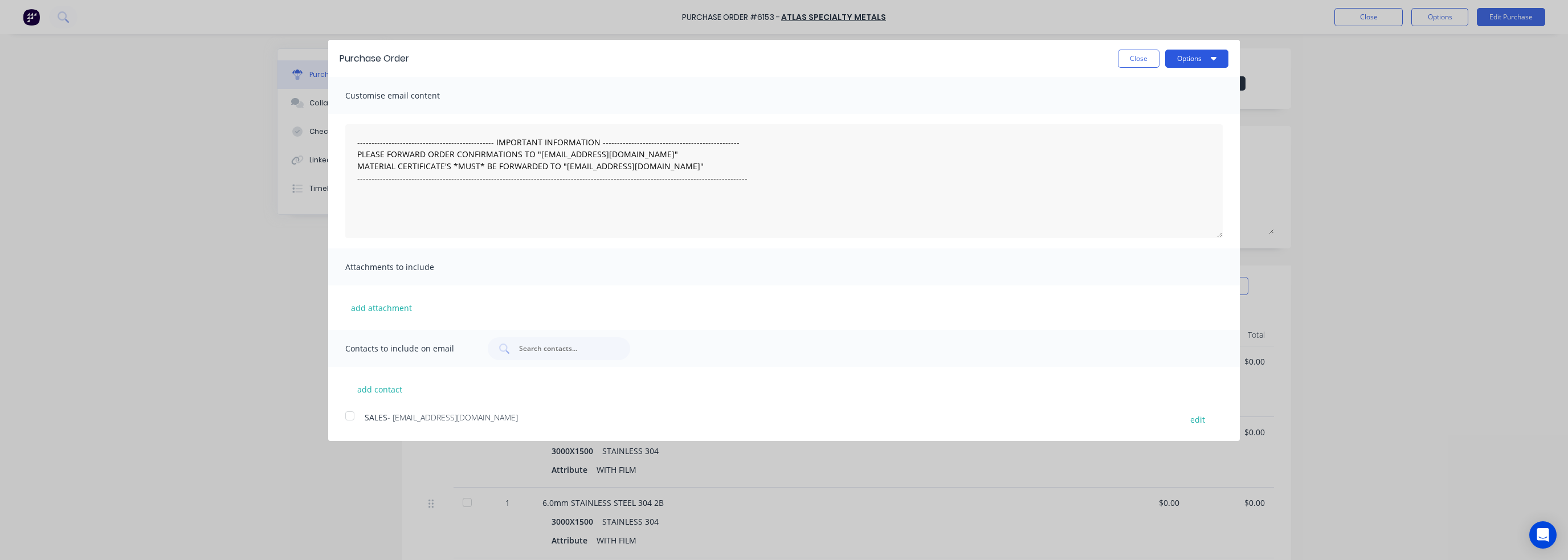
click at [1176, 57] on button "Options" at bounding box center [1197, 58] width 63 height 18
click at [1170, 81] on div "Print" at bounding box center [1174, 87] width 88 height 17
click at [1431, 122] on div "Purchase Order Close Options Print Email Customise email content --------------…" at bounding box center [784, 280] width 1568 height 560
click at [1127, 52] on button "Close" at bounding box center [1139, 58] width 42 height 18
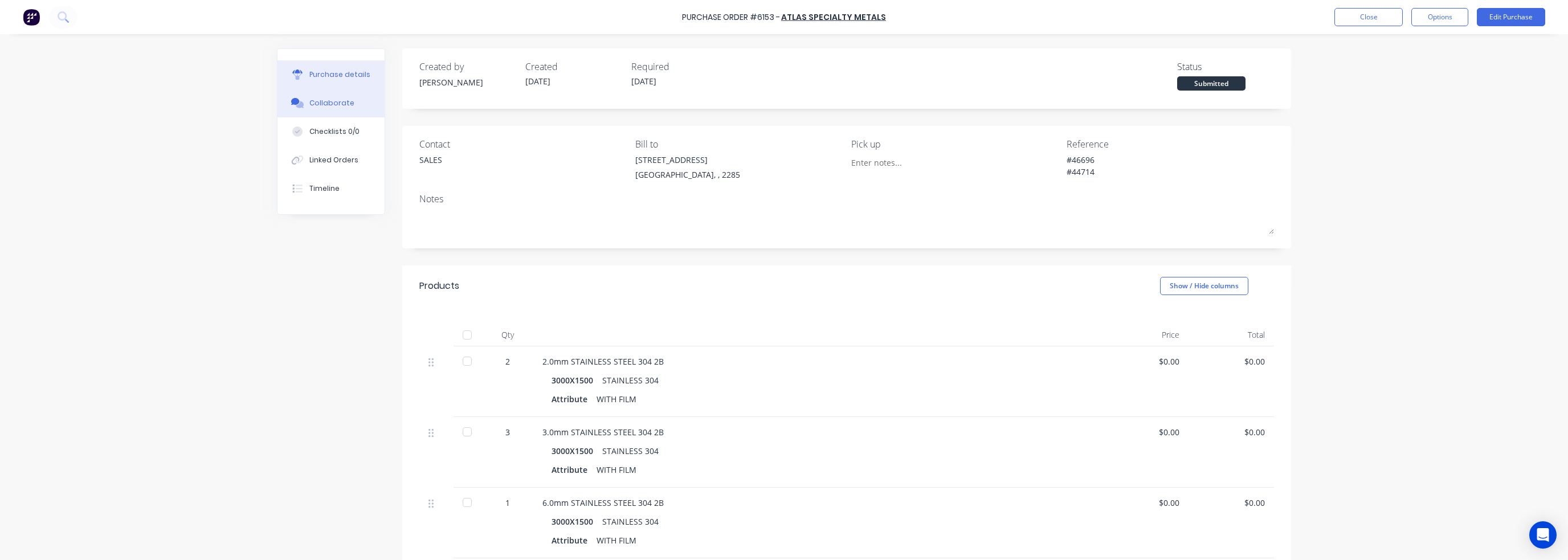
click at [322, 103] on div "Collaborate" at bounding box center [332, 103] width 45 height 10
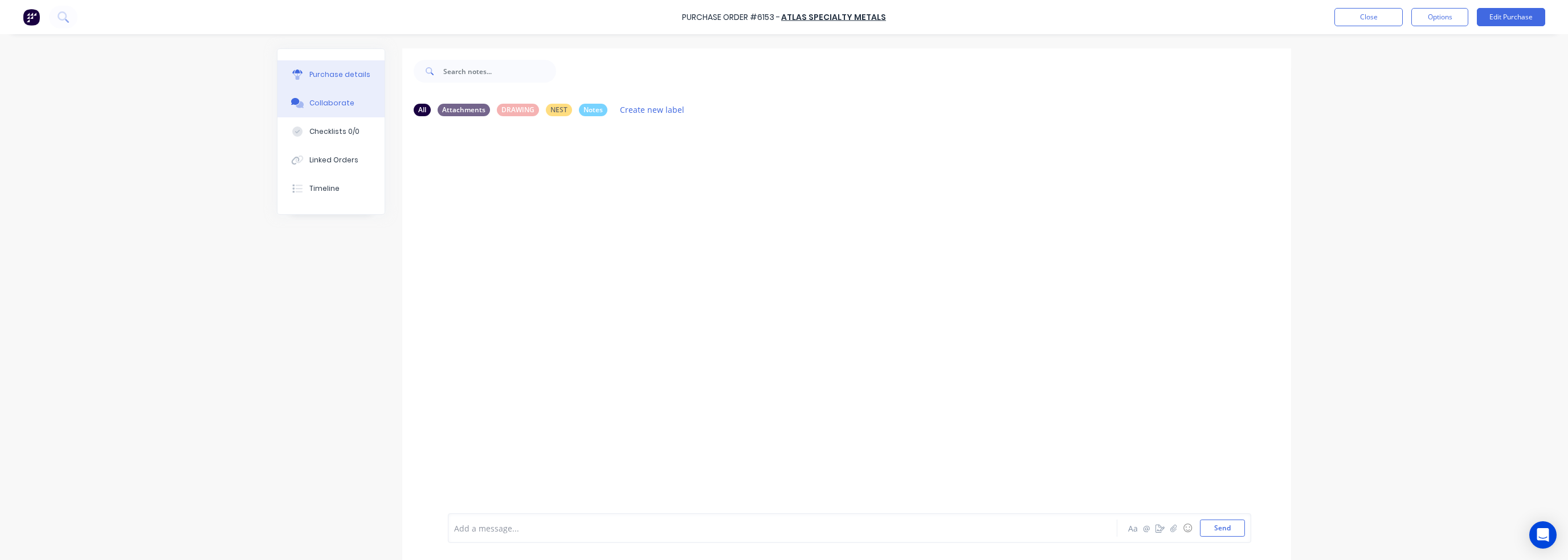
click at [316, 75] on div "Purchase details" at bounding box center [340, 75] width 61 height 10
type textarea "x"
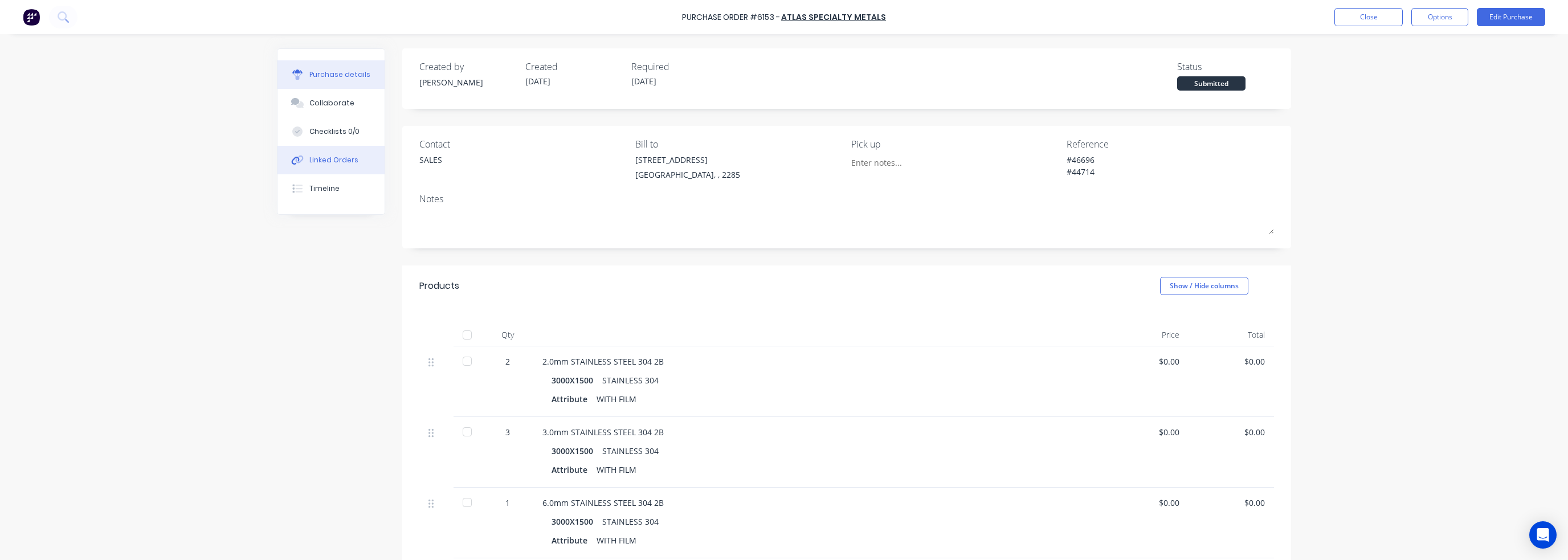
click at [325, 160] on div "Linked Orders" at bounding box center [334, 160] width 49 height 10
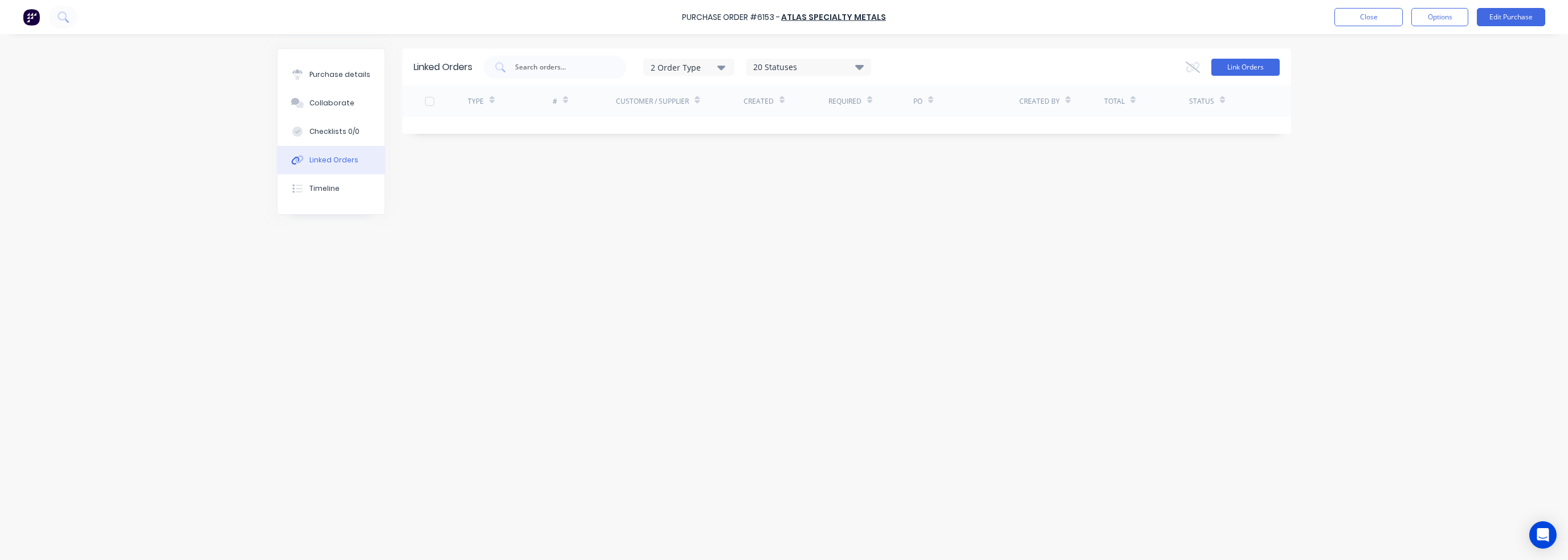
click at [1260, 73] on button "Link Orders" at bounding box center [1246, 66] width 68 height 17
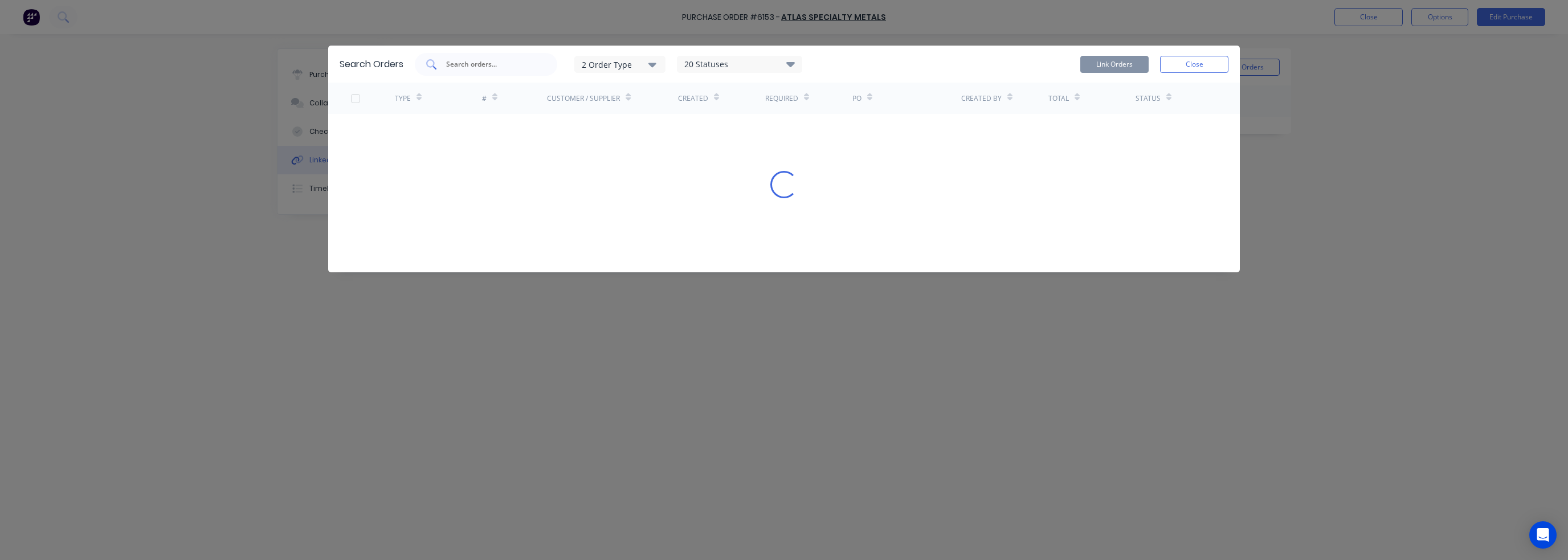
click at [494, 65] on input "text" at bounding box center [492, 64] width 95 height 11
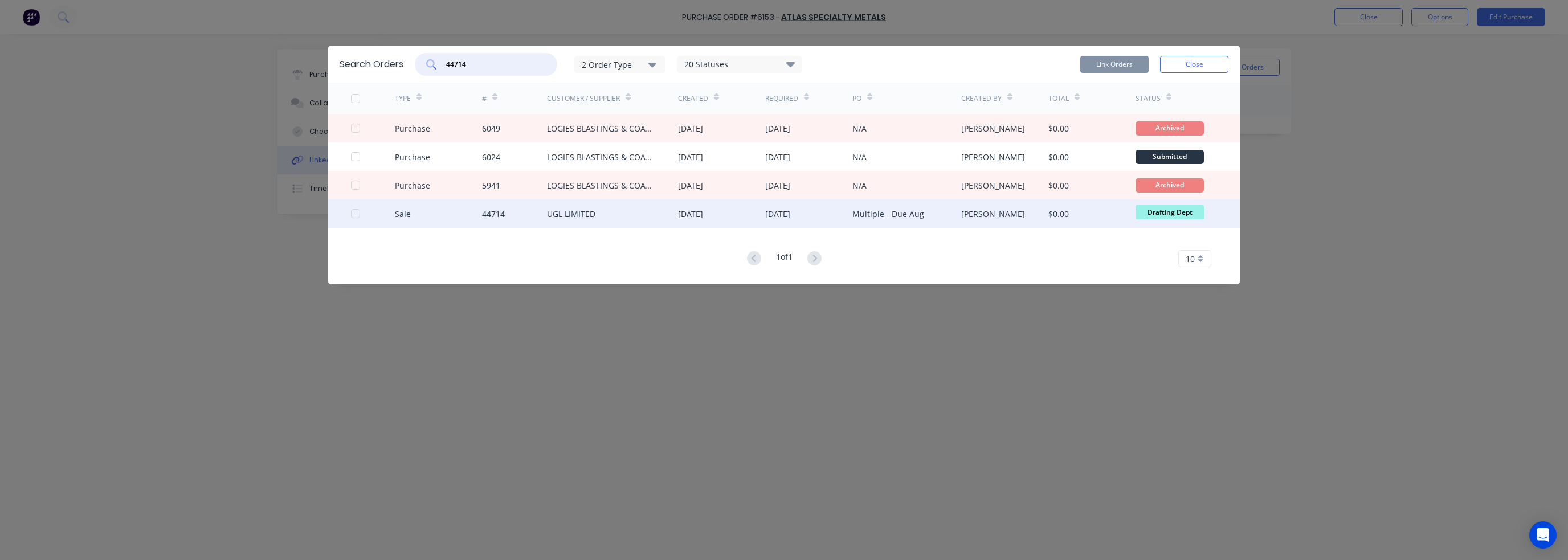
click at [355, 214] on div at bounding box center [355, 214] width 23 height 23
click at [1122, 67] on button "Link Orders" at bounding box center [1115, 64] width 68 height 17
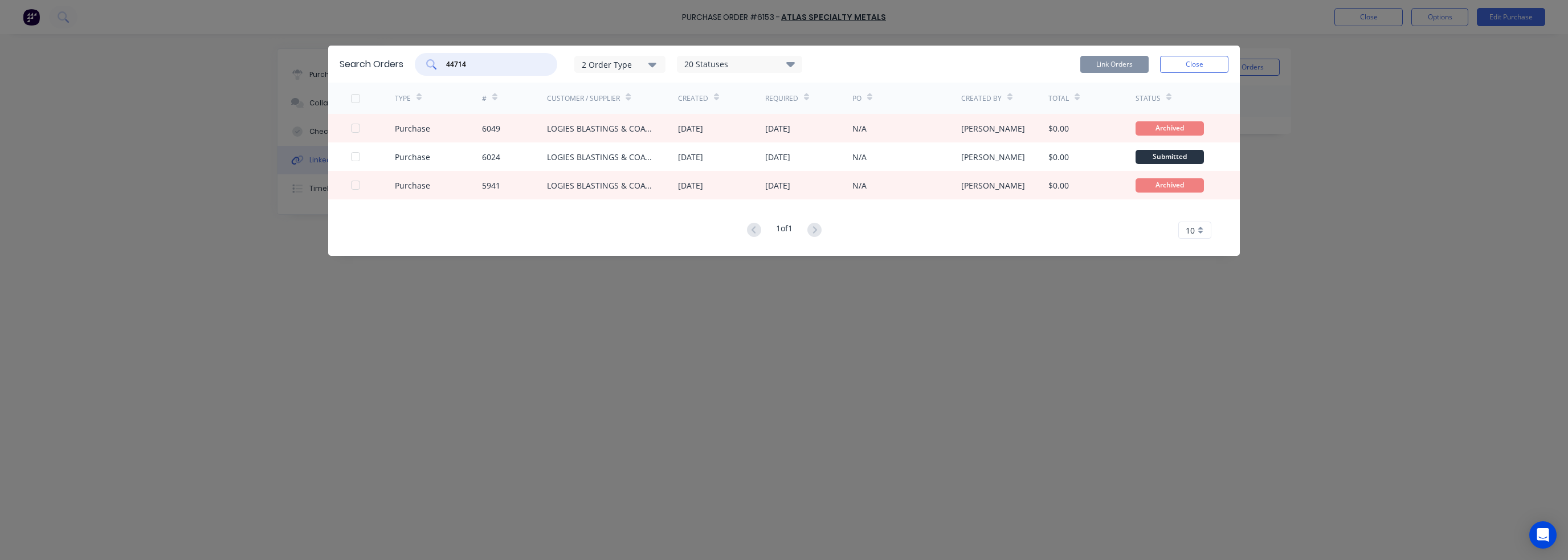
click at [520, 64] on input "44714" at bounding box center [492, 64] width 95 height 11
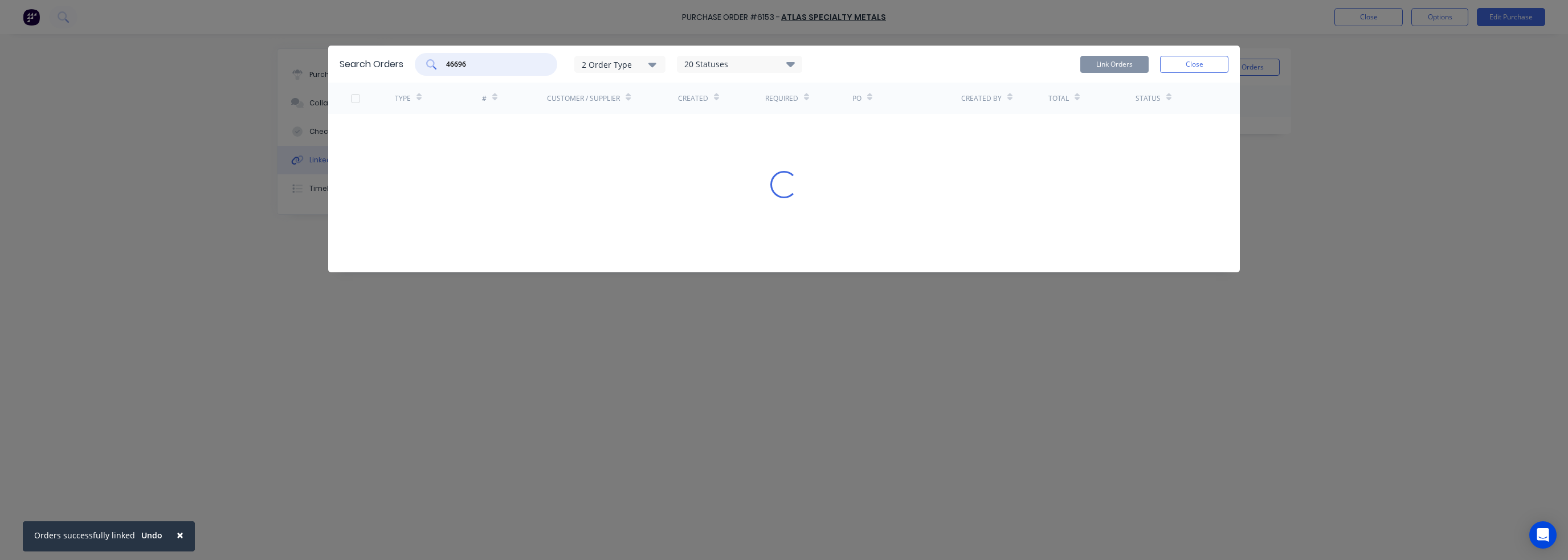
type input "46696"
click at [652, 252] on div "Search Orders 46696 2 Order Type 20 Statuses Sales Order Status All Archived Dr…" at bounding box center [784, 159] width 911 height 227
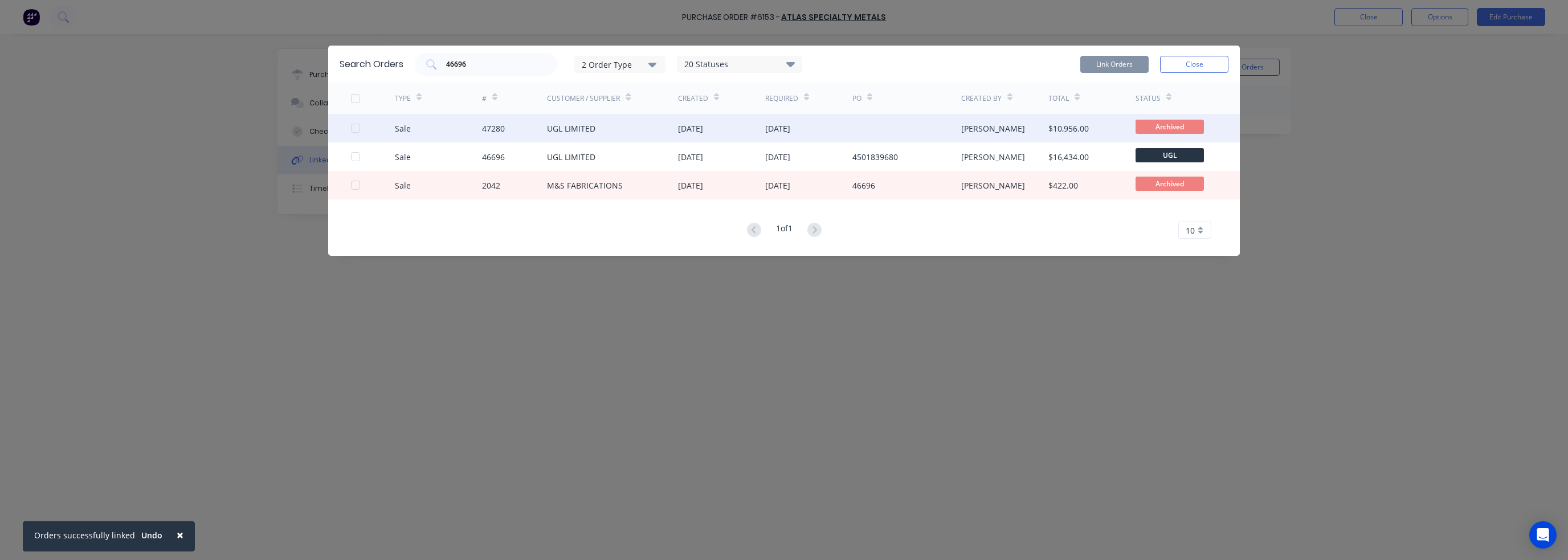
click at [351, 128] on div at bounding box center [355, 128] width 23 height 23
drag, startPoint x: 367, startPoint y: 129, endPoint x: 360, endPoint y: 130, distance: 7.1
click at [365, 129] on div at bounding box center [373, 128] width 44 height 28
click at [349, 131] on div "Sale 47280 UGL LIMITED 27 Aug 2025 27 Aug 2025 Carl Hermann $10,956.00 Archived" at bounding box center [784, 128] width 911 height 28
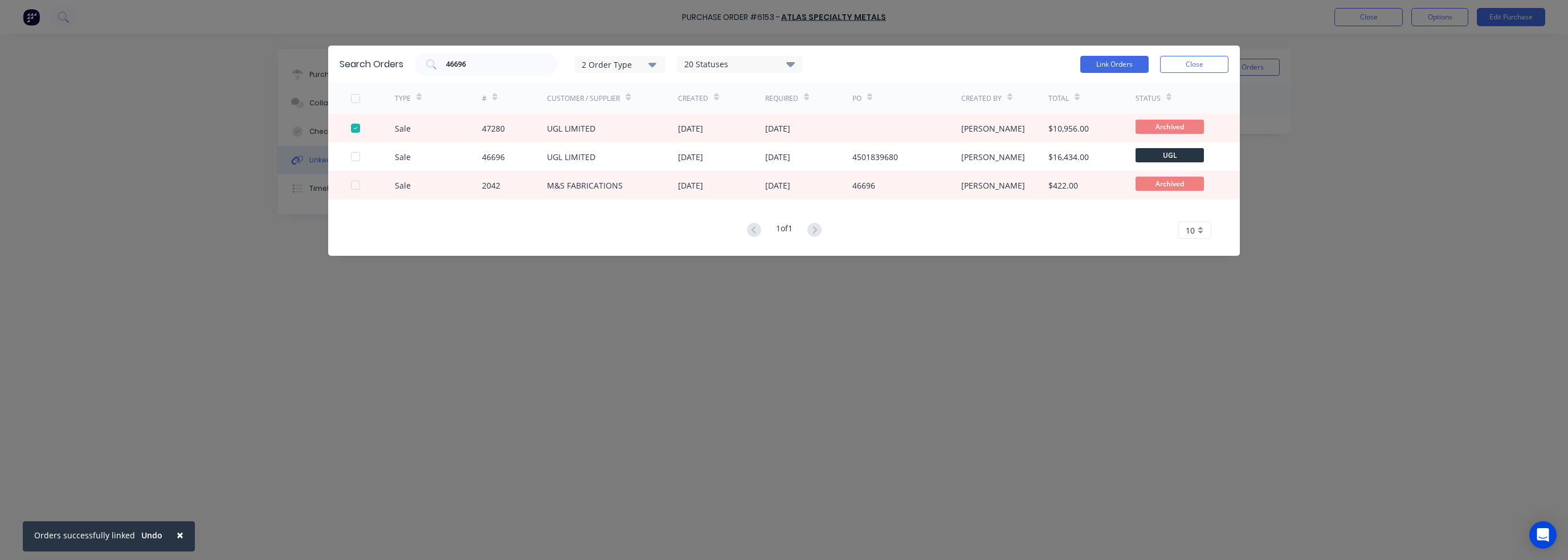
click at [358, 126] on div at bounding box center [355, 128] width 23 height 23
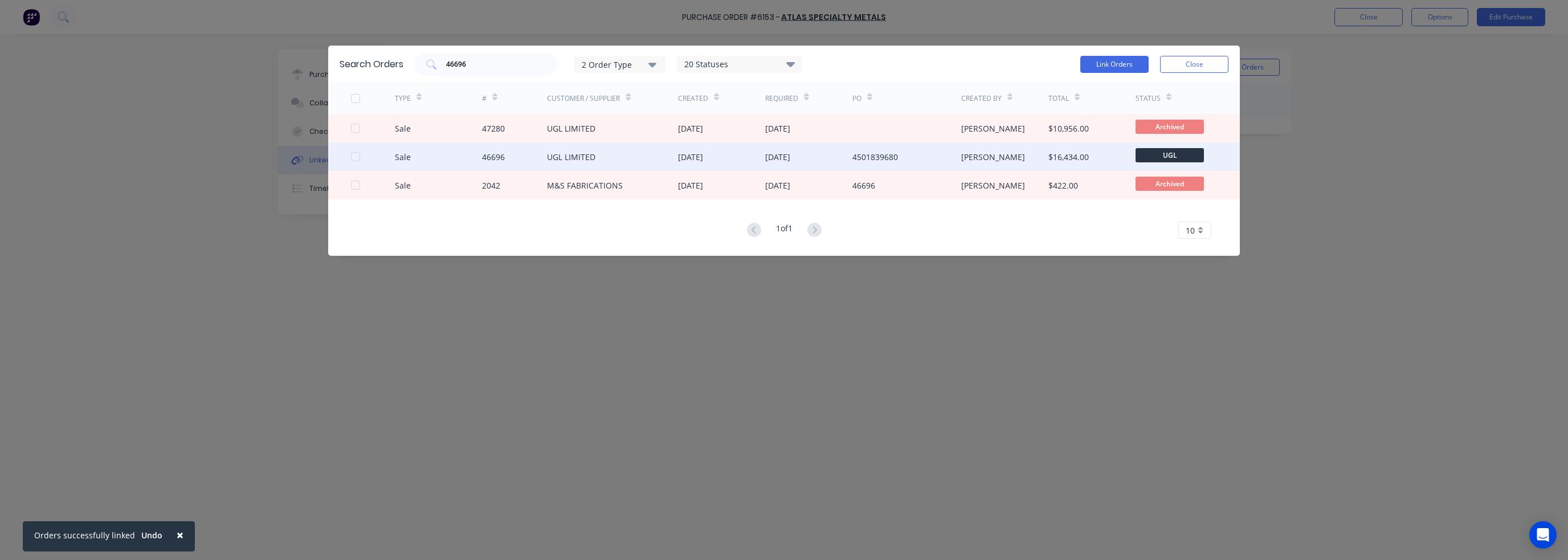
click at [358, 154] on div at bounding box center [355, 156] width 23 height 23
click at [1119, 63] on button "Link Orders" at bounding box center [1115, 64] width 68 height 17
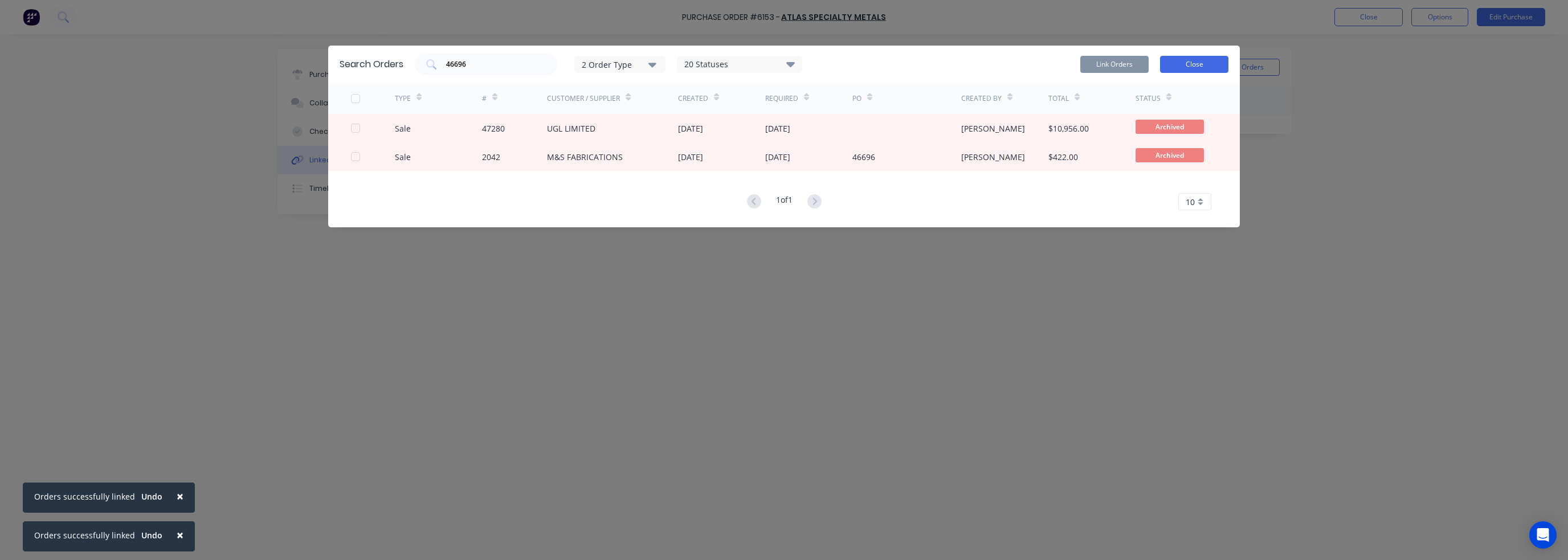
click at [1194, 62] on button "Close" at bounding box center [1194, 64] width 68 height 17
click at [1416, 111] on div "× Orders successfully linked Undo × Orders successfully linked Undo Purchase Or…" at bounding box center [784, 280] width 1568 height 560
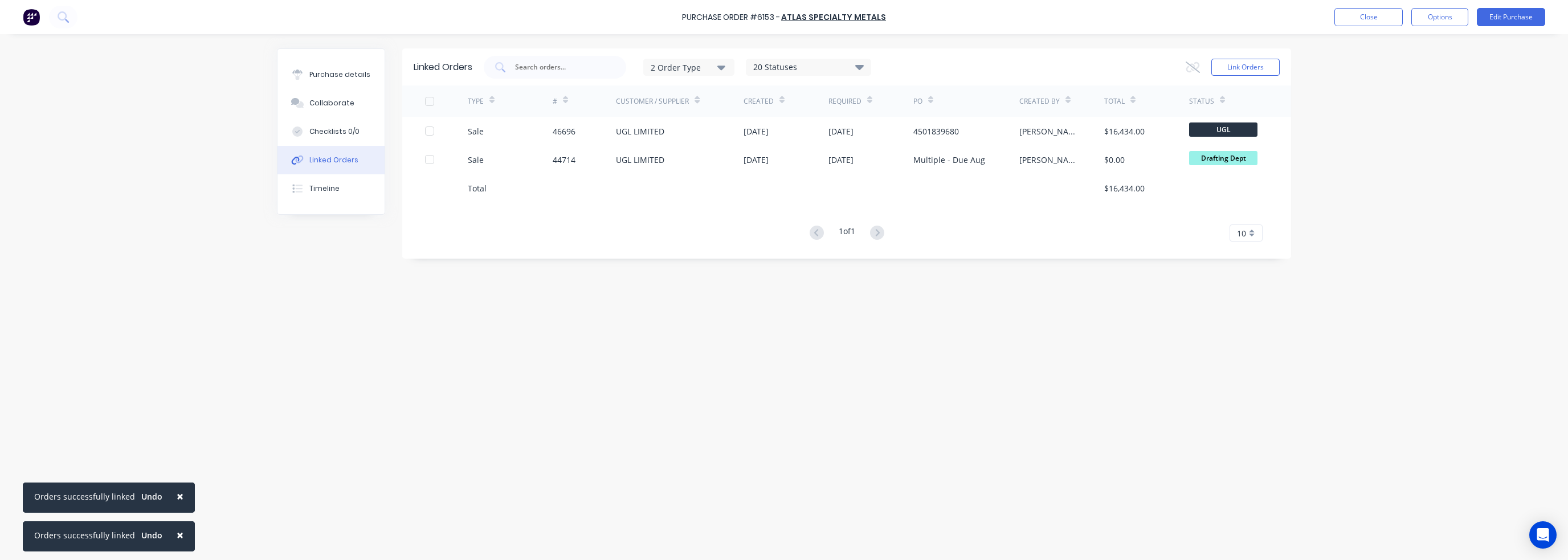
click at [286, 524] on div "Linked Orders 2 Order Type 20 Statuses Sales Order Status All Archived Draft Qu…" at bounding box center [784, 294] width 1014 height 492
click at [382, 485] on div "Linked Orders 2 Order Type 20 Statuses Sales Order Status All Archived Draft Qu…" at bounding box center [784, 294] width 1014 height 492
click at [411, 516] on div "Linked Orders 2 Order Type 20 Statuses Sales Order Status All Archived Draft Qu…" at bounding box center [784, 294] width 1014 height 492
